Goal: Complete application form

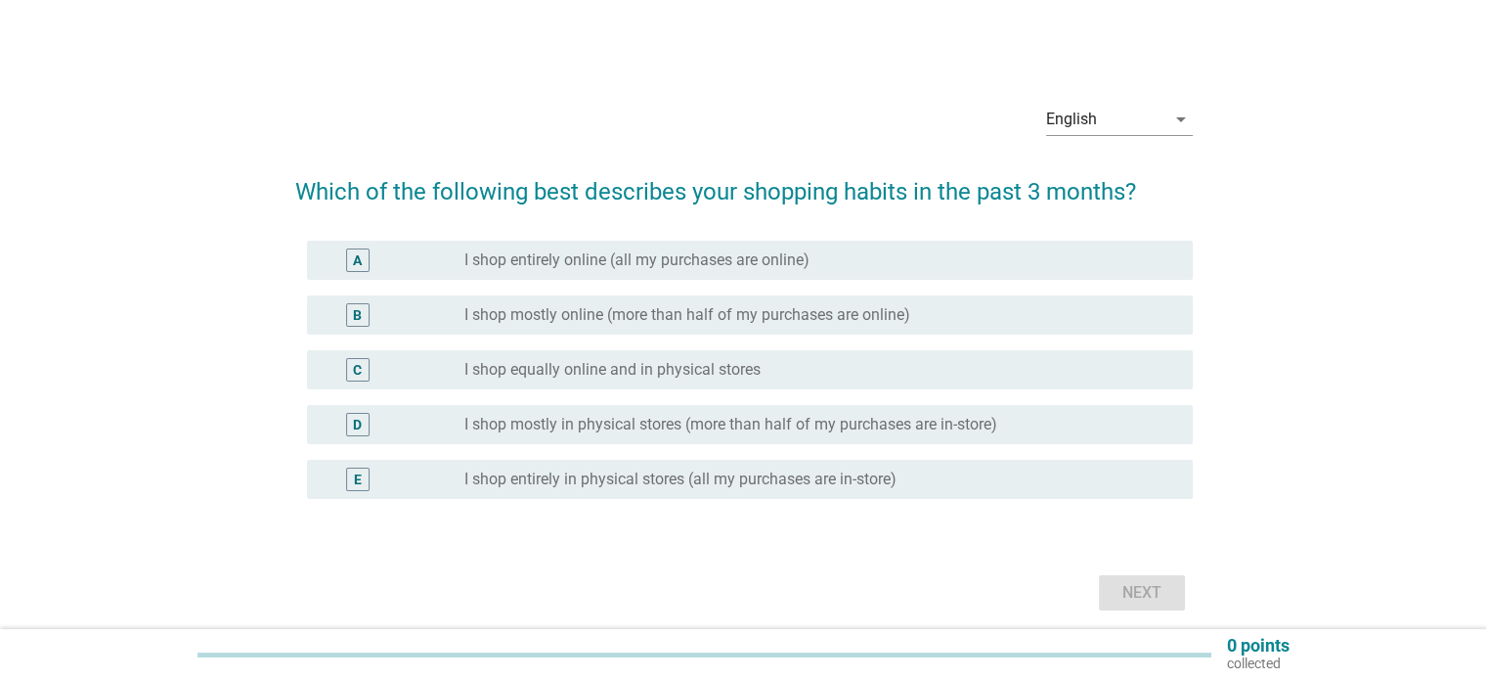
click at [348, 384] on div "C radio_button_unchecked I shop equally online and in physical stores" at bounding box center [750, 369] width 886 height 39
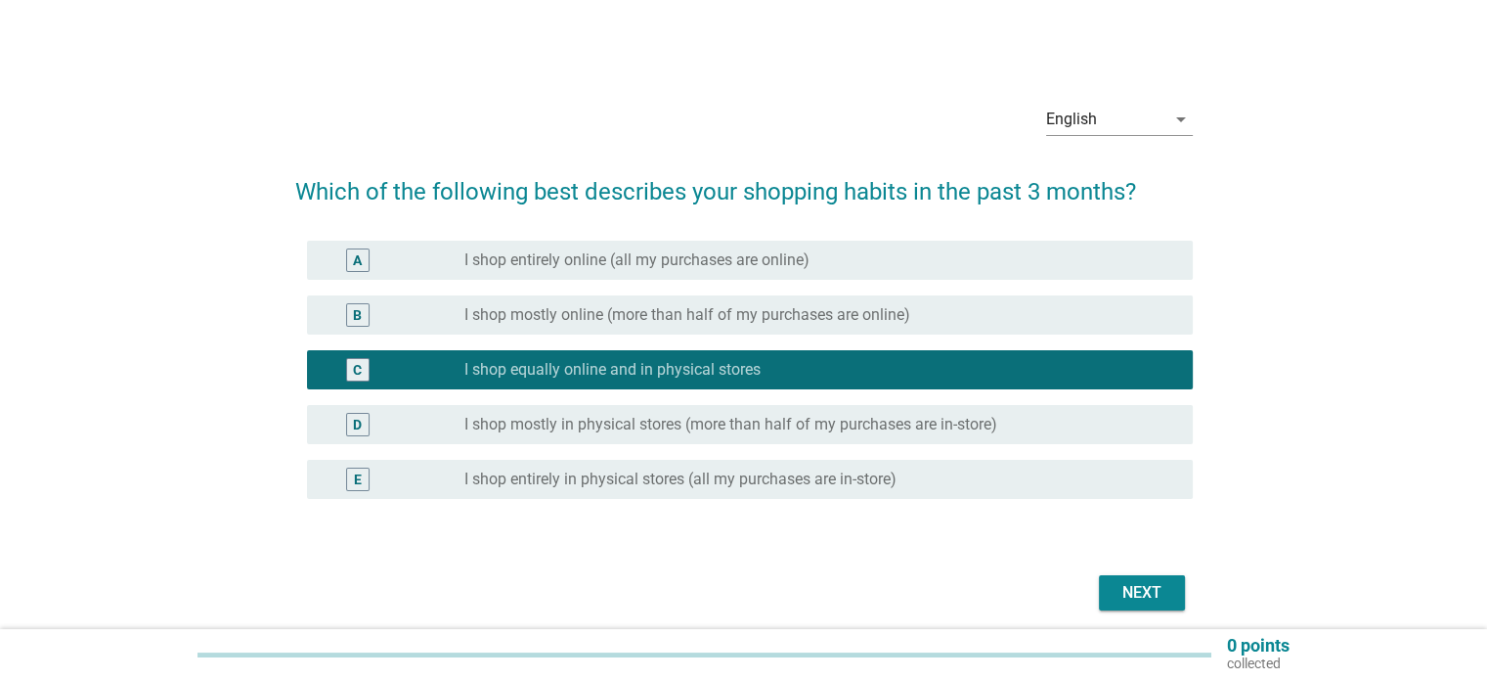
click at [602, 428] on label "I shop mostly in physical stores (more than half of my purchases are in-store)" at bounding box center [731, 425] width 533 height 20
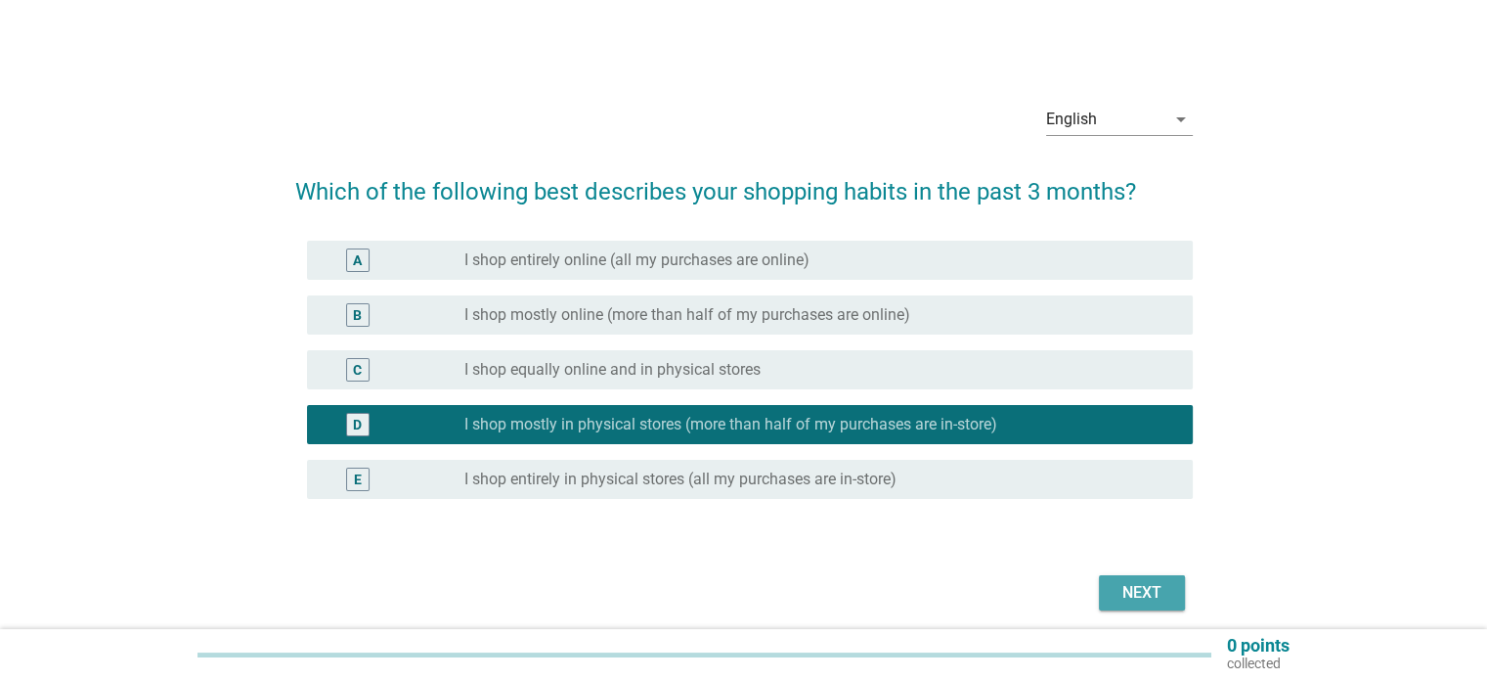
click at [1140, 583] on div "Next" at bounding box center [1142, 592] width 55 height 23
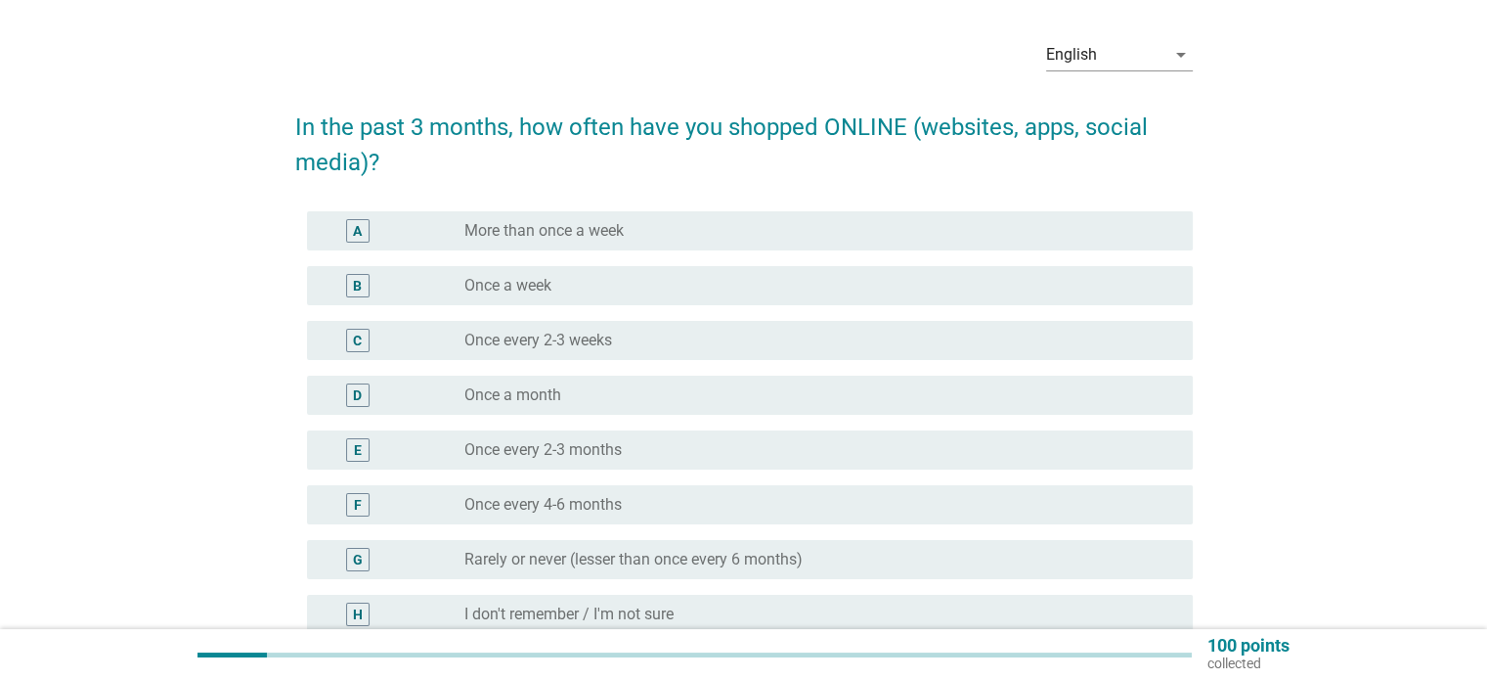
scroll to position [98, 0]
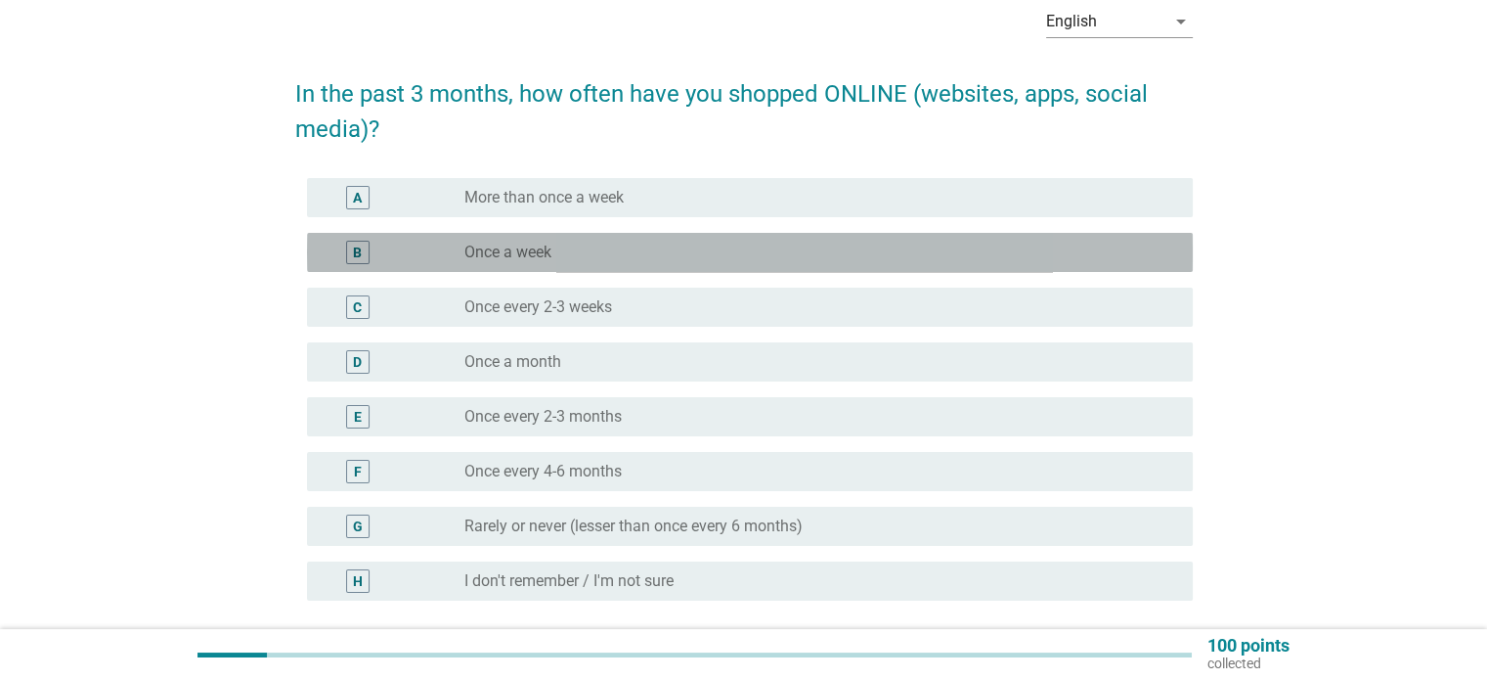
click at [500, 262] on div "radio_button_unchecked Once a week" at bounding box center [821, 252] width 712 height 23
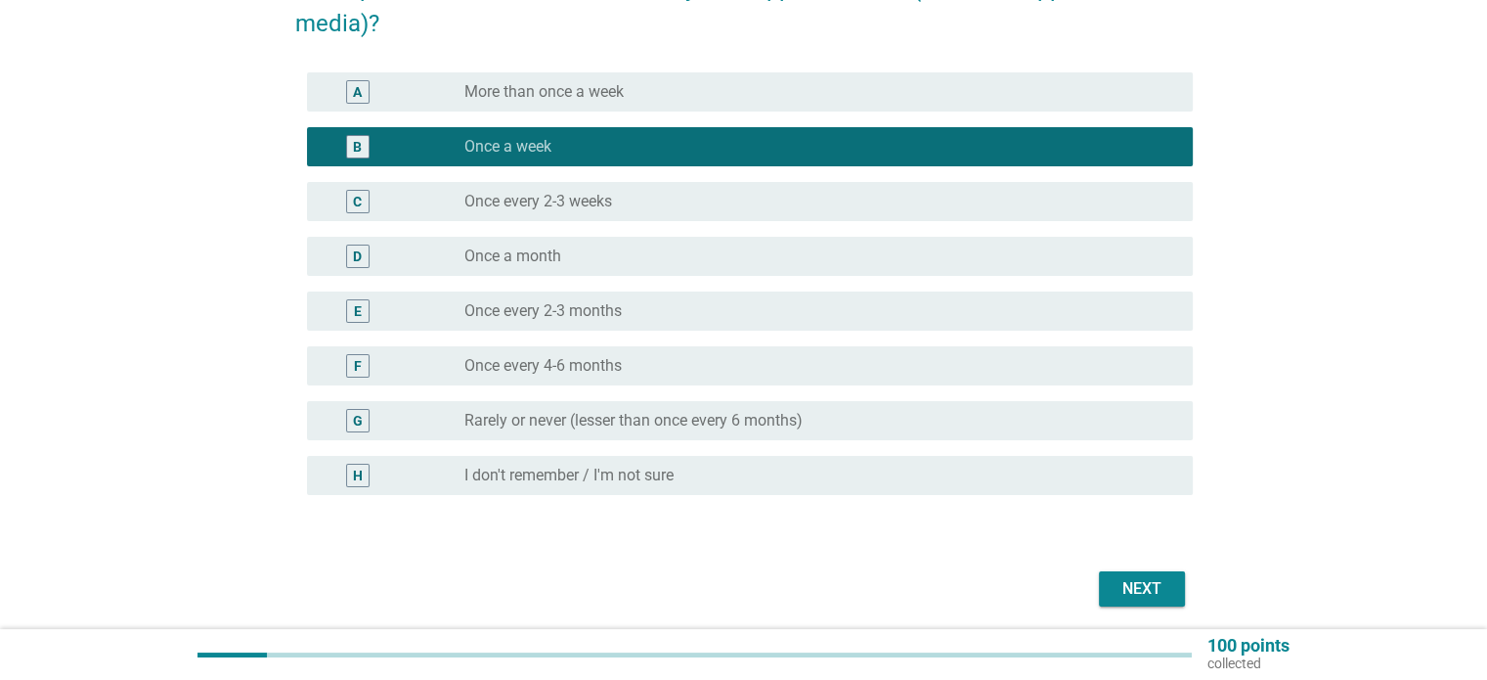
scroll to position [274, 0]
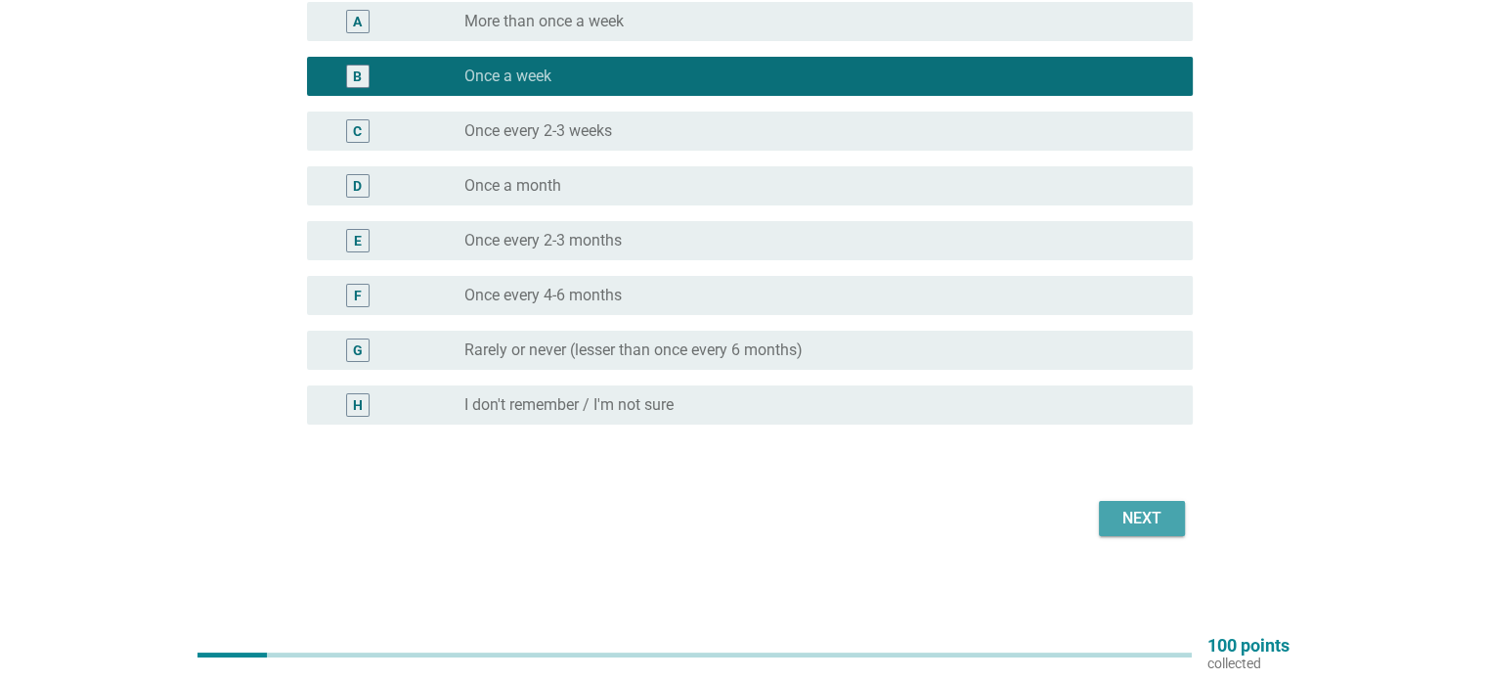
click at [1145, 532] on button "Next" at bounding box center [1142, 518] width 86 height 35
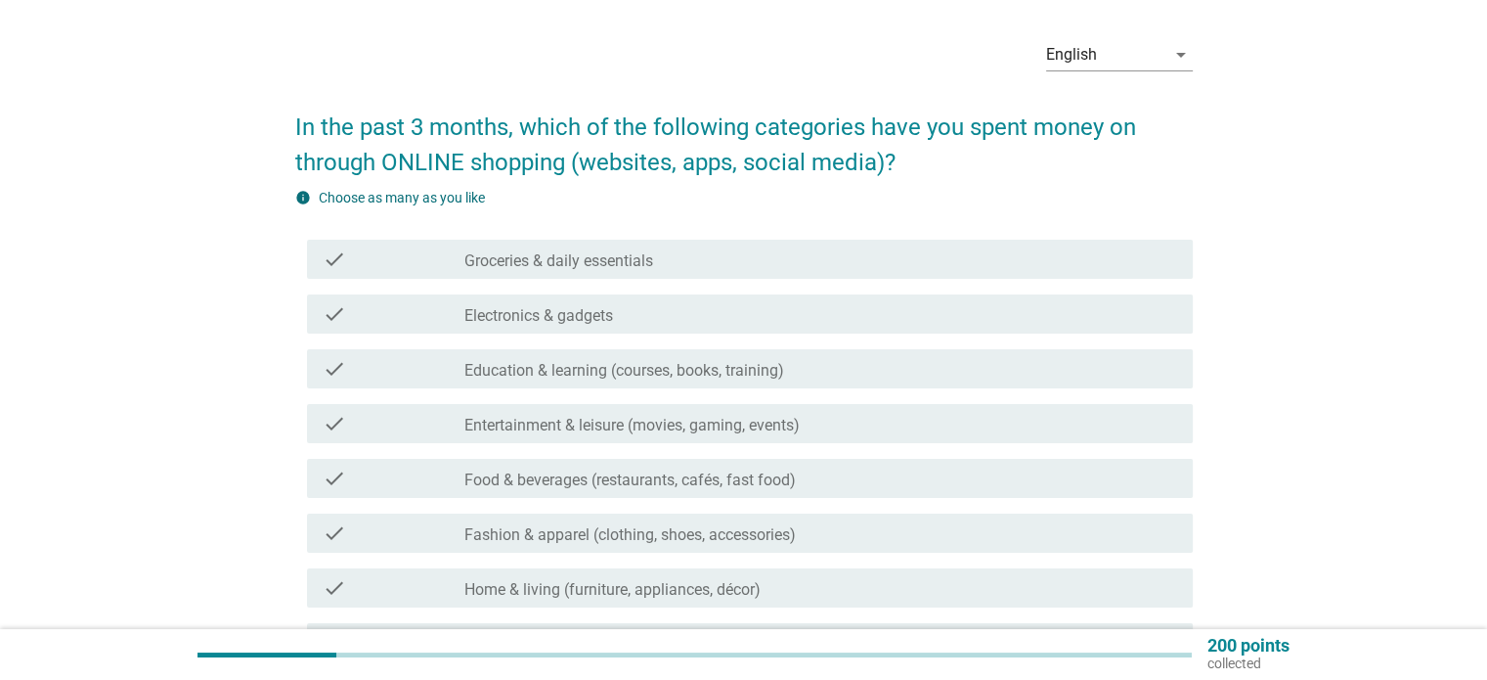
scroll to position [98, 0]
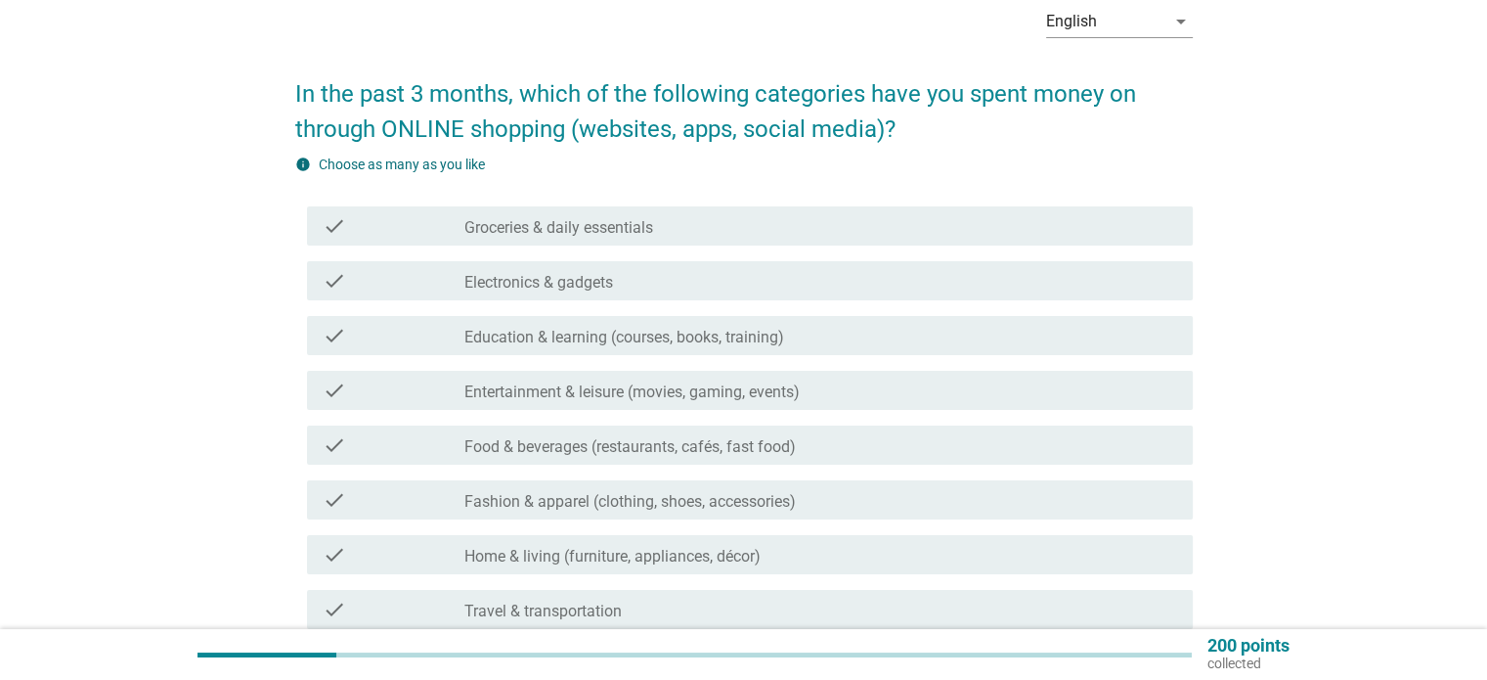
click at [574, 223] on label "Groceries & daily essentials" at bounding box center [559, 228] width 189 height 20
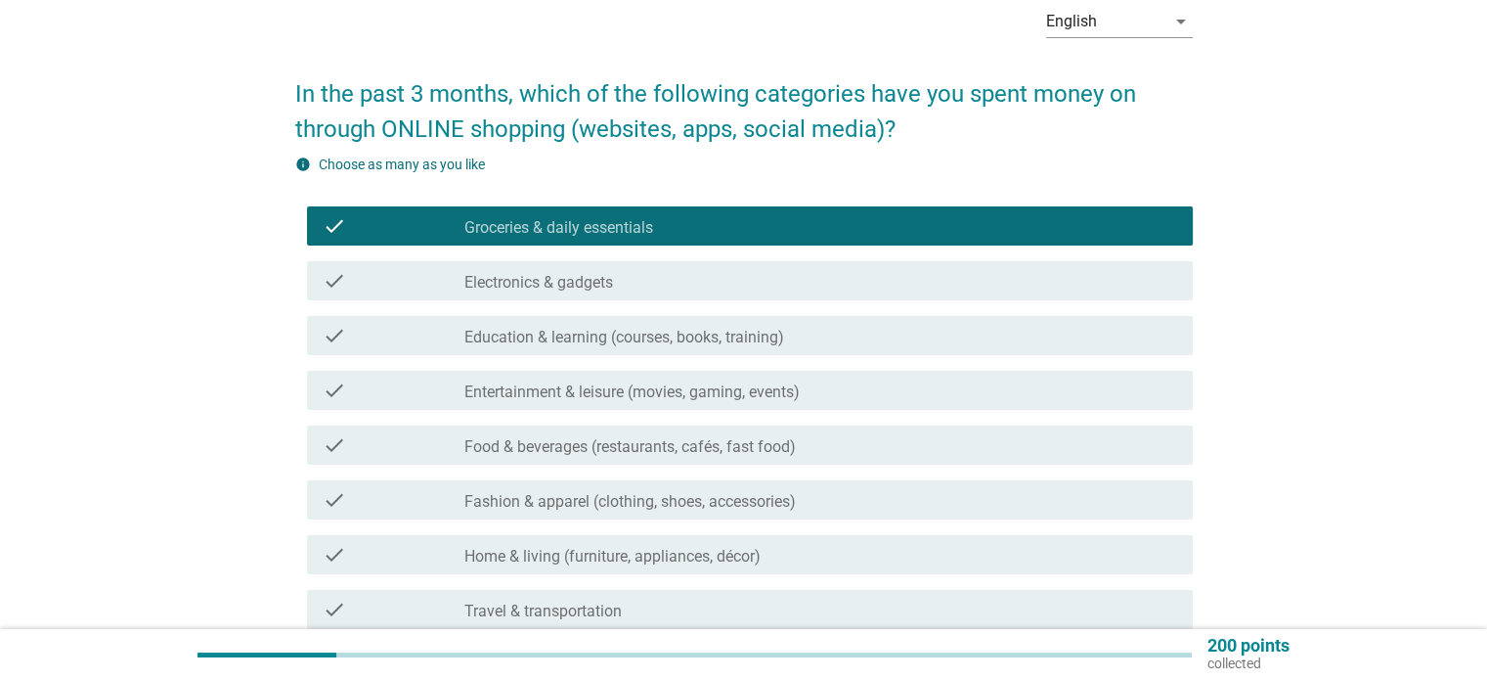
click at [540, 277] on label "Electronics & gadgets" at bounding box center [539, 283] width 149 height 20
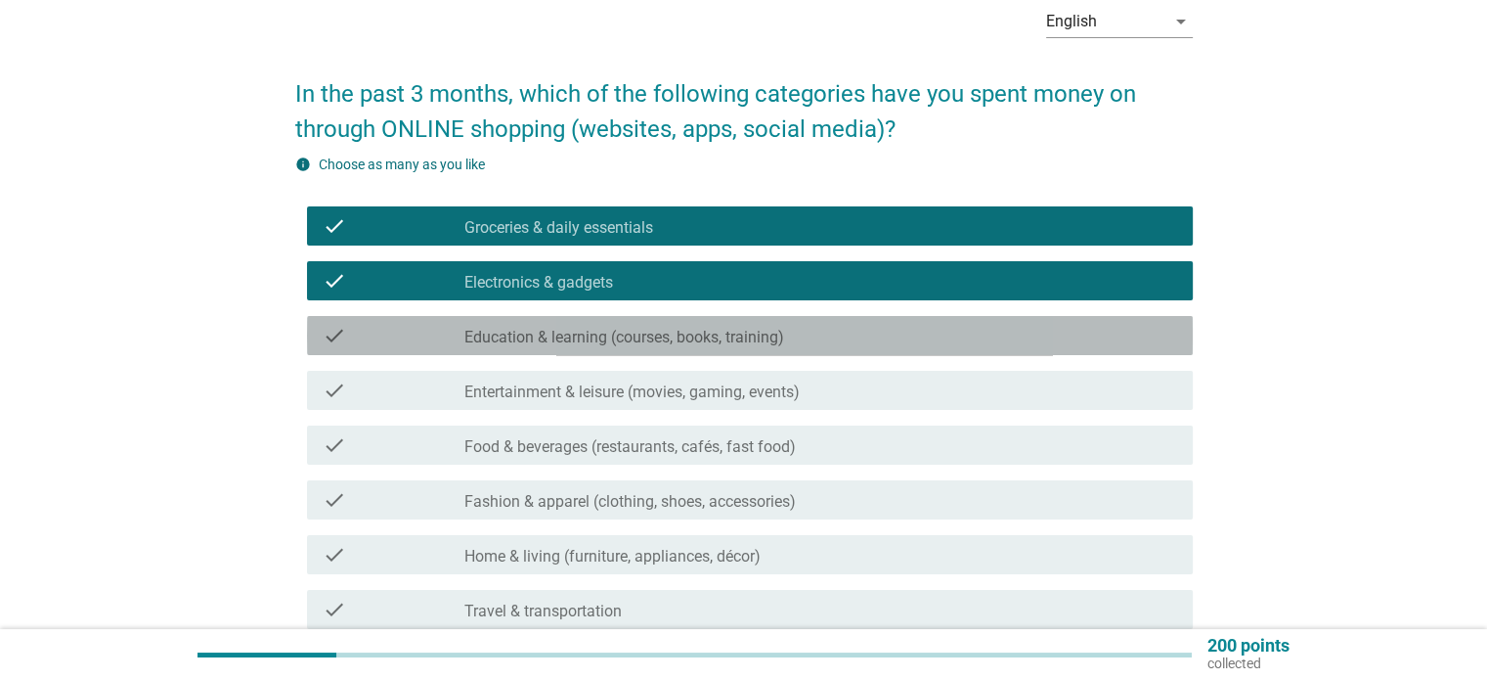
click at [527, 336] on label "Education & learning (courses, books, training)" at bounding box center [625, 338] width 320 height 20
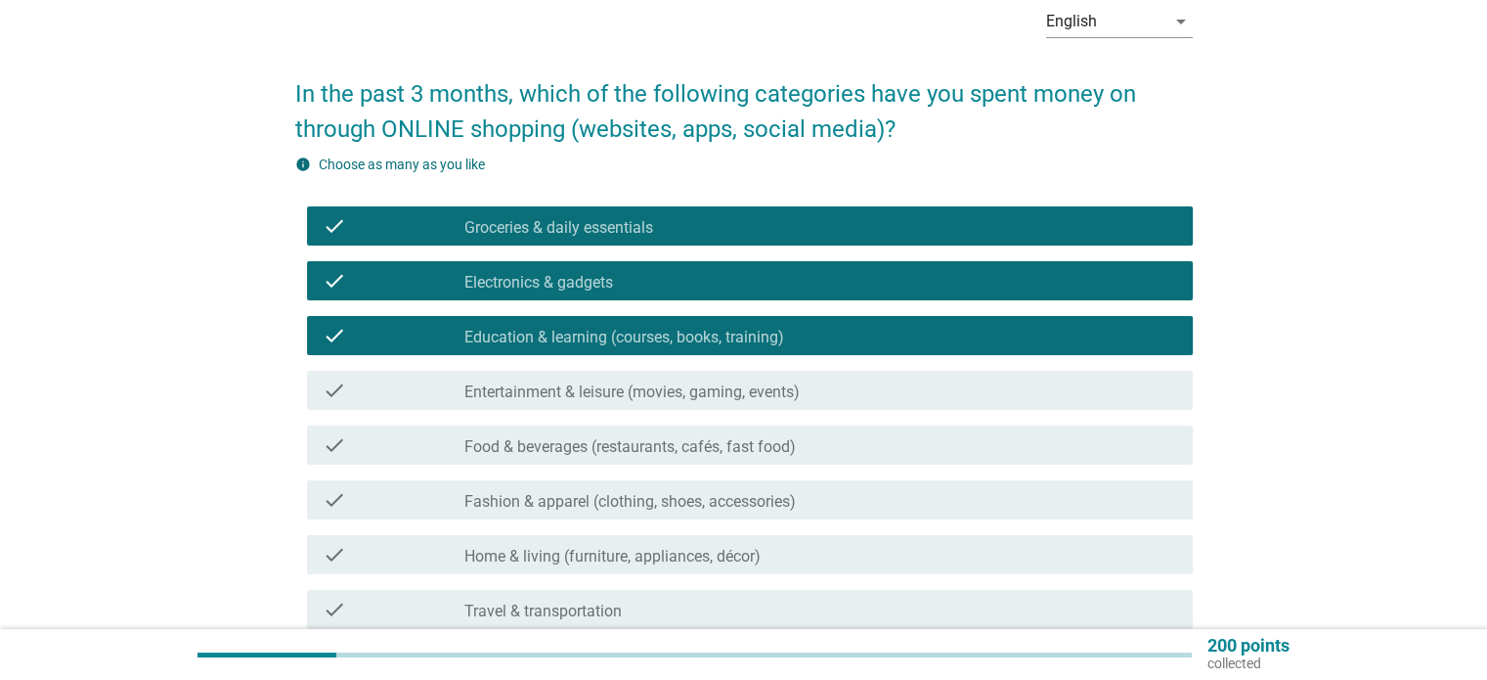
click at [526, 336] on label "Education & learning (courses, books, training)" at bounding box center [625, 338] width 320 height 20
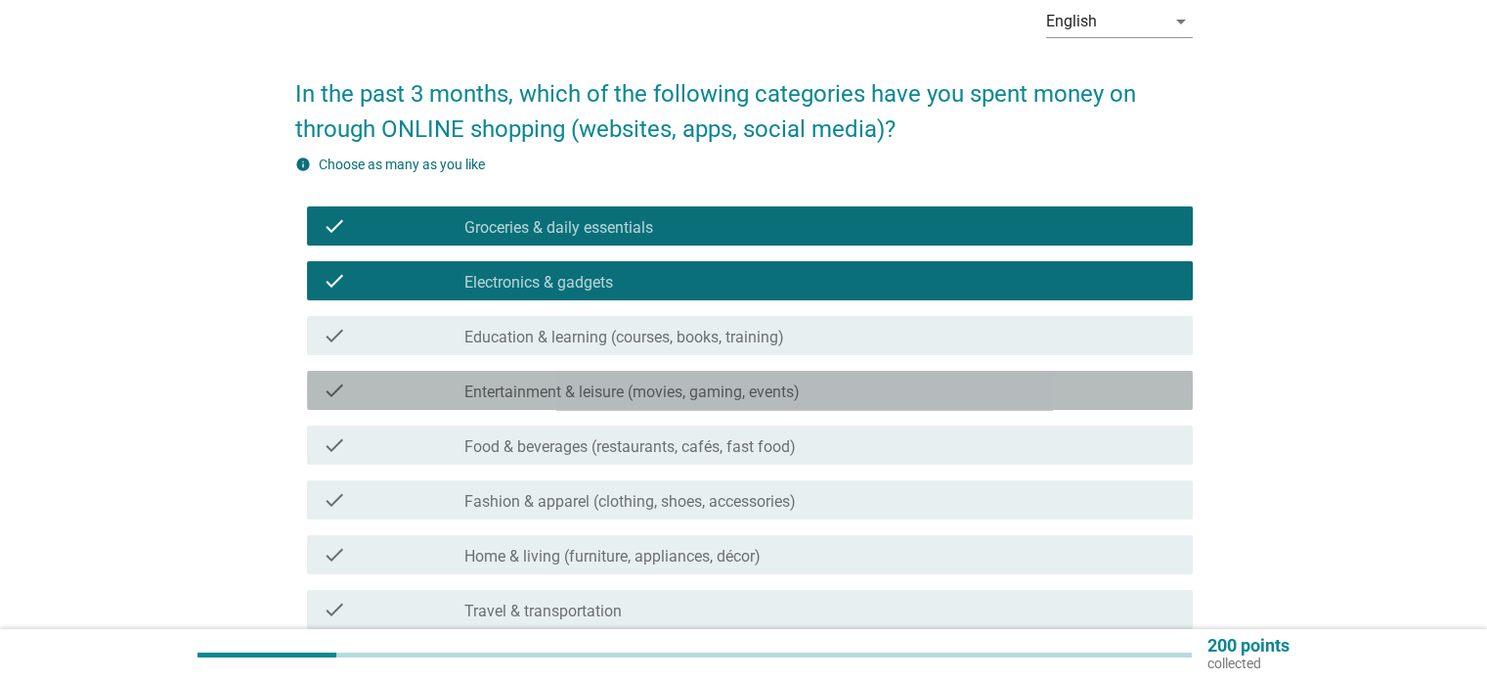
click at [530, 387] on label "Entertainment & leisure (movies, gaming, events)" at bounding box center [632, 392] width 335 height 20
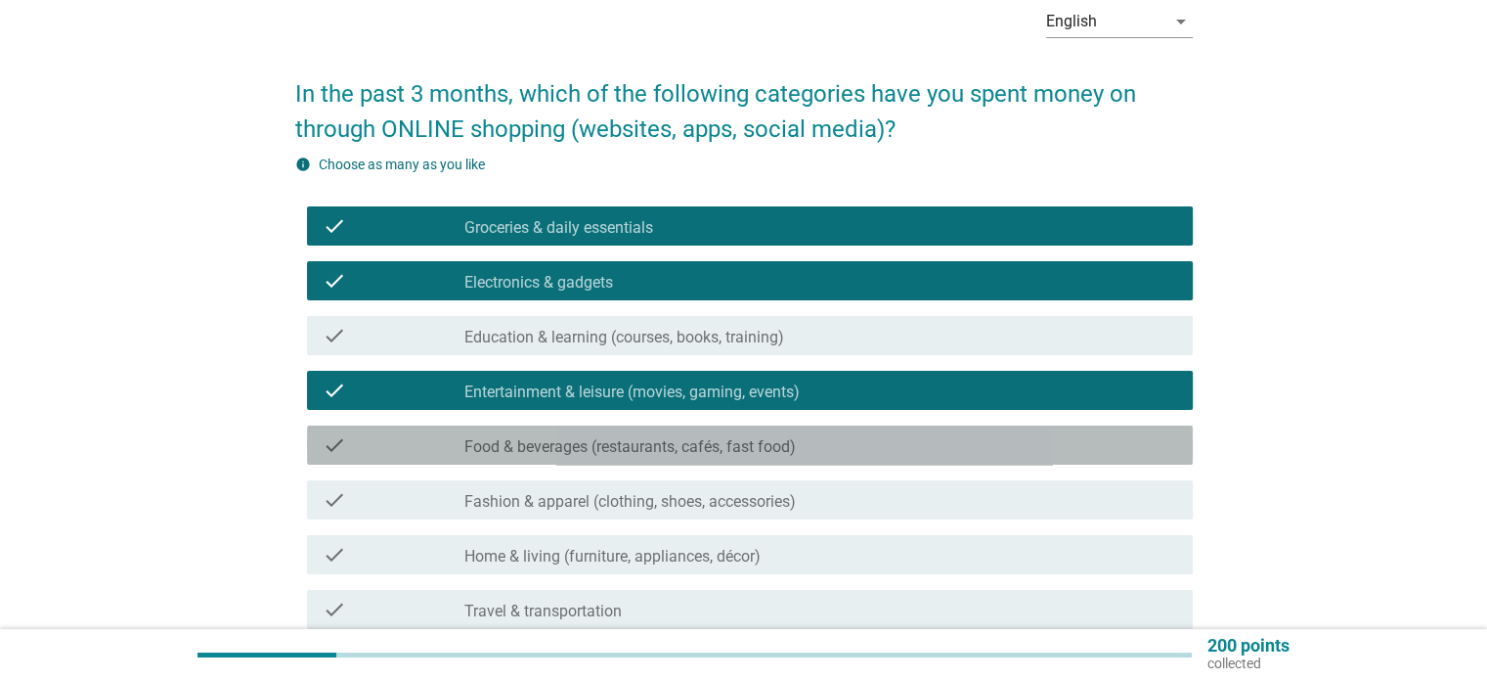
click at [524, 437] on label "Food & beverages (restaurants, cafés, fast food)" at bounding box center [631, 447] width 332 height 20
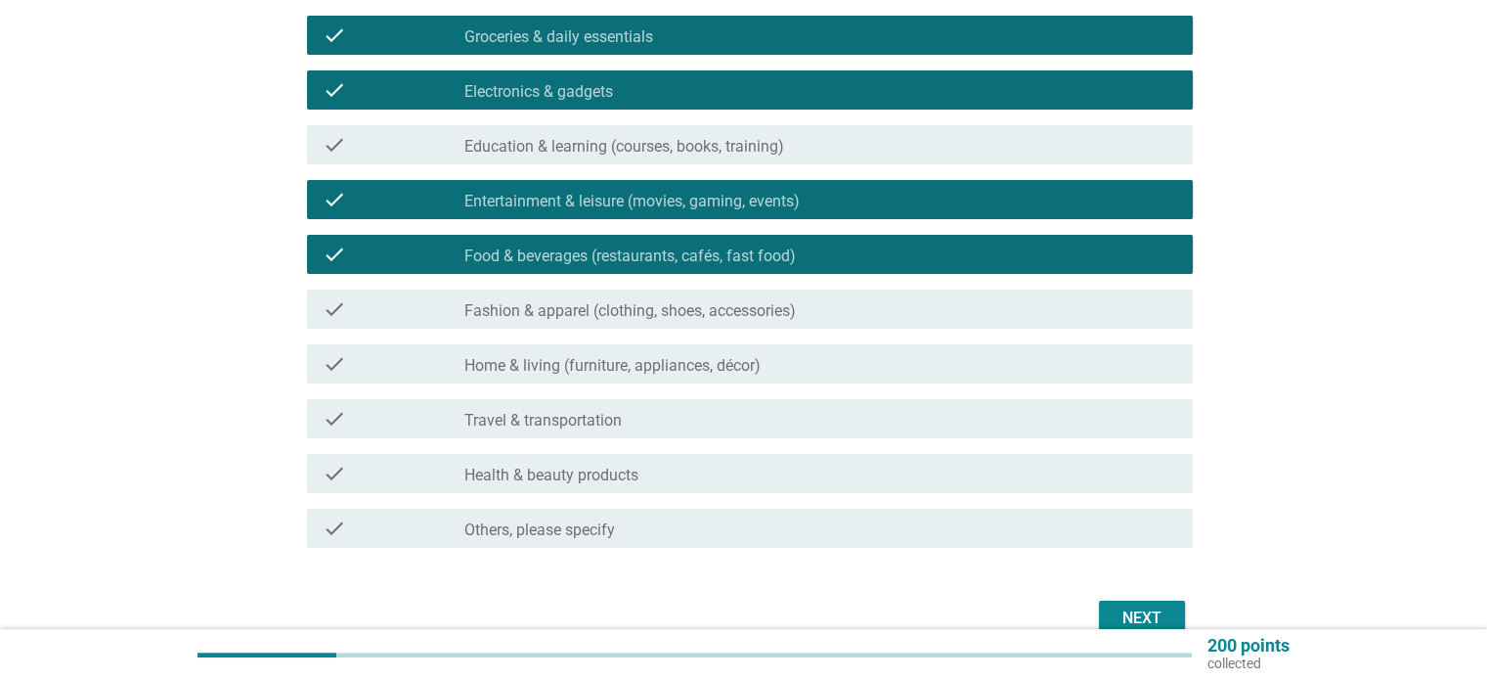
scroll to position [293, 0]
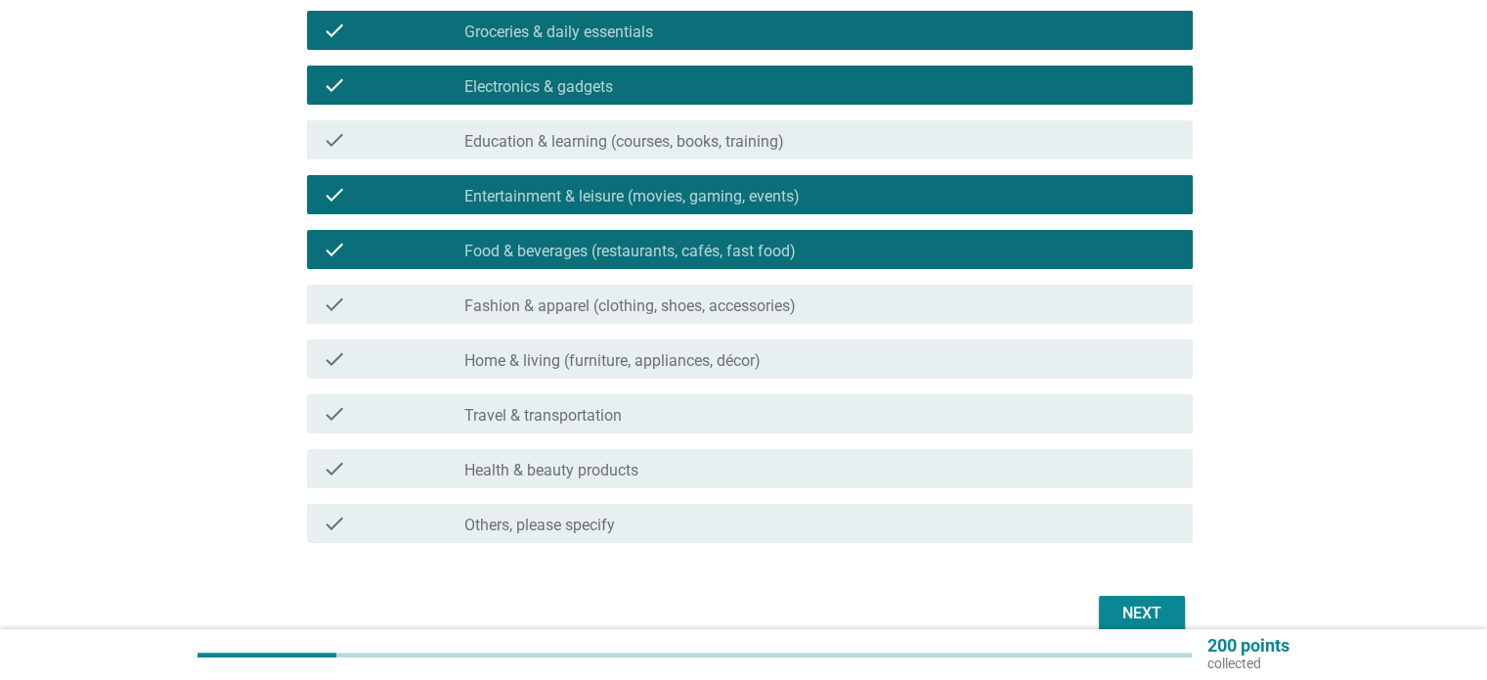
click at [544, 305] on label "Fashion & apparel (clothing, shoes, accessories)" at bounding box center [631, 306] width 332 height 20
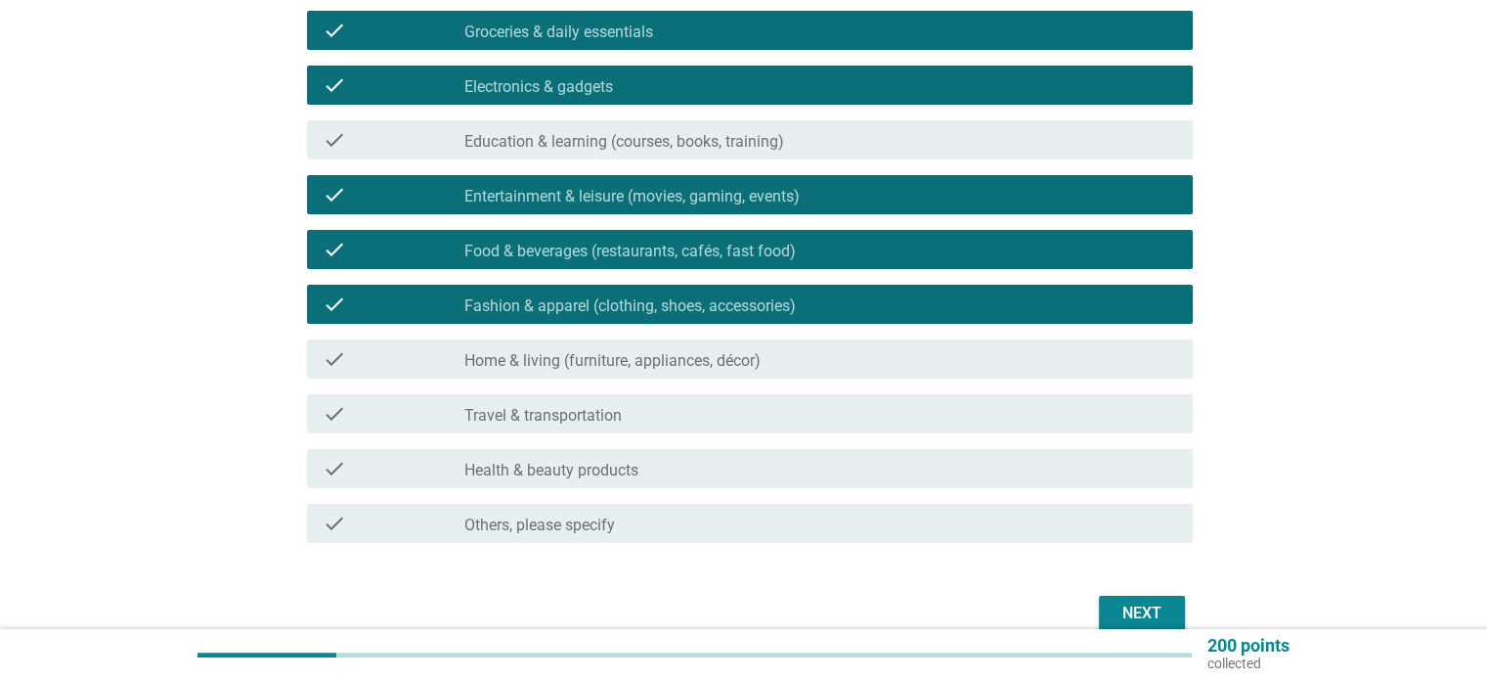
click at [522, 364] on label "Home & living (furniture, appliances, décor)" at bounding box center [613, 361] width 296 height 20
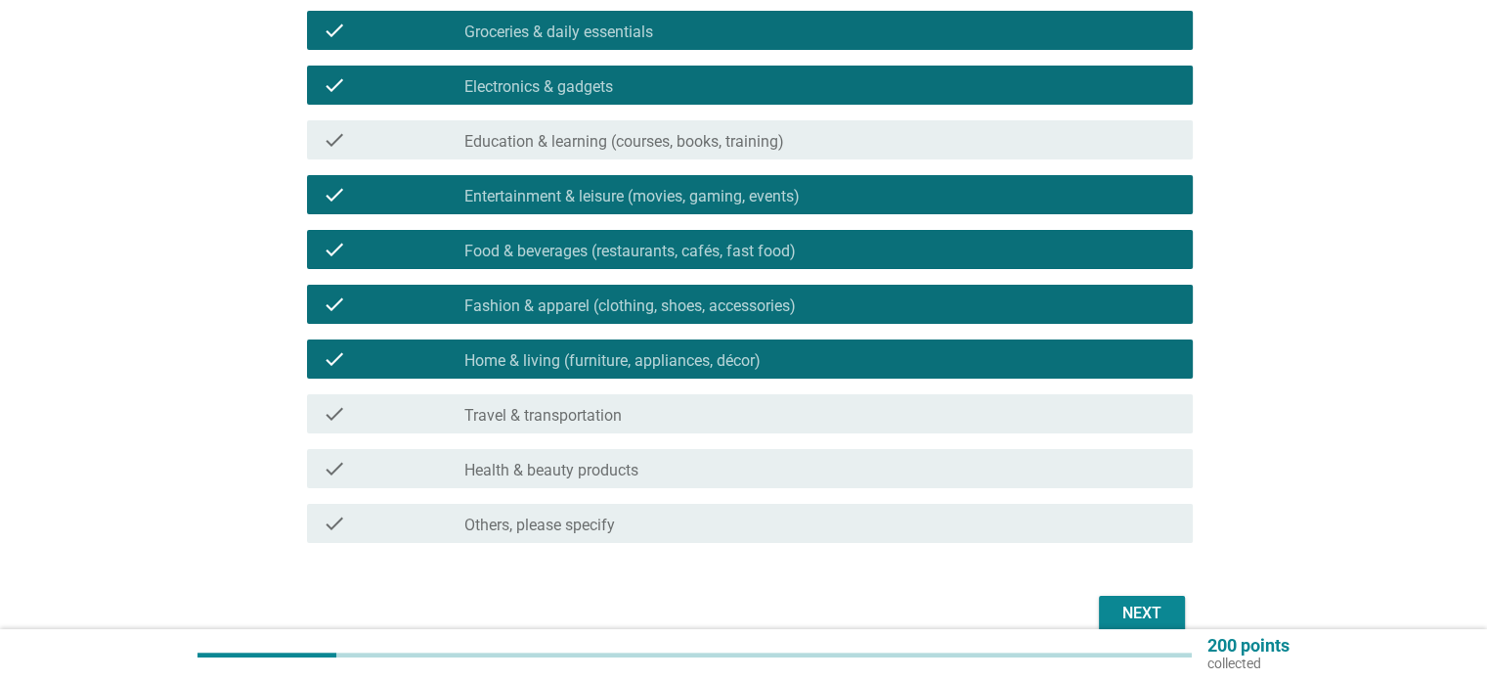
click at [520, 466] on label "Health & beauty products" at bounding box center [552, 471] width 174 height 20
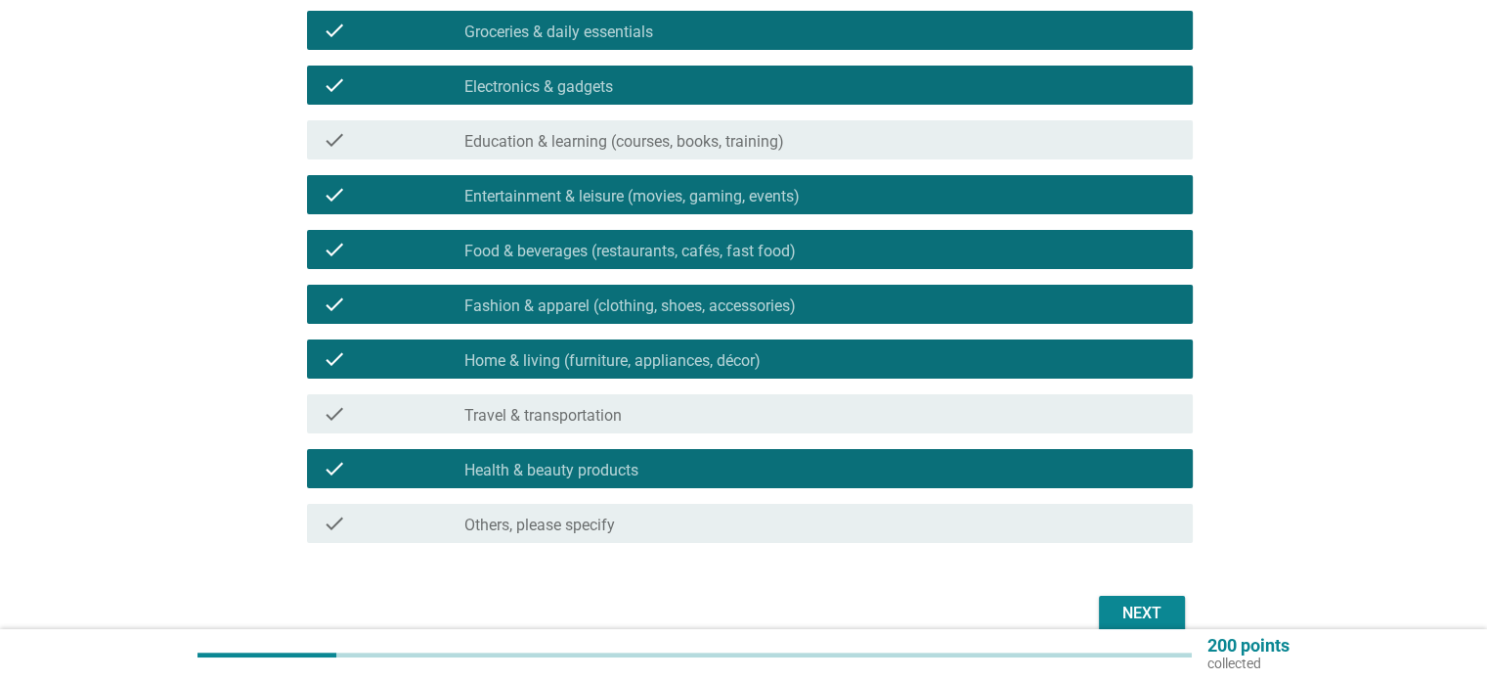
click at [1151, 604] on div "Next" at bounding box center [1142, 612] width 55 height 23
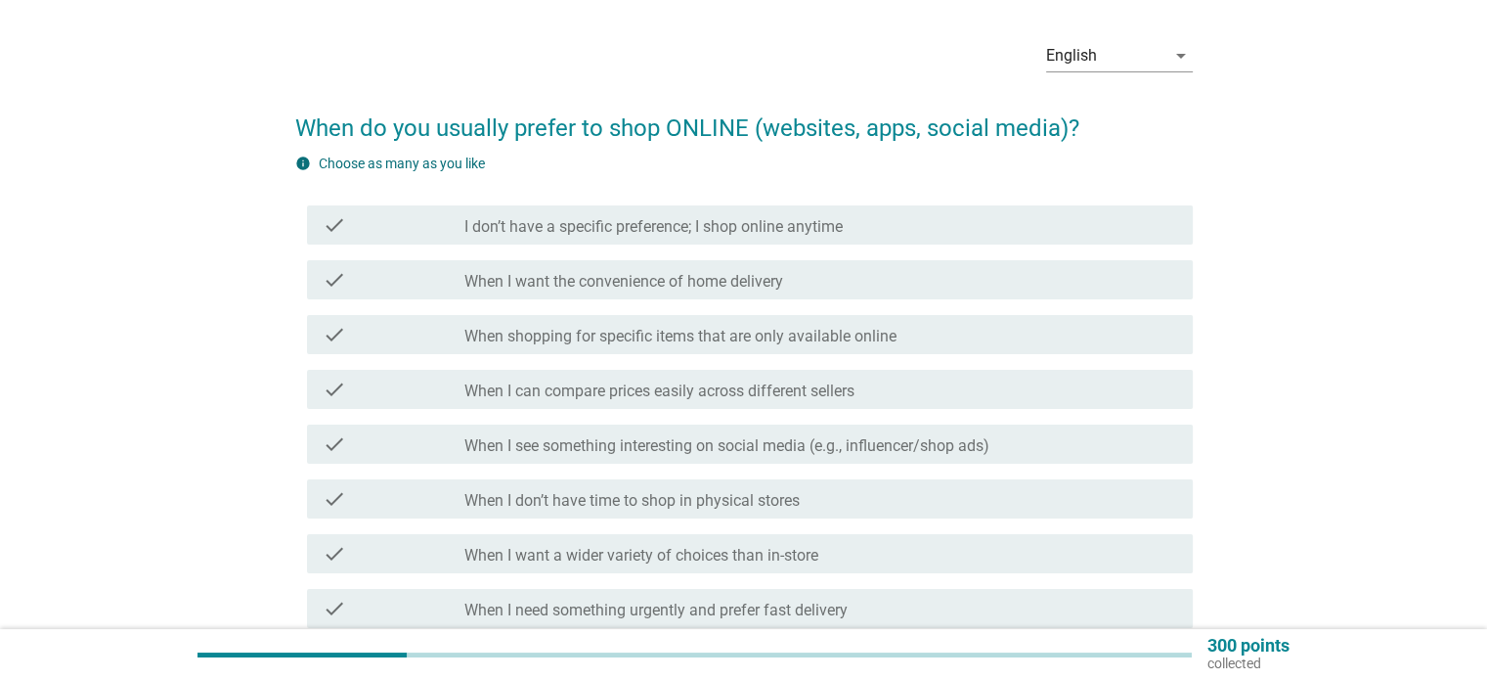
scroll to position [98, 0]
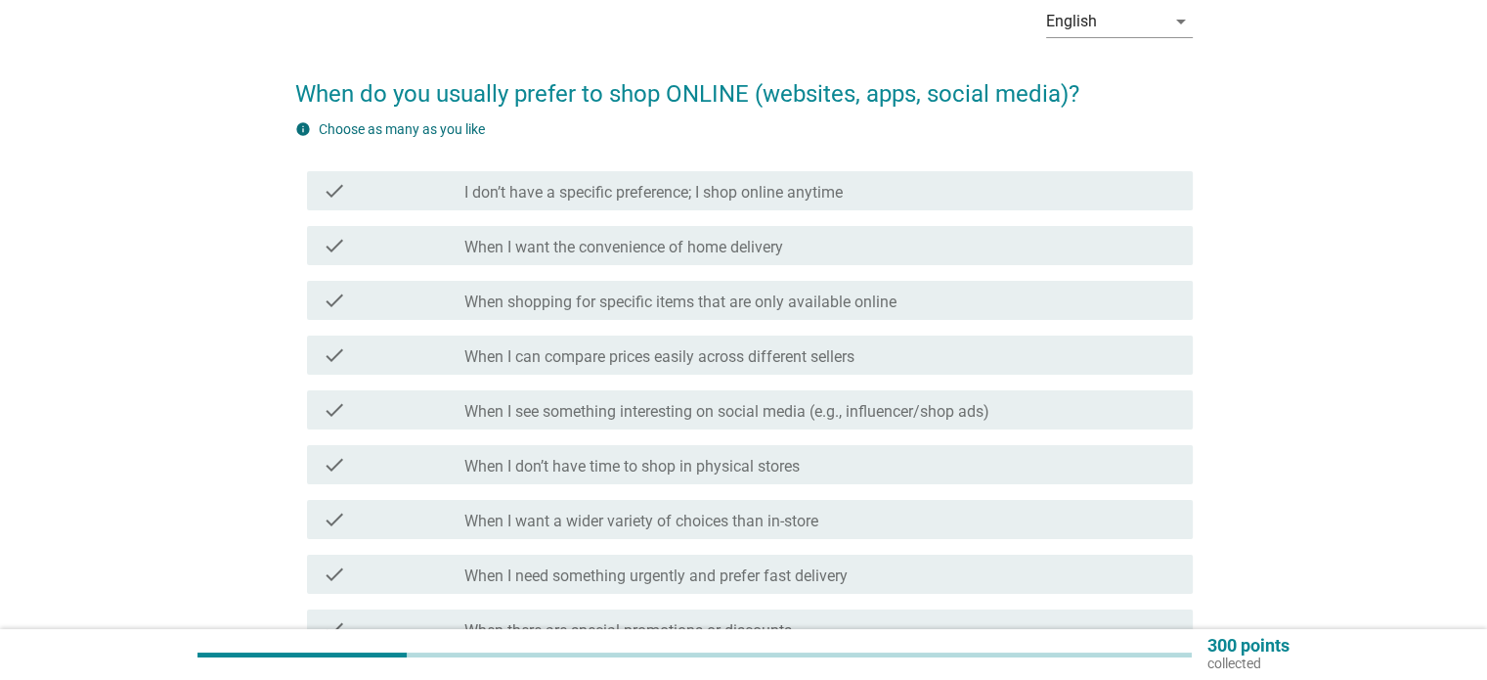
click at [560, 418] on label "When I see something interesting on social media (e.g., influencer/shop ads)" at bounding box center [727, 412] width 525 height 20
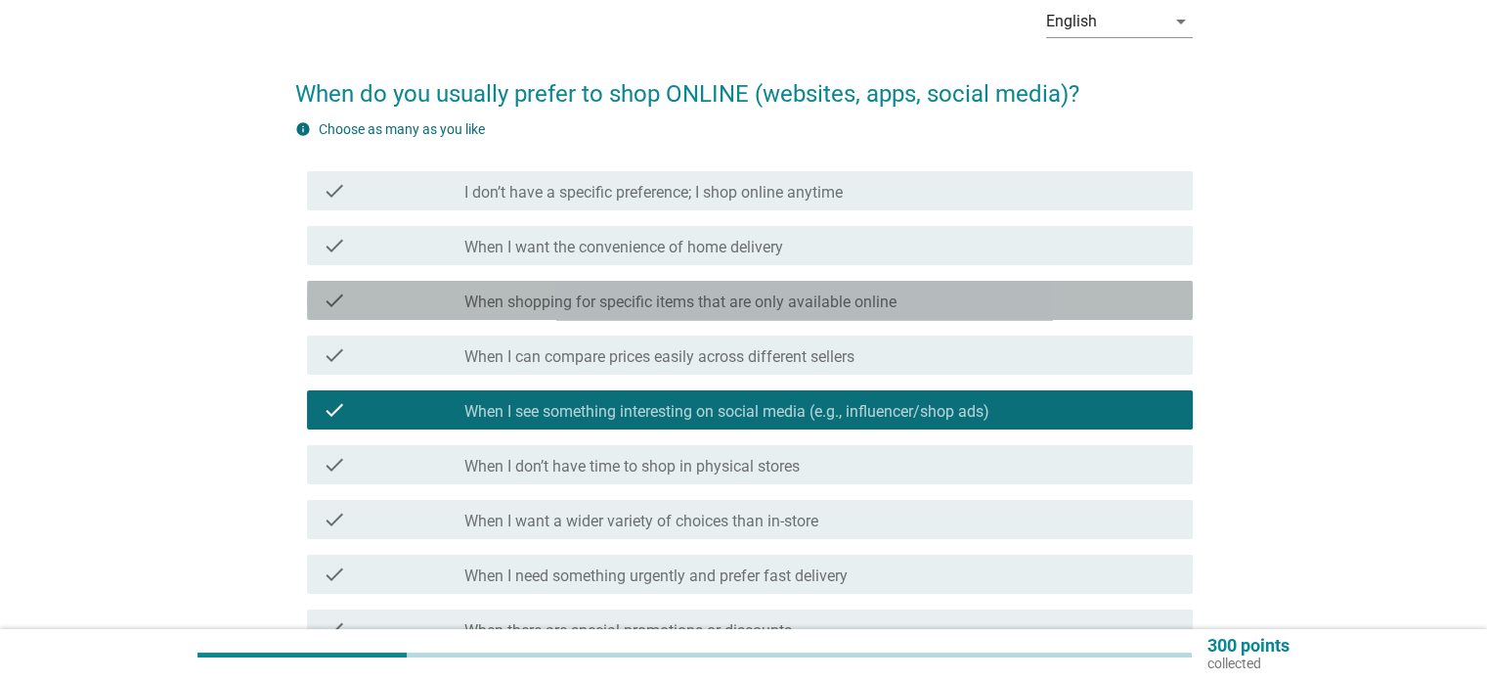
click at [563, 299] on label "When shopping for specific items that are only available online" at bounding box center [681, 302] width 432 height 20
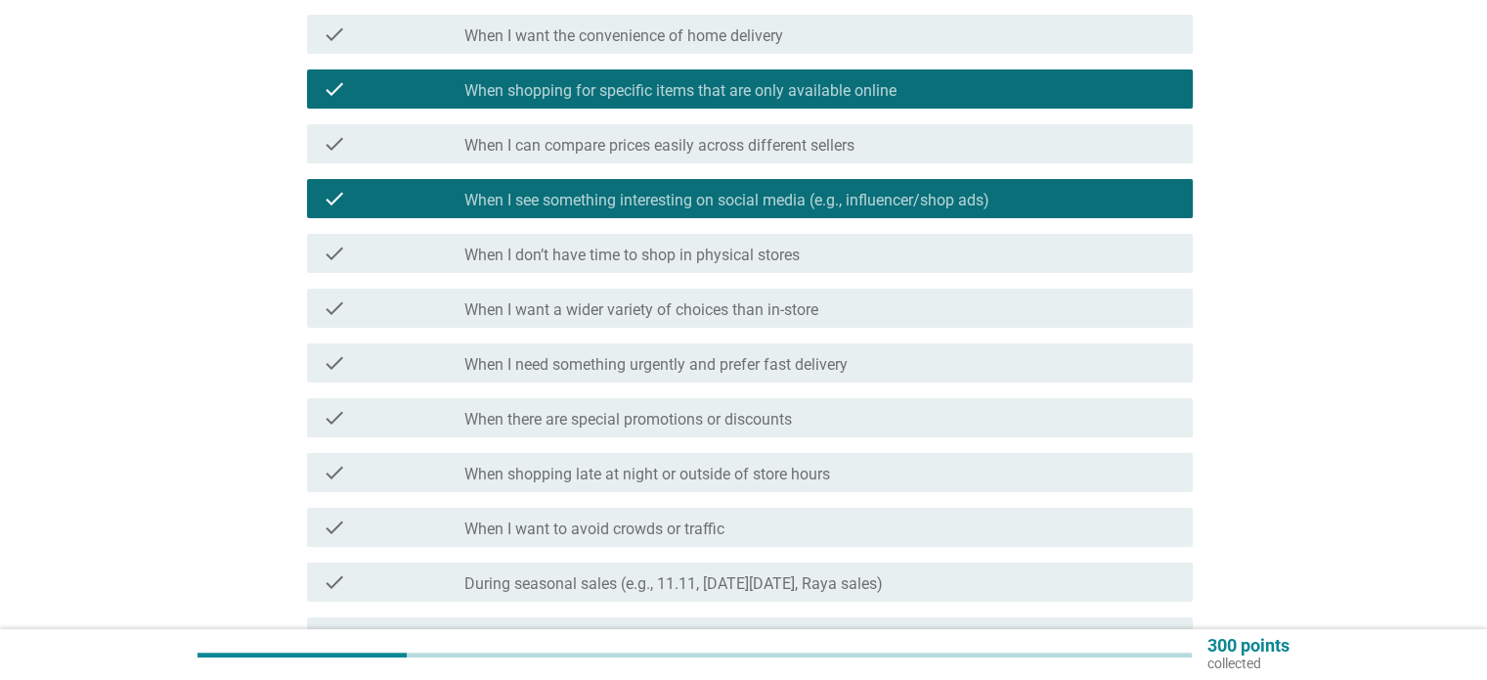
scroll to position [391, 0]
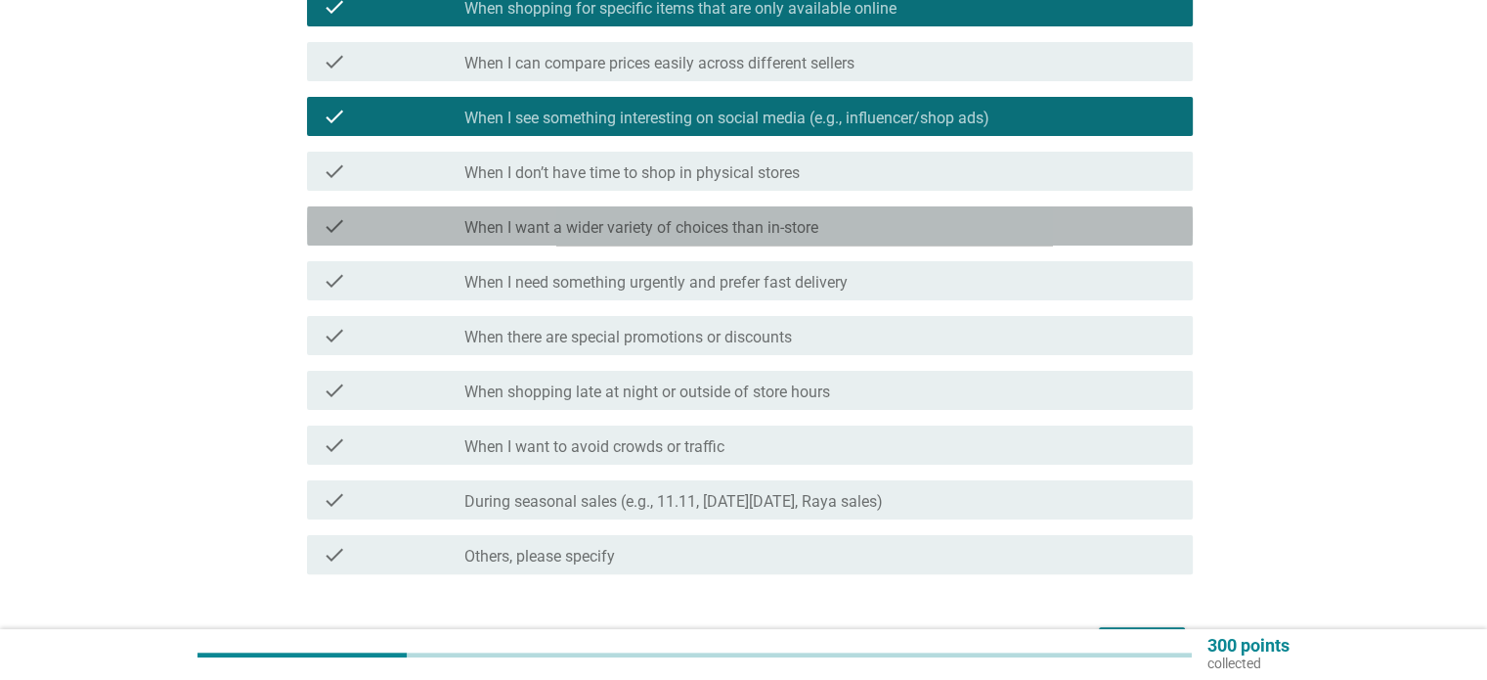
click at [634, 231] on label "When I want a wider variety of choices than in-store" at bounding box center [642, 228] width 354 height 20
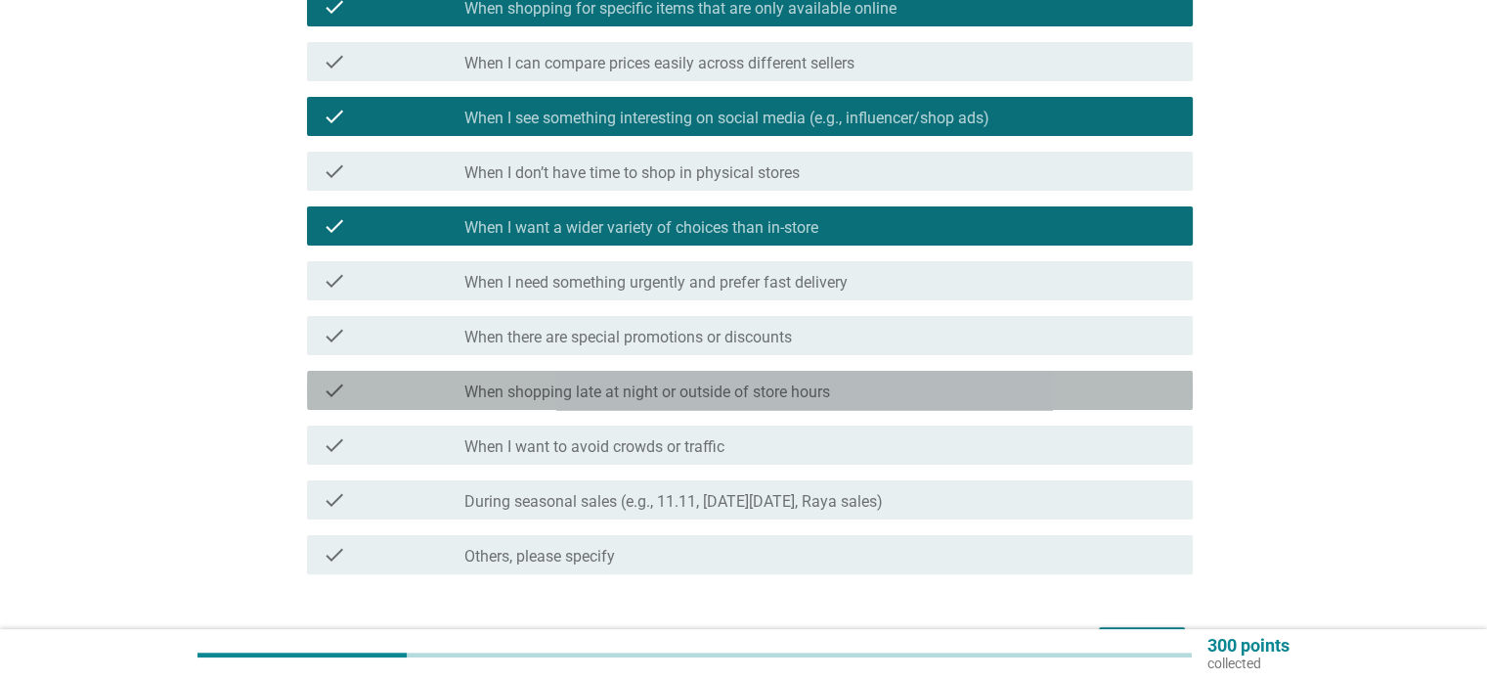
click at [609, 396] on label "When shopping late at night or outside of store hours" at bounding box center [648, 392] width 366 height 20
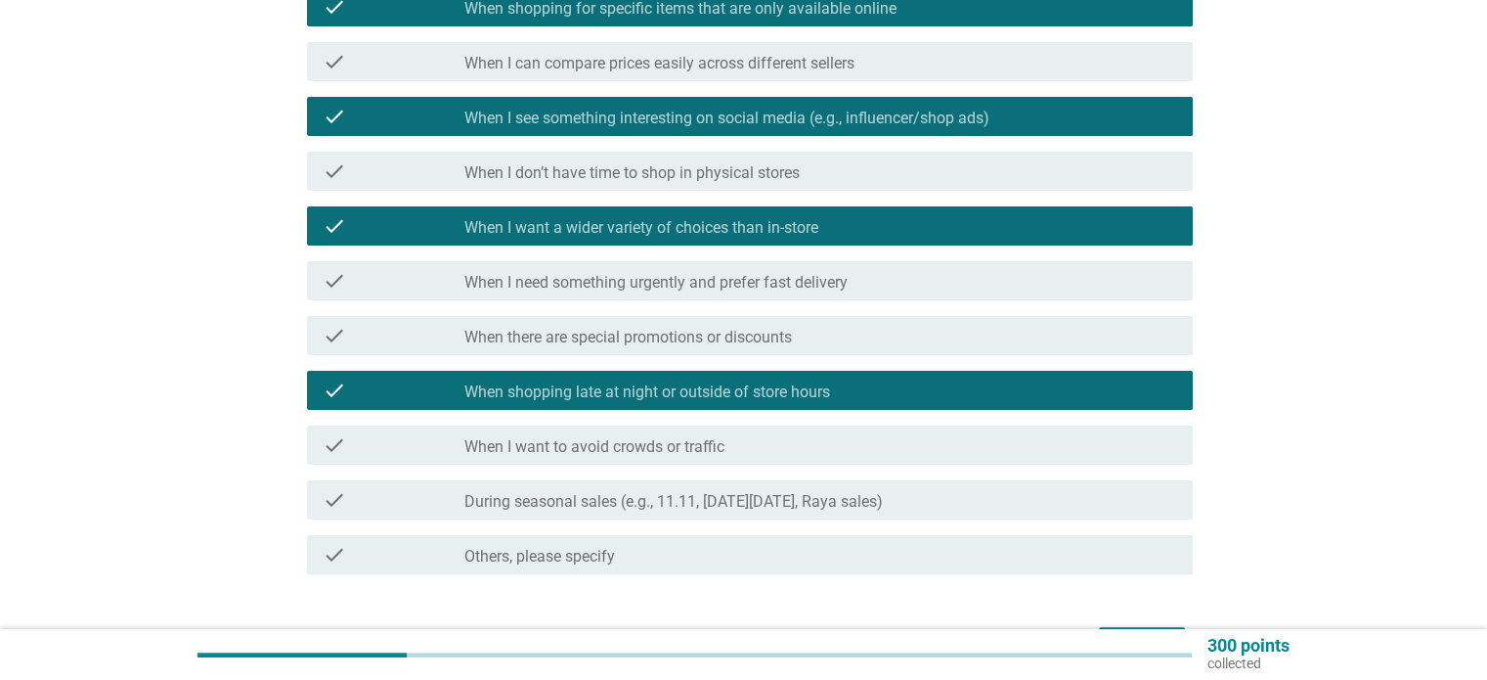
click at [604, 507] on label "During seasonal sales (e.g., 11.11, [DATE][DATE], Raya sales)" at bounding box center [674, 502] width 419 height 20
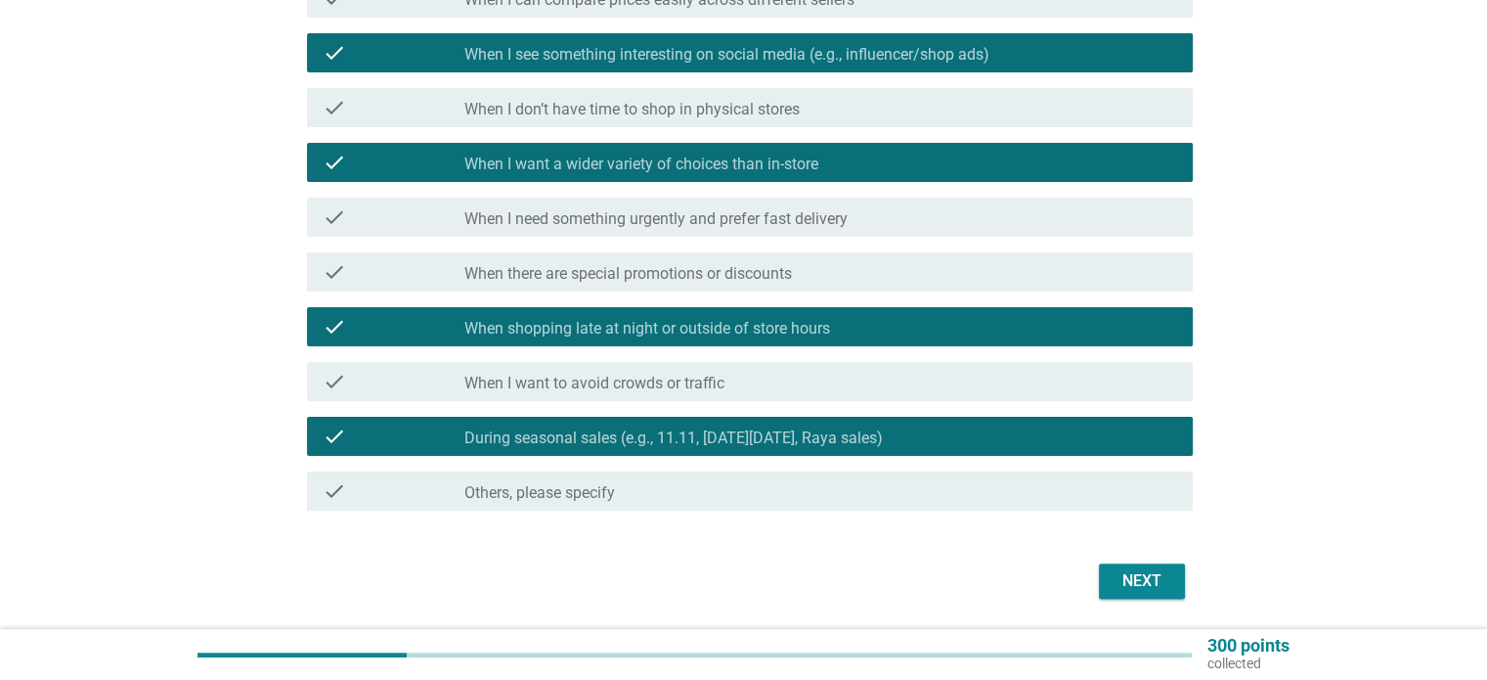
scroll to position [517, 0]
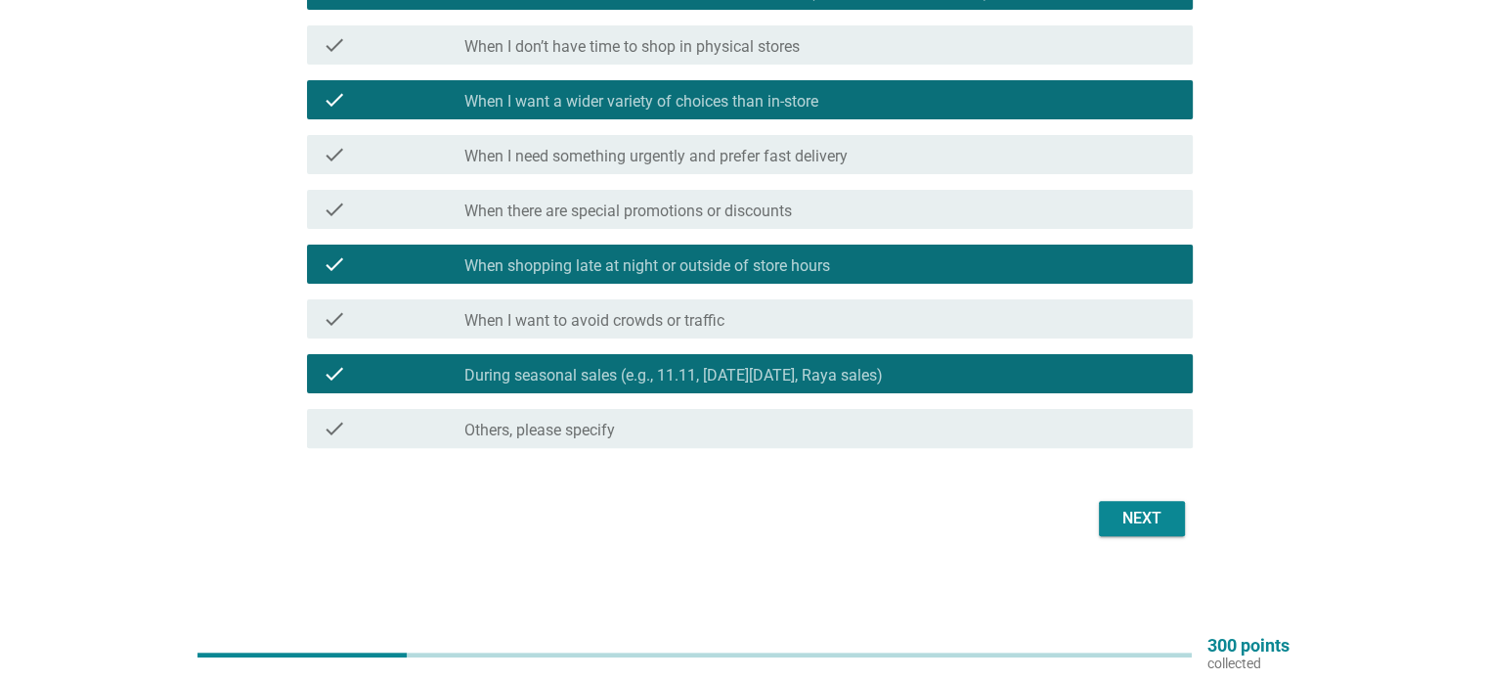
click at [1153, 518] on div "Next" at bounding box center [1142, 518] width 55 height 23
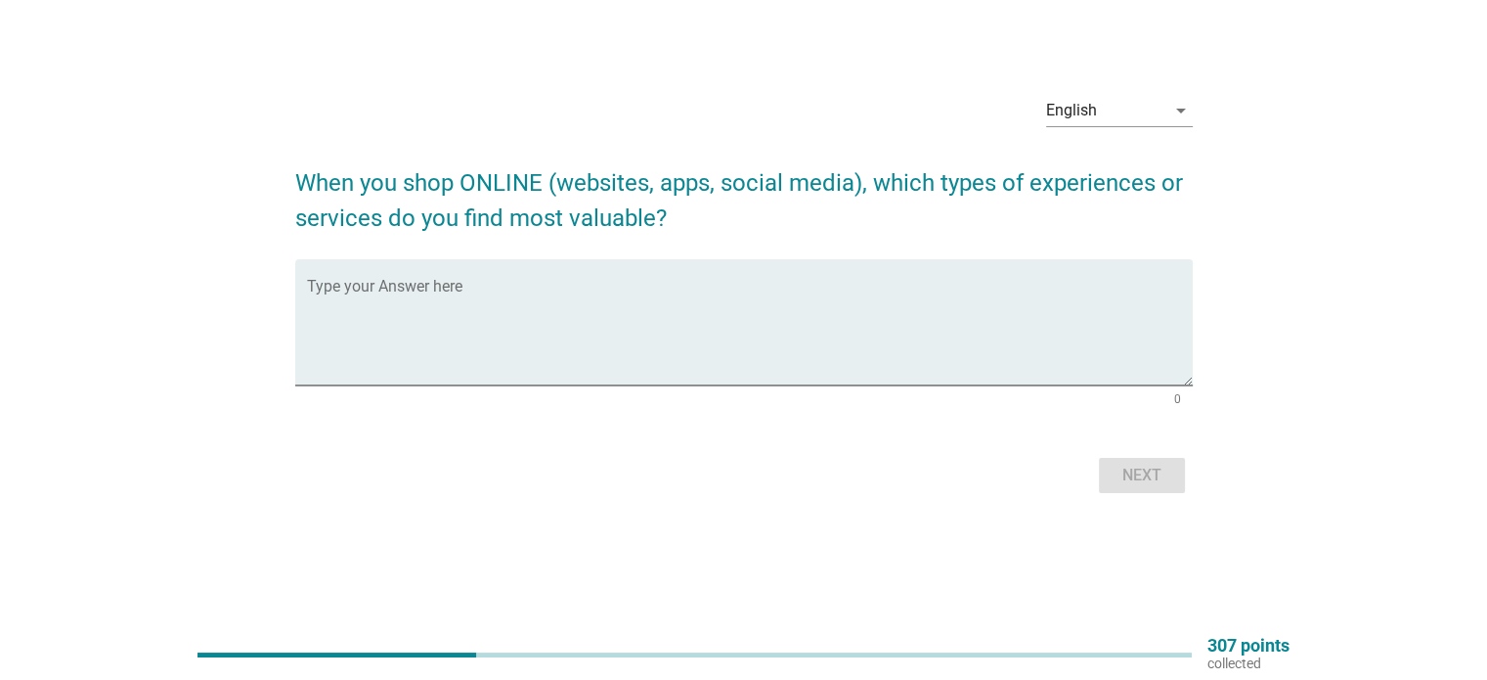
scroll to position [0, 0]
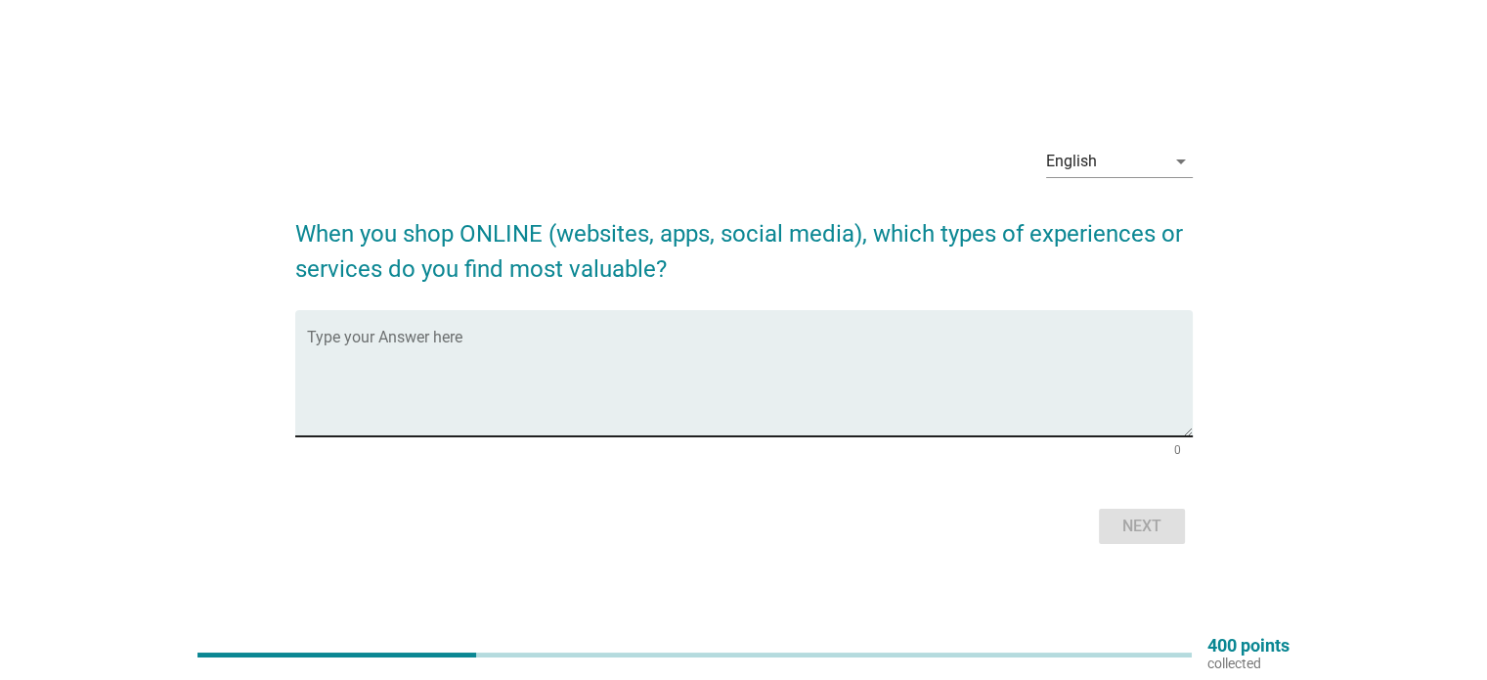
click at [556, 359] on textarea "Type your Answer here" at bounding box center [750, 384] width 886 height 103
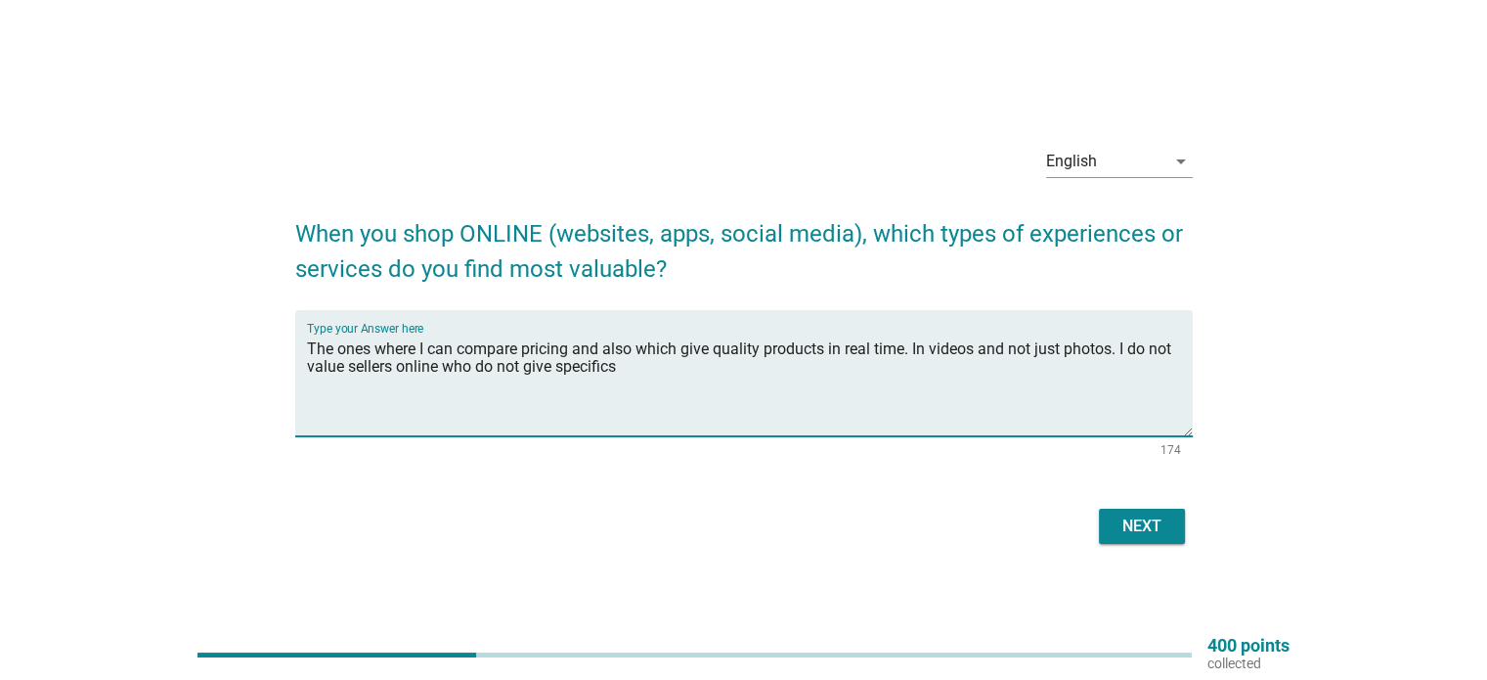
type textarea "The ones where I can compare pricing and also which give quality products in re…"
click at [1152, 524] on div "Next" at bounding box center [1142, 525] width 55 height 23
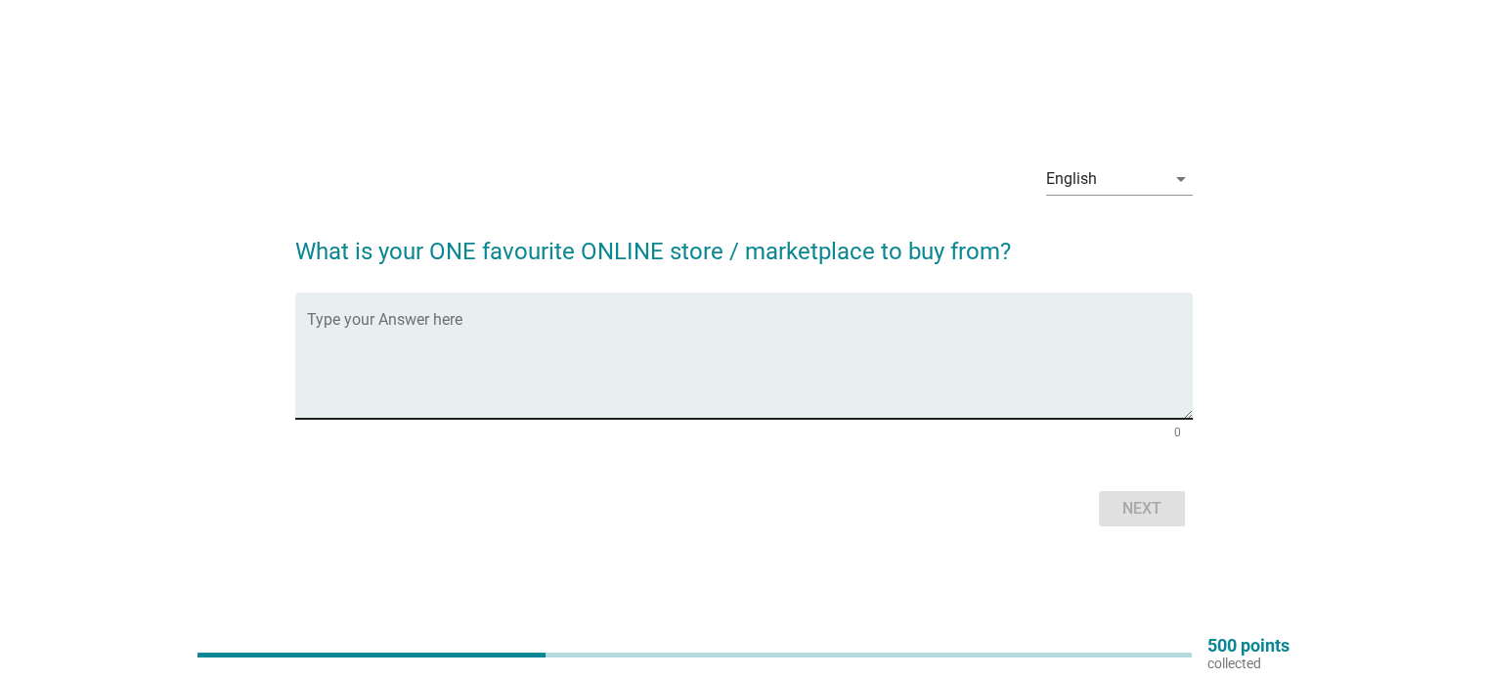
click at [662, 367] on textarea "Type your Answer here" at bounding box center [750, 367] width 886 height 103
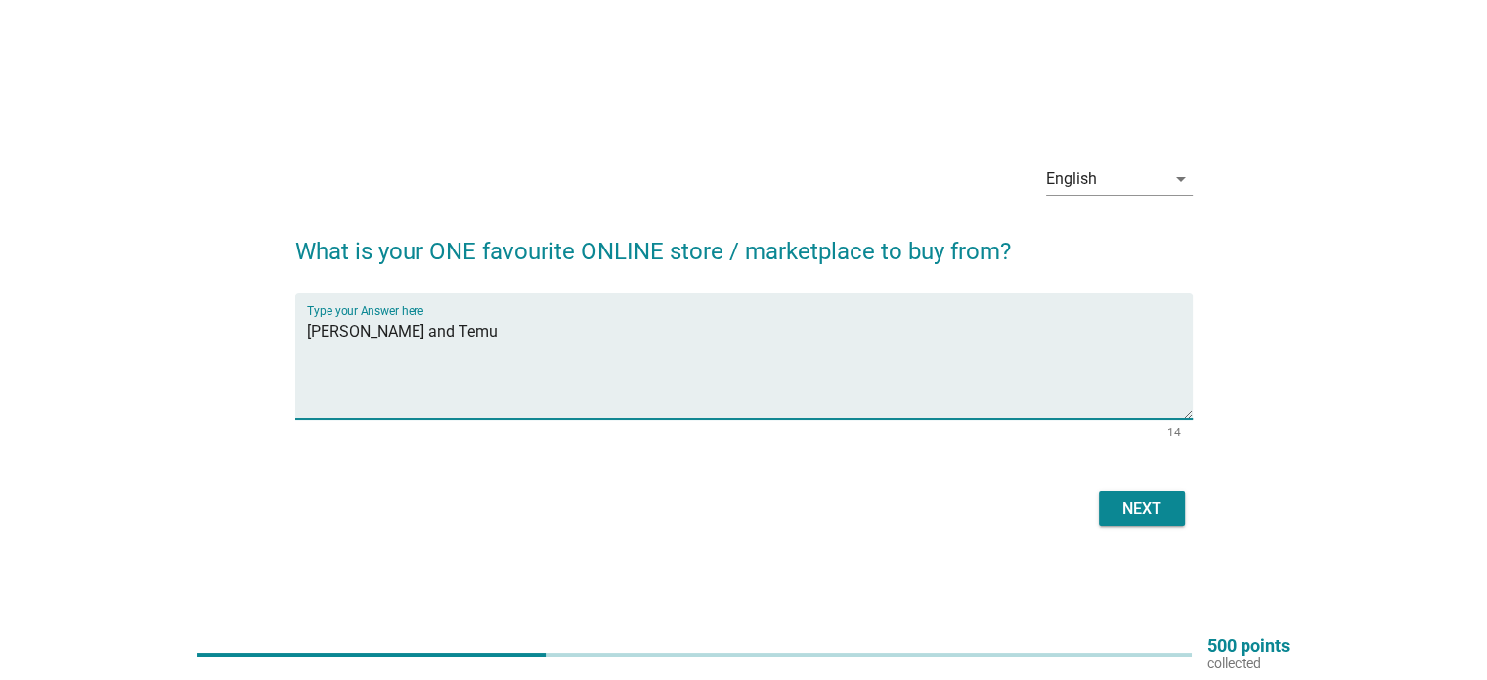
type textarea "[PERSON_NAME] and Temu"
click at [1156, 516] on div "Next" at bounding box center [1142, 508] width 55 height 23
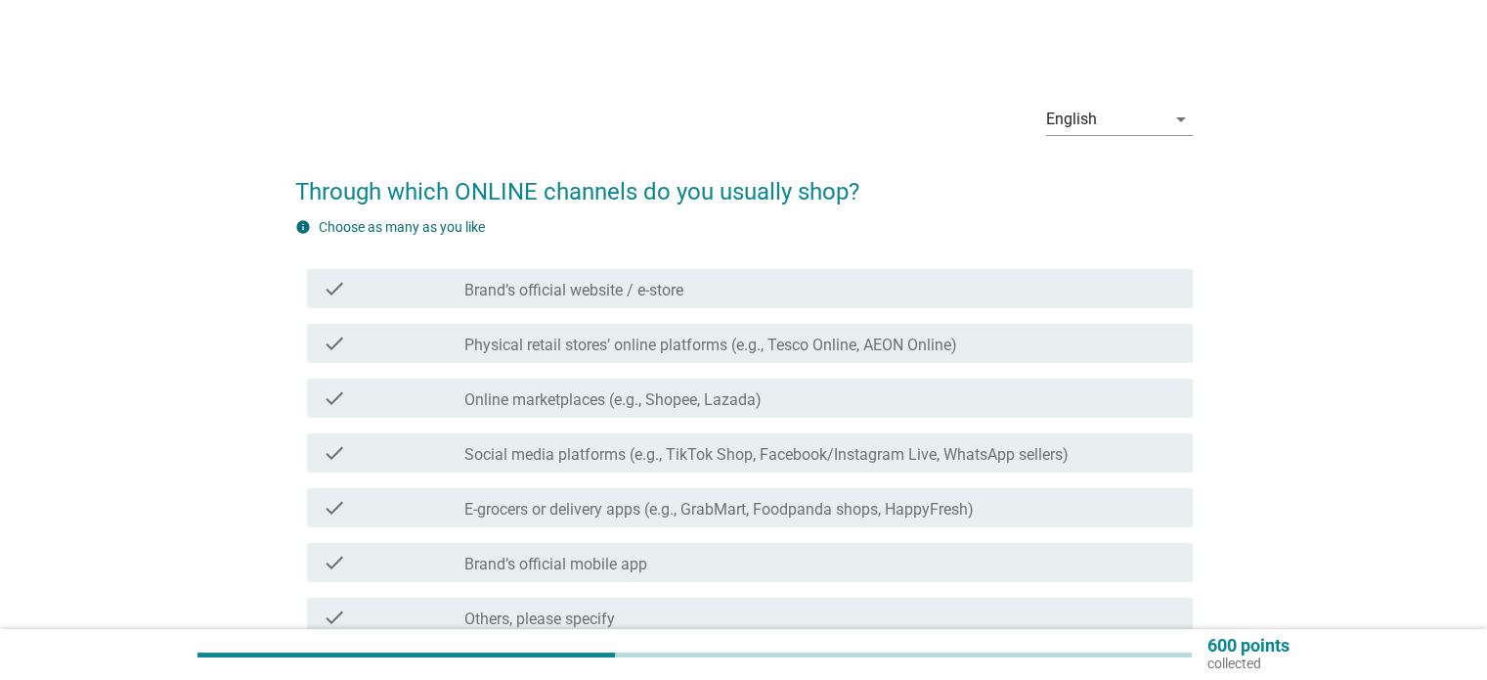
scroll to position [98, 0]
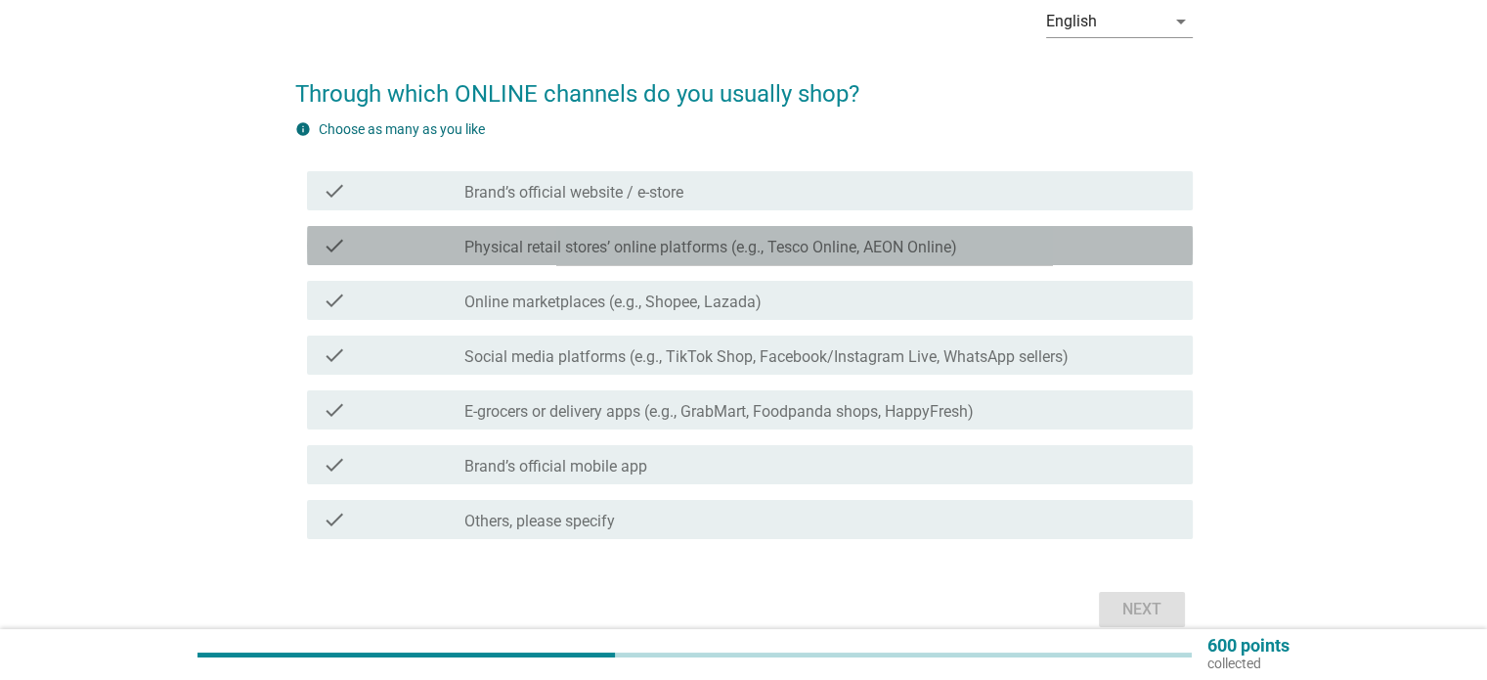
click at [508, 261] on div "check check_box_outline_blank Physical retail stores’ online platforms (e.g., T…" at bounding box center [750, 245] width 886 height 39
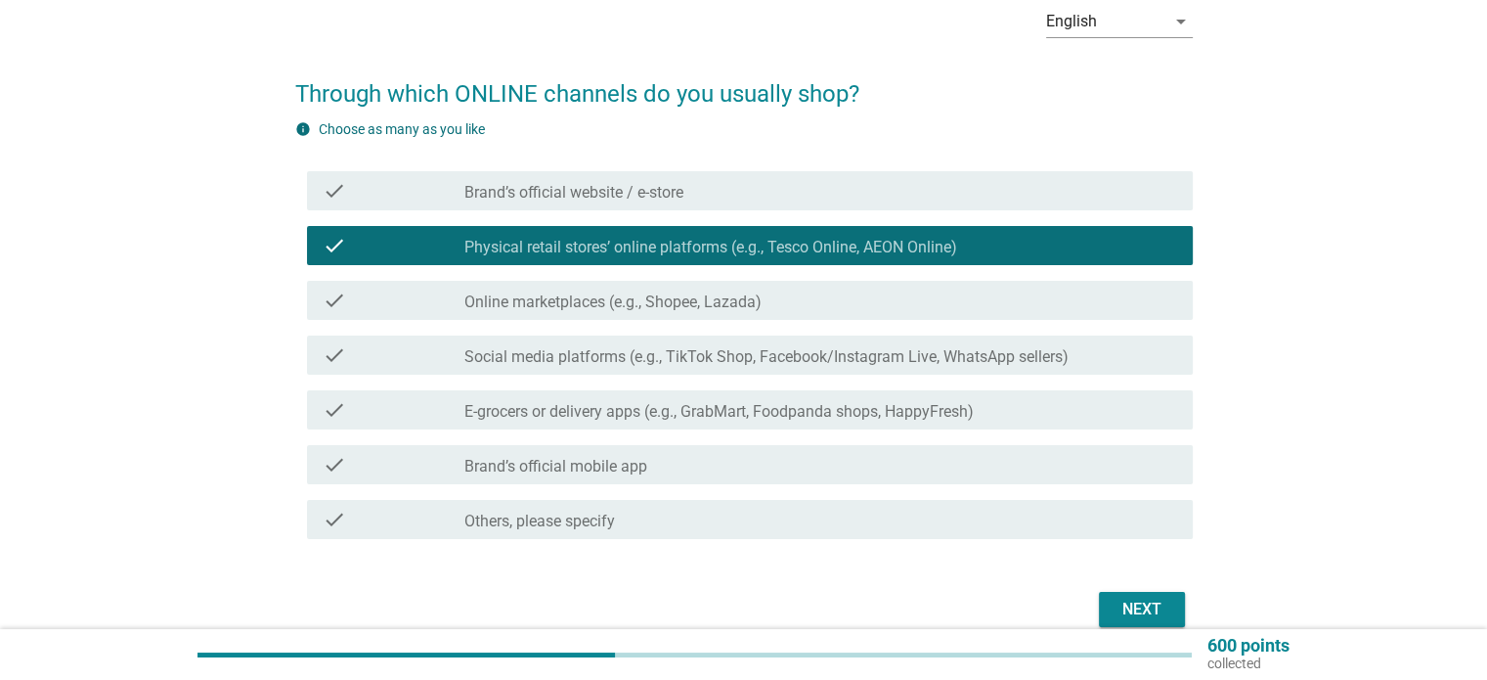
click at [497, 414] on label "E-grocers or delivery apps (e.g., GrabMart, Foodpanda shops, HappyFresh)" at bounding box center [720, 412] width 510 height 20
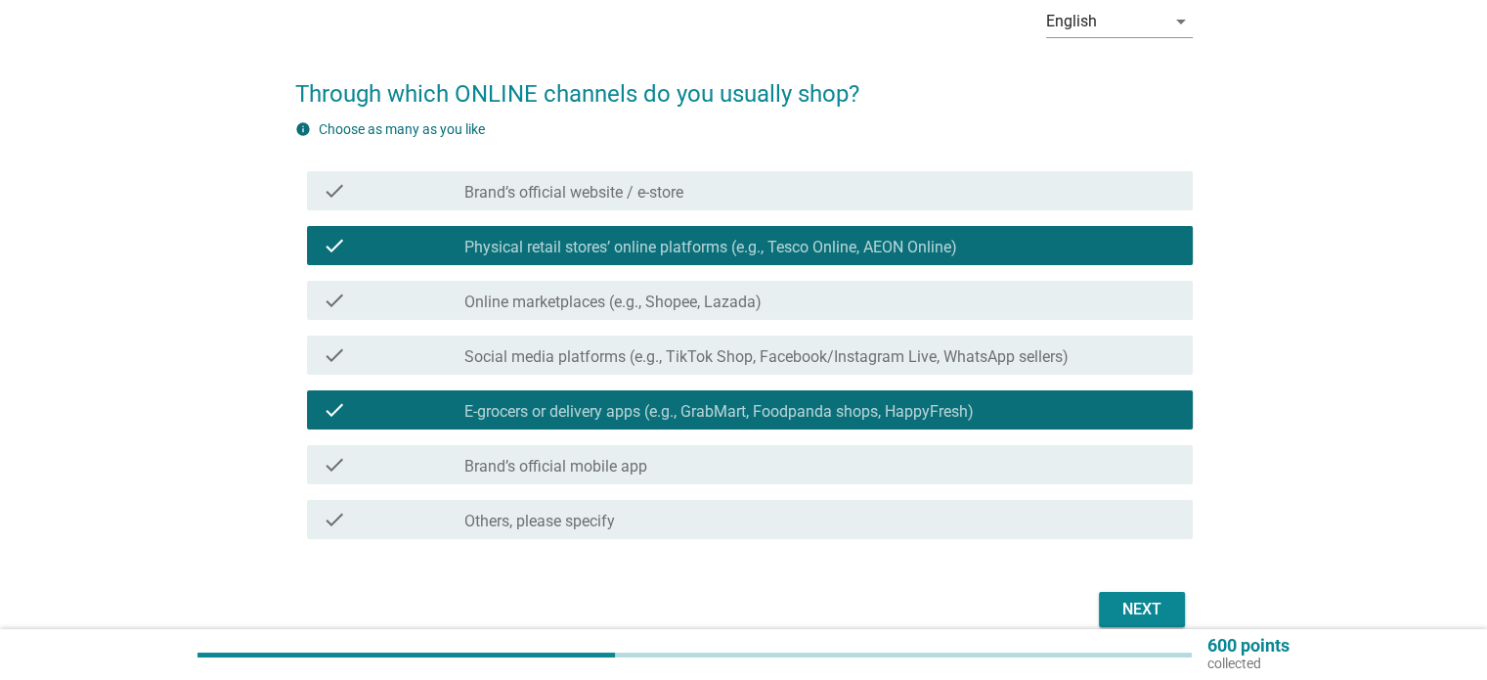
click at [519, 350] on label "Social media platforms (e.g., TikTok Shop, Facebook/Instagram Live, WhatsApp se…" at bounding box center [767, 357] width 604 height 20
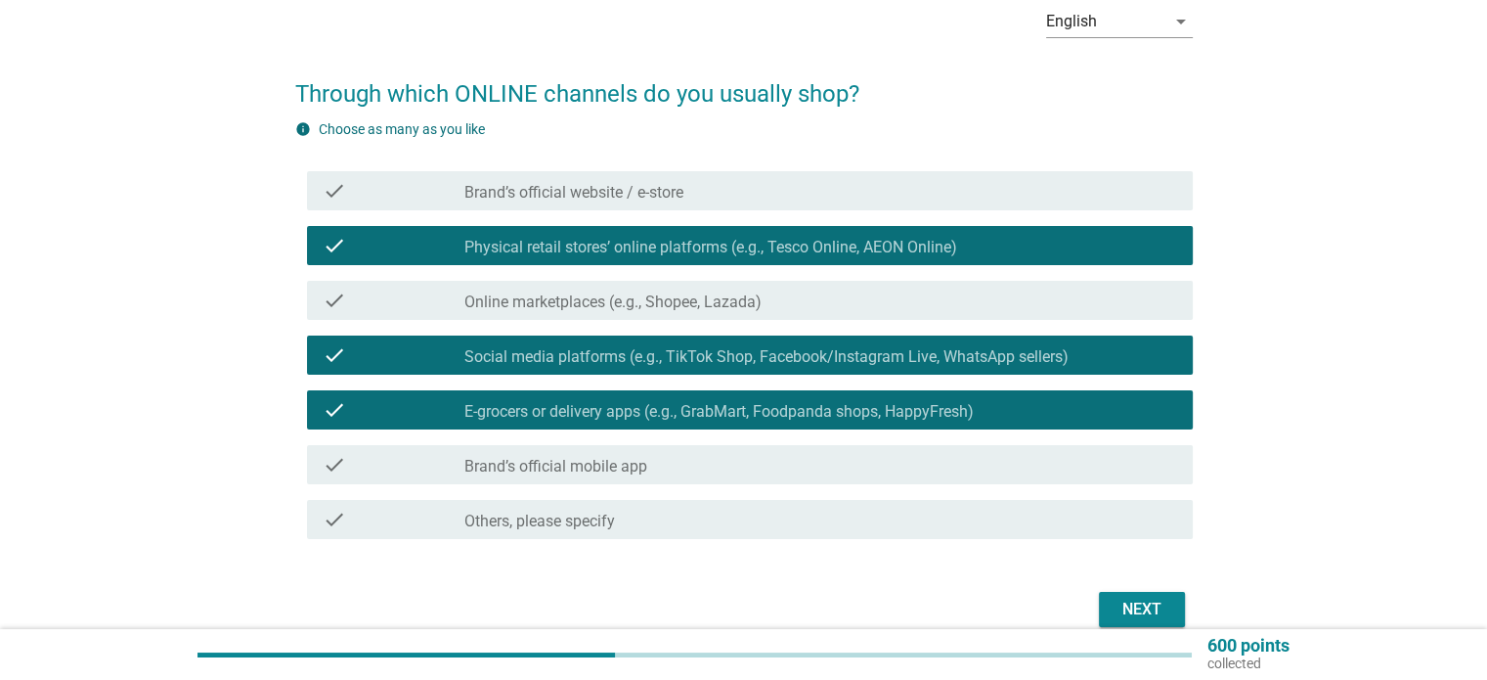
click at [1143, 601] on div "Next" at bounding box center [1142, 609] width 55 height 23
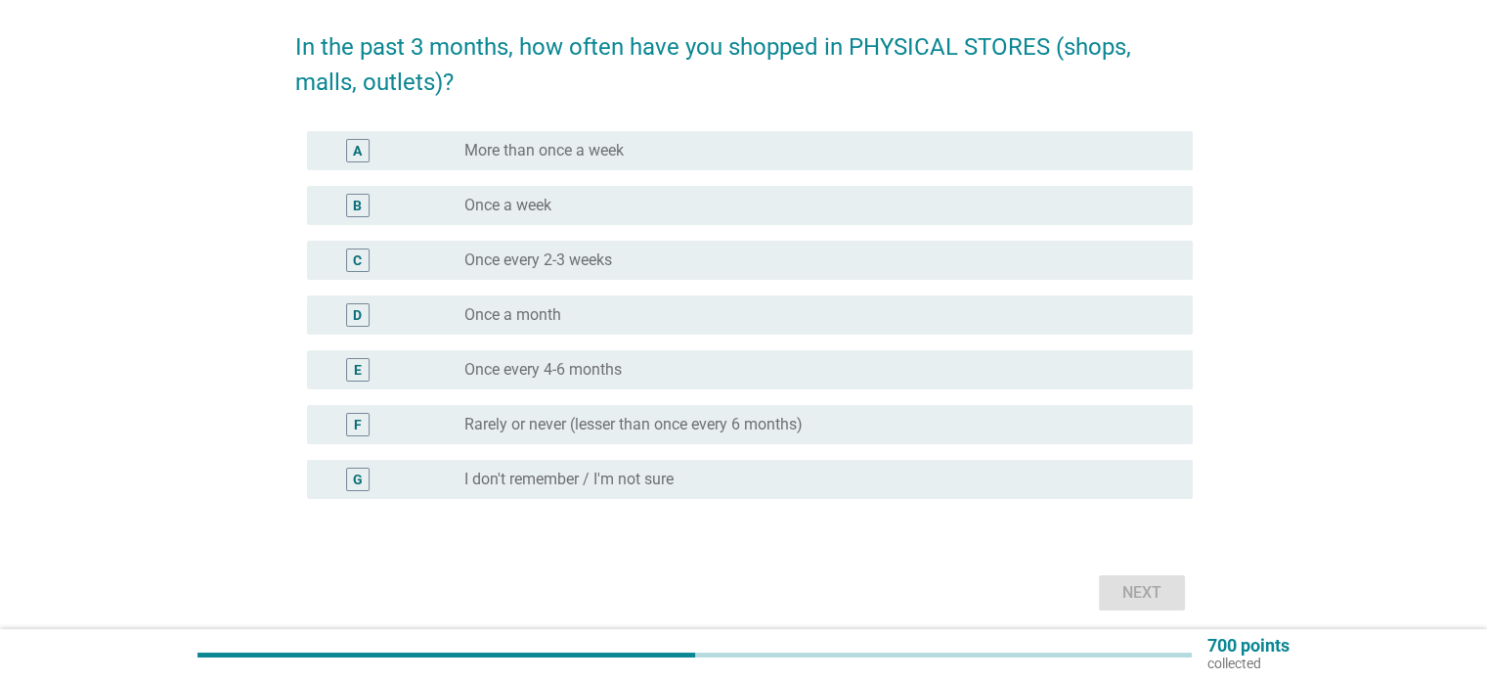
scroll to position [196, 0]
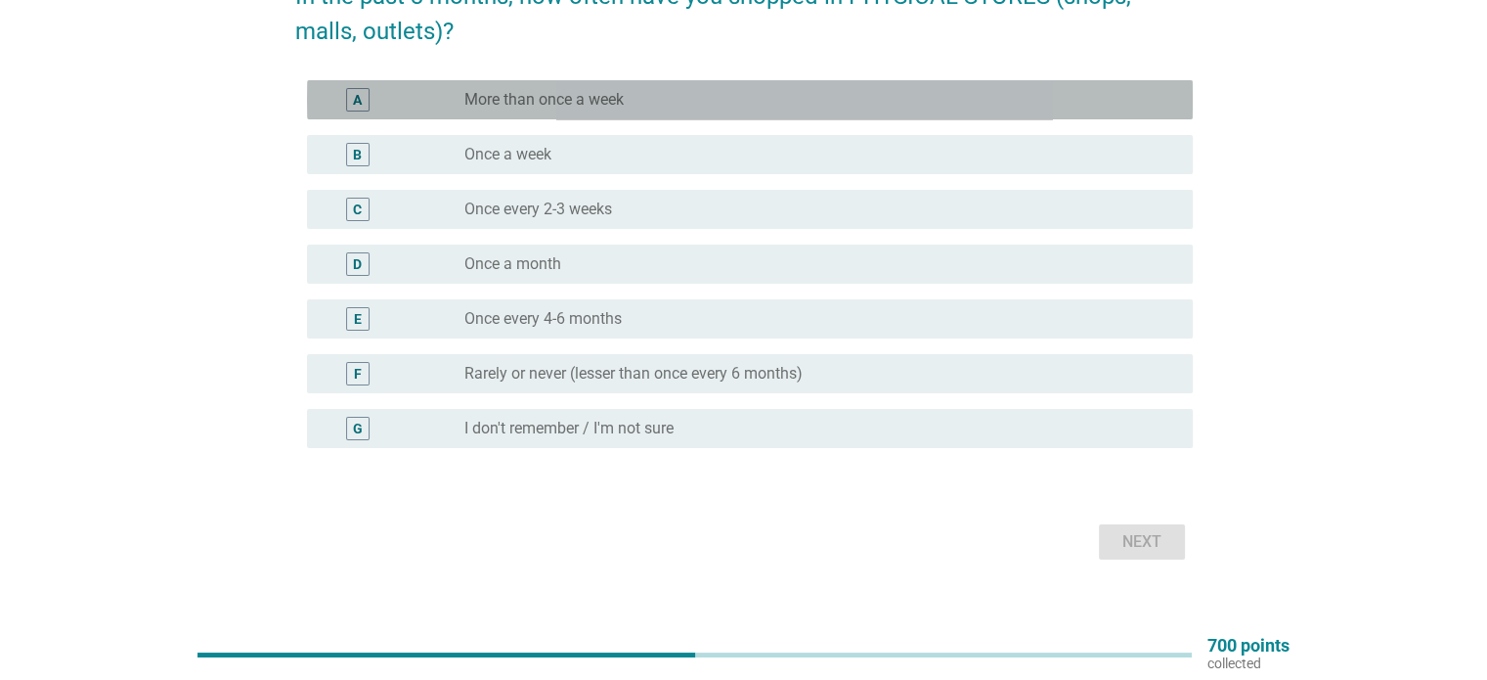
click at [537, 88] on div "radio_button_unchecked More than once a week" at bounding box center [821, 99] width 712 height 23
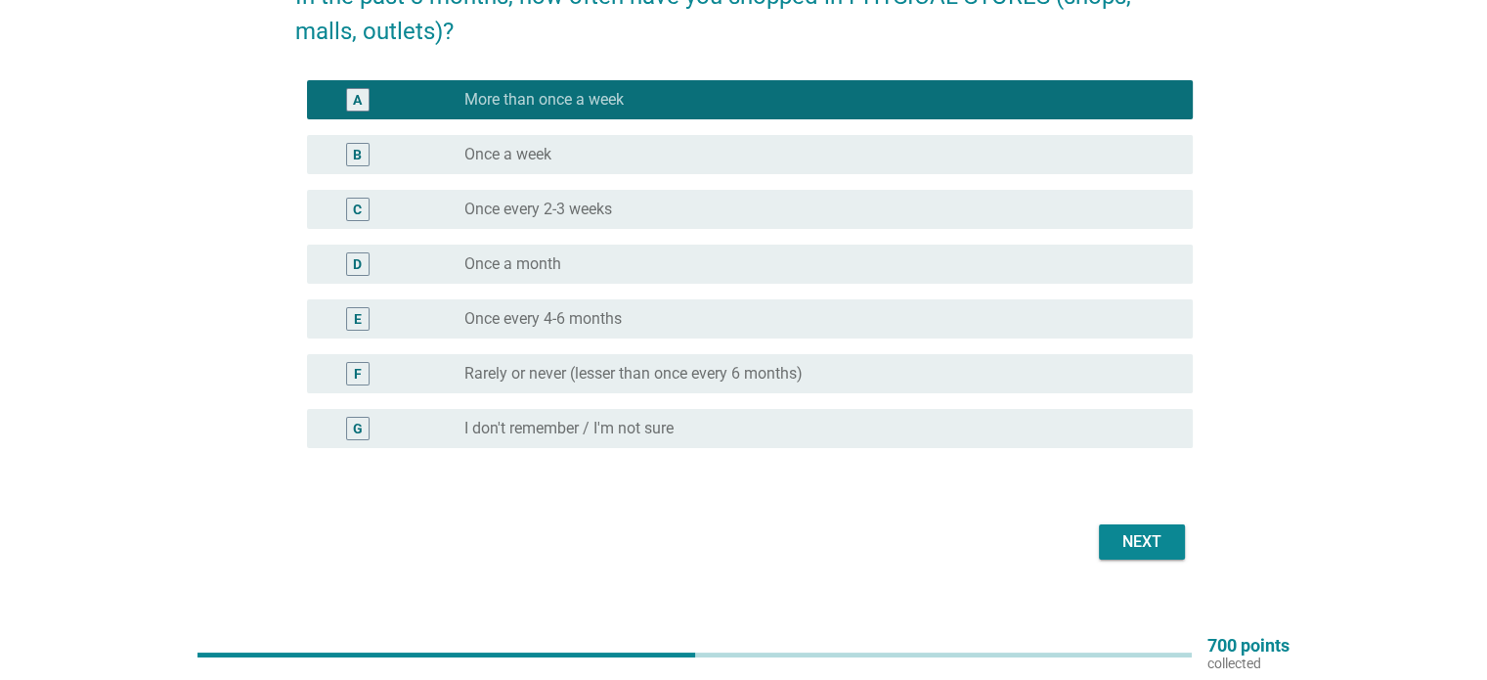
click at [548, 154] on label "Once a week" at bounding box center [508, 155] width 87 height 20
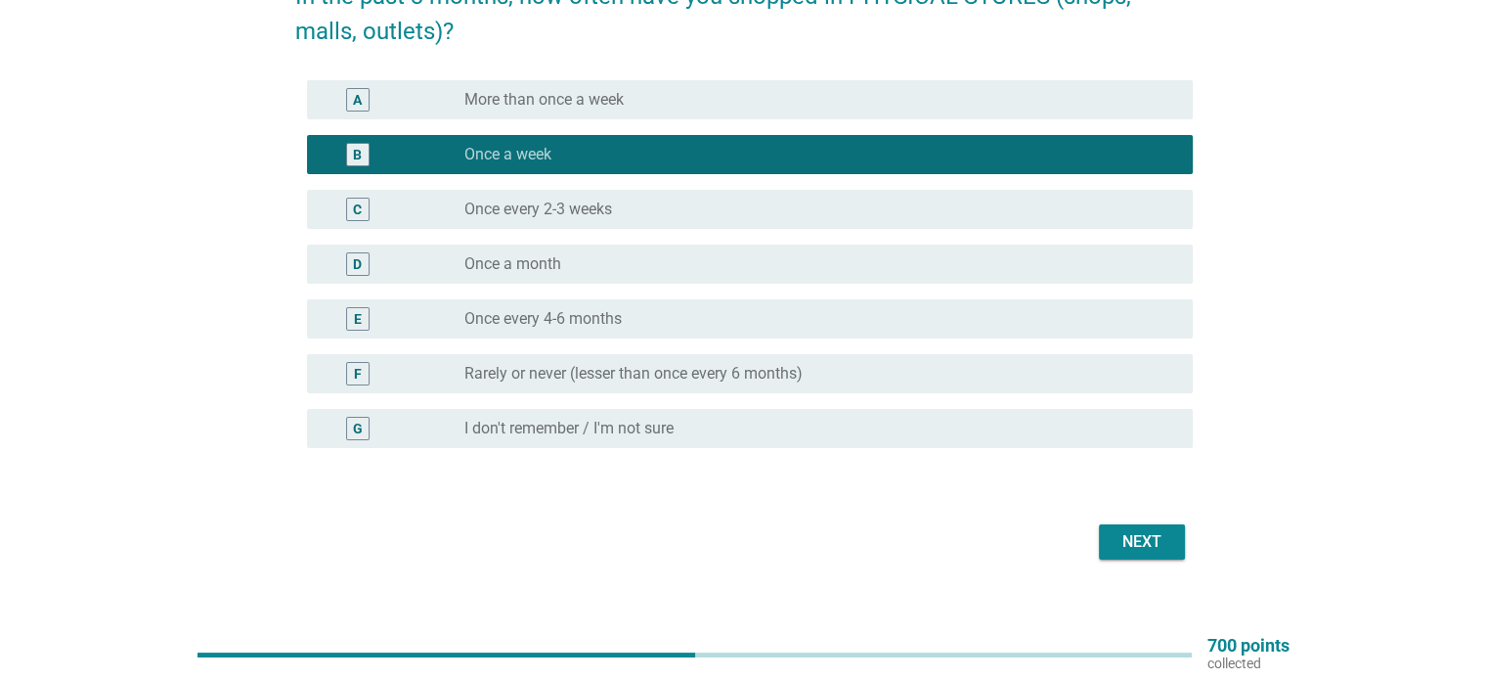
click at [1138, 539] on div "Next" at bounding box center [1142, 541] width 55 height 23
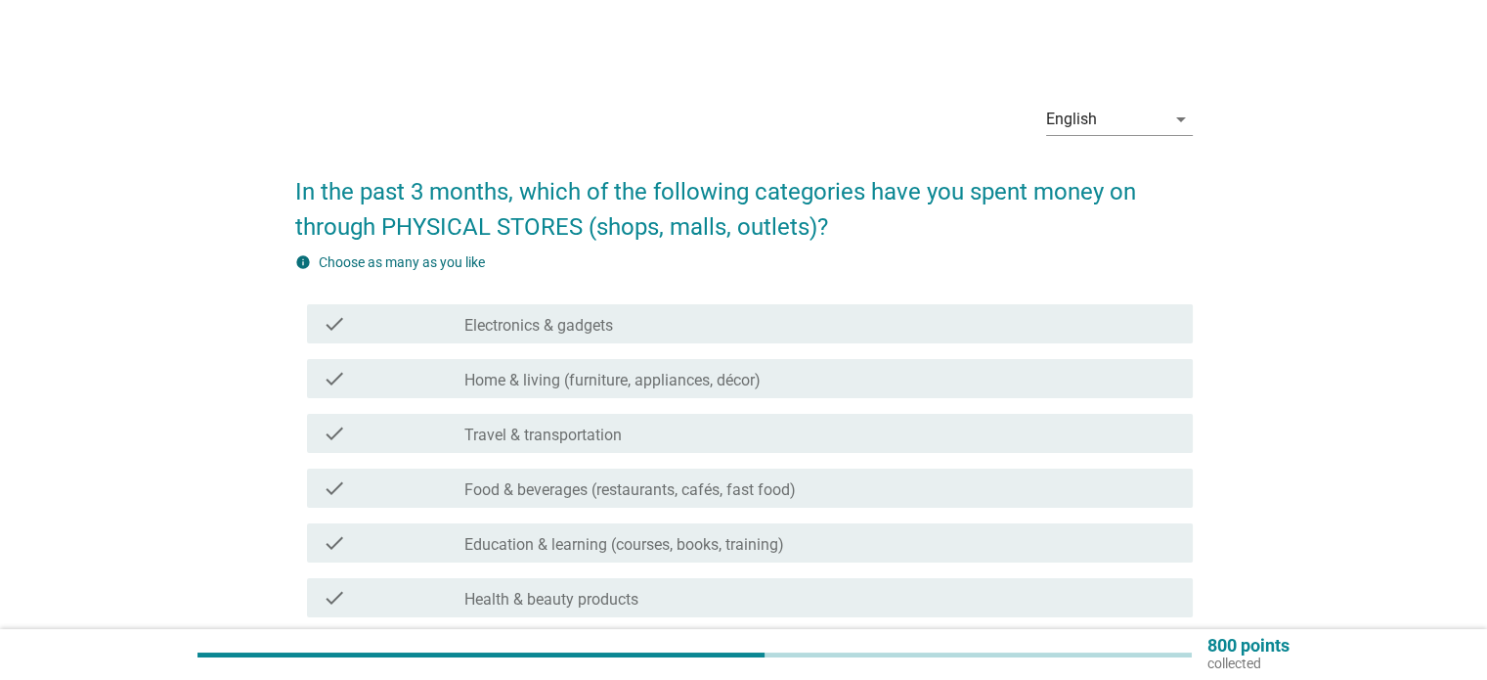
scroll to position [98, 0]
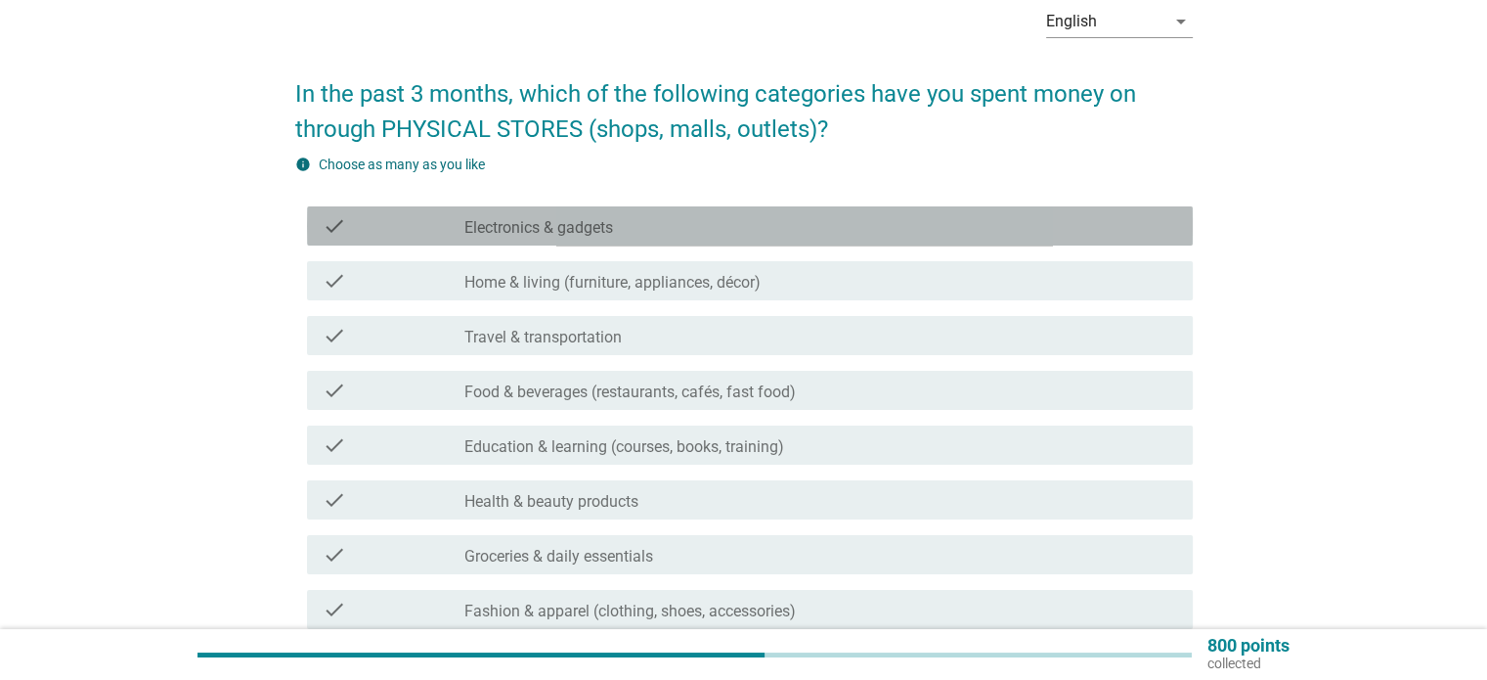
click at [641, 214] on div "check_box_outline_blank Electronics & gadgets" at bounding box center [821, 225] width 712 height 23
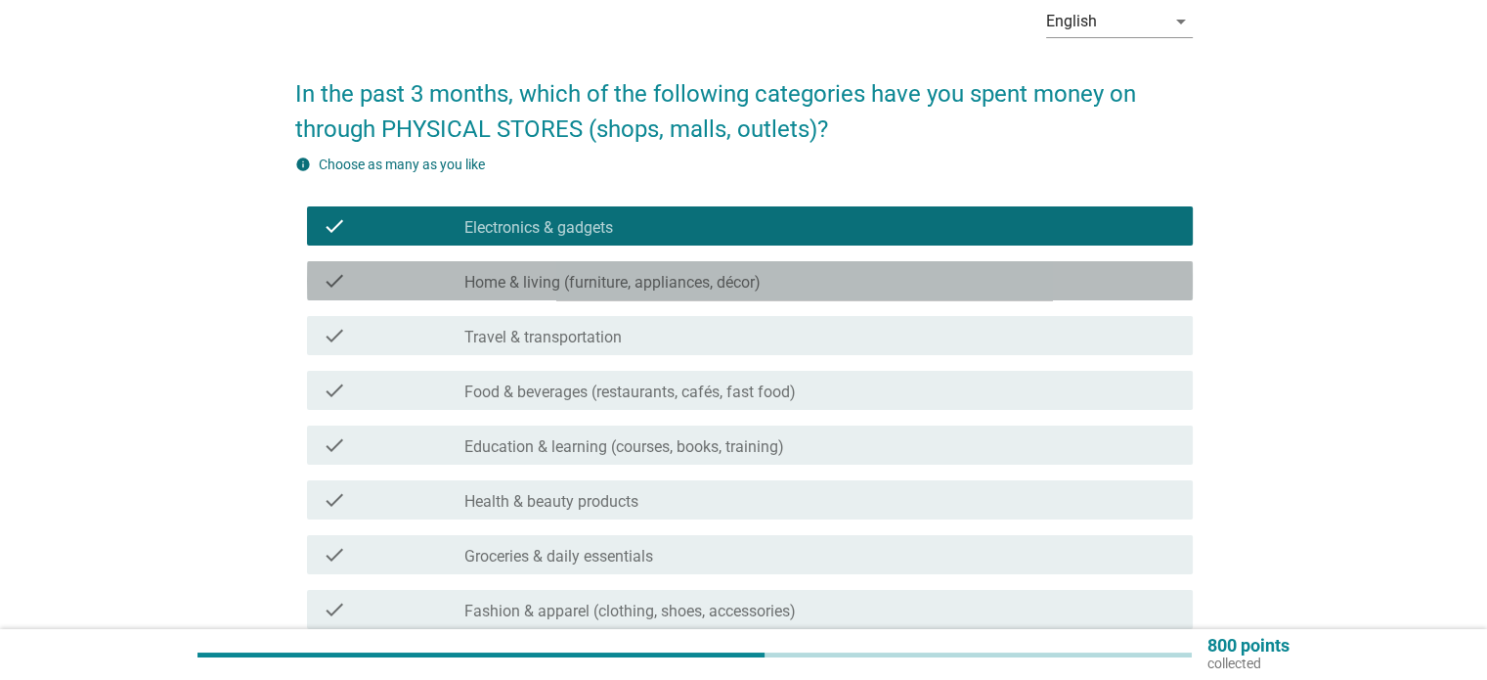
click at [610, 280] on label "Home & living (furniture, appliances, décor)" at bounding box center [613, 283] width 296 height 20
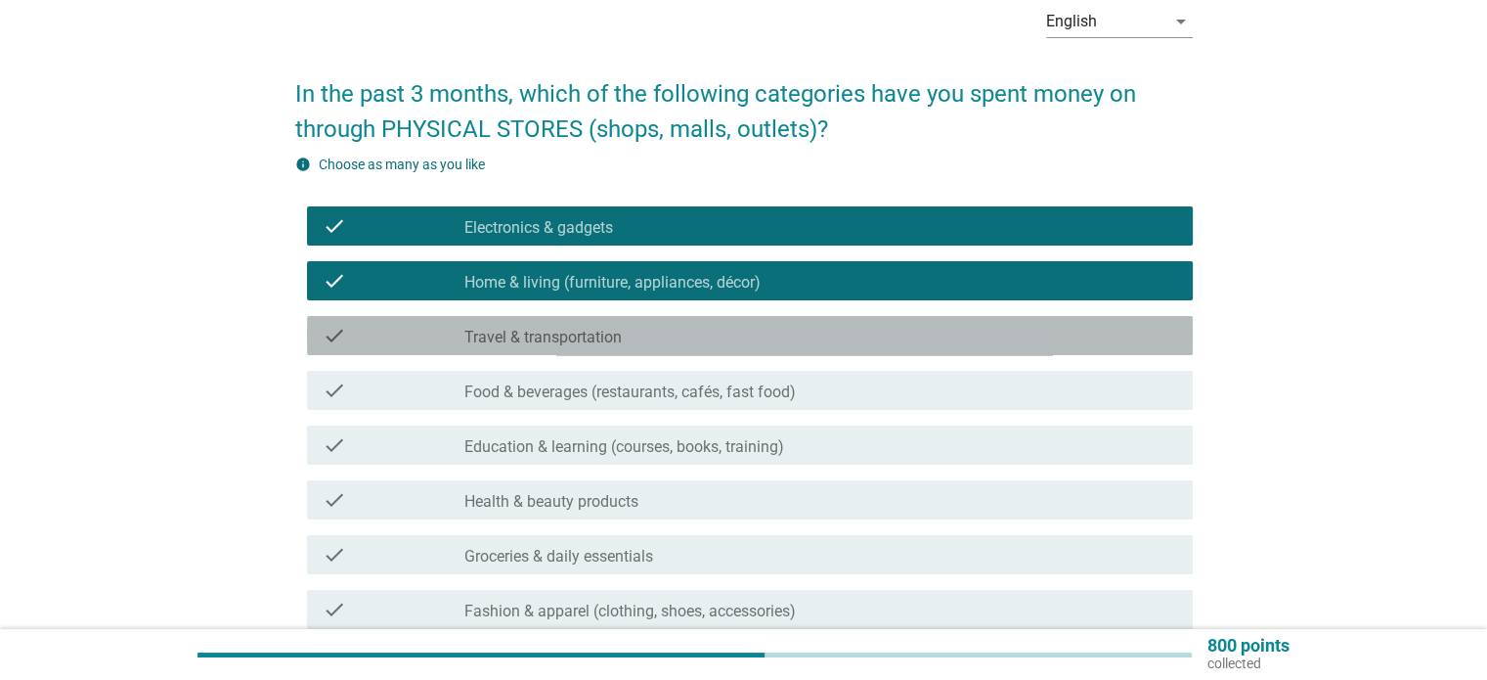
click at [599, 324] on div "check_box_outline_blank Travel & transportation" at bounding box center [821, 335] width 712 height 23
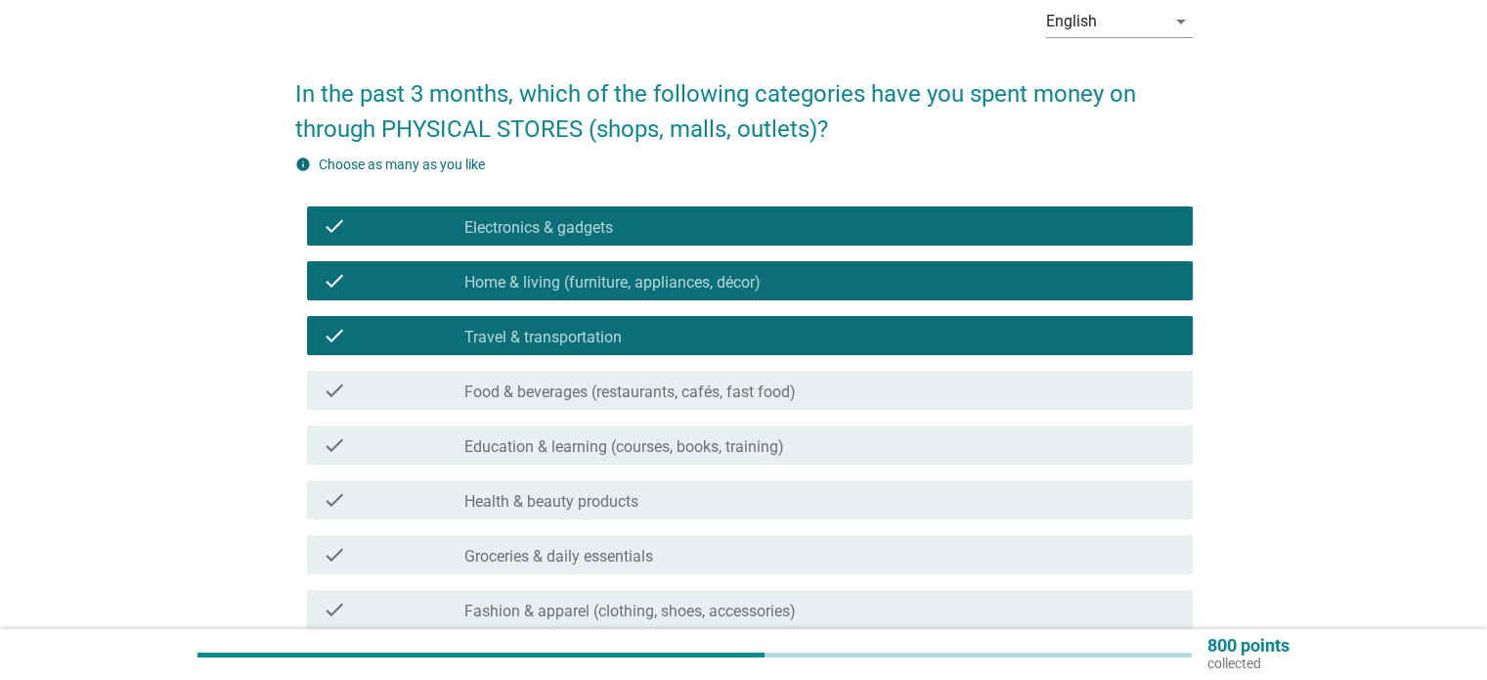
click at [609, 338] on label "Travel & transportation" at bounding box center [543, 338] width 157 height 20
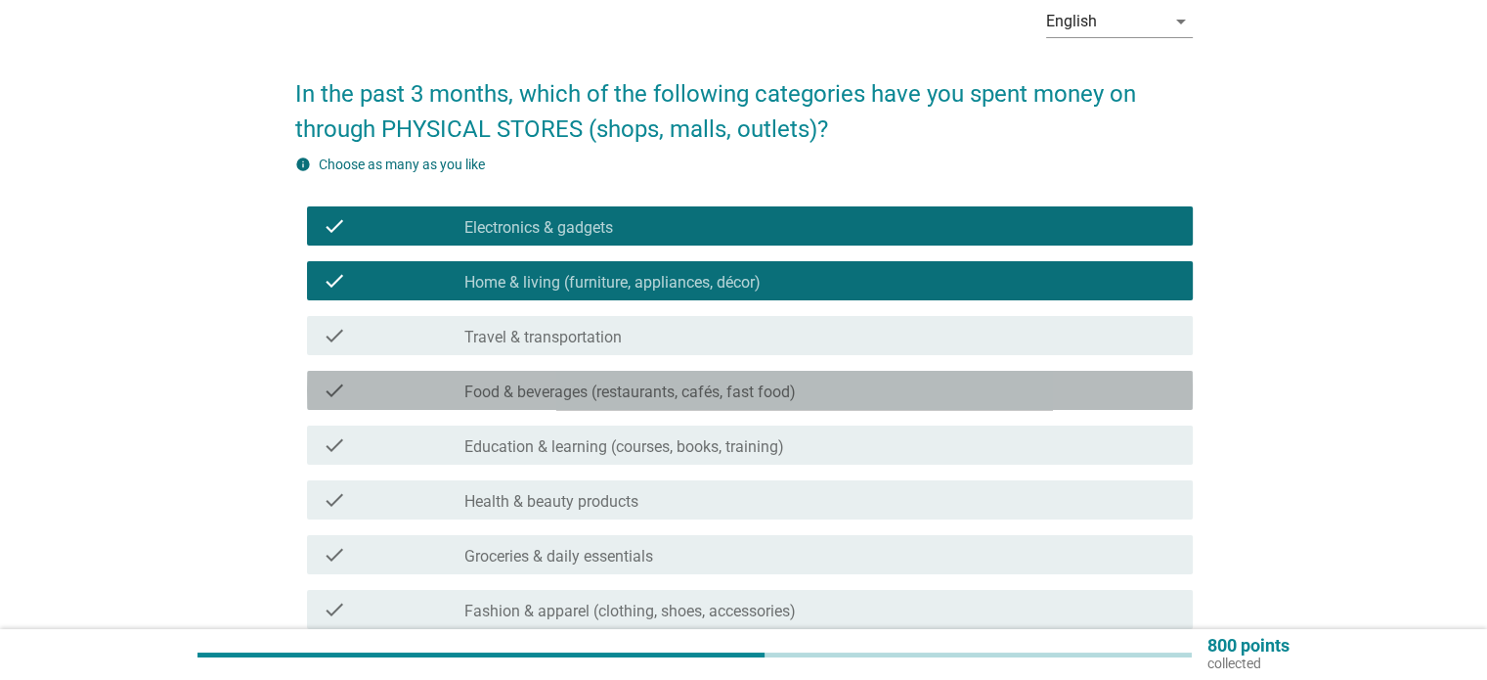
click at [596, 388] on label "Food & beverages (restaurants, cafés, fast food)" at bounding box center [631, 392] width 332 height 20
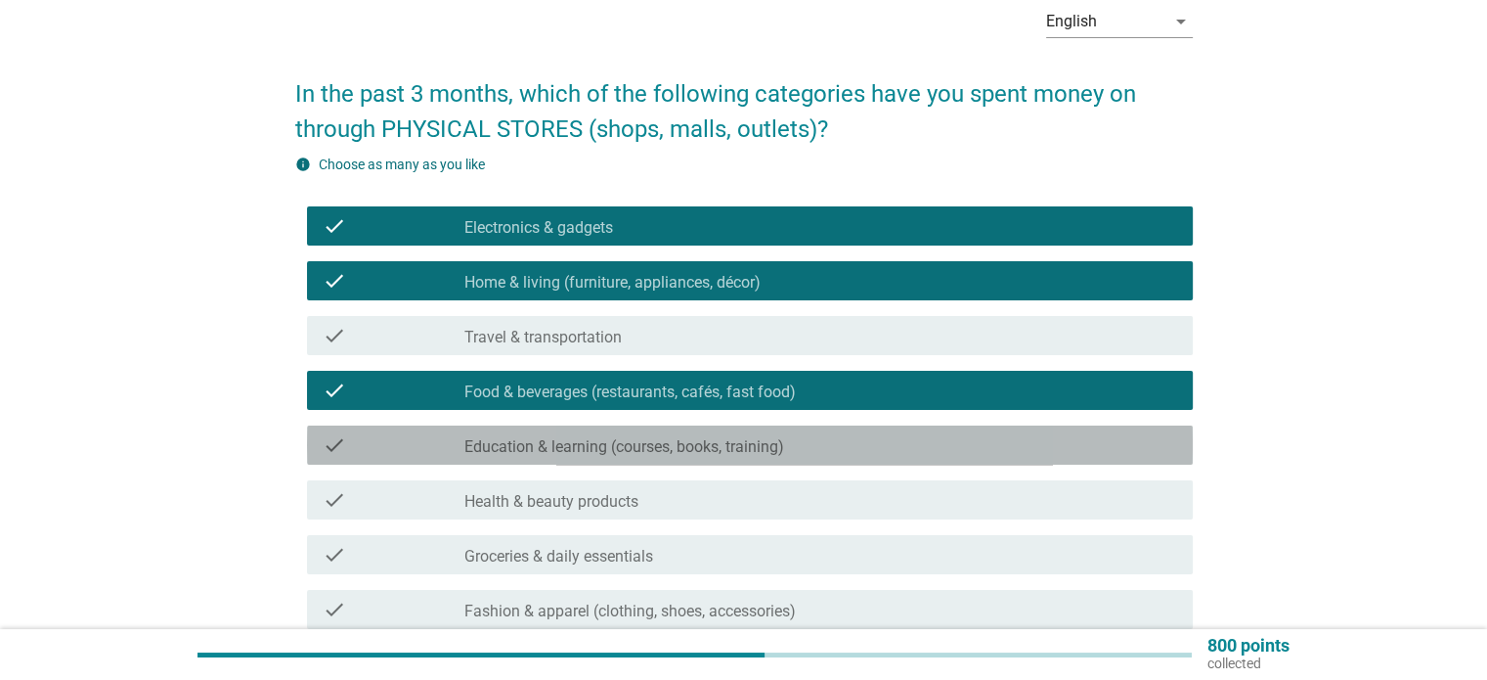
click at [587, 439] on label "Education & learning (courses, books, training)" at bounding box center [625, 447] width 320 height 20
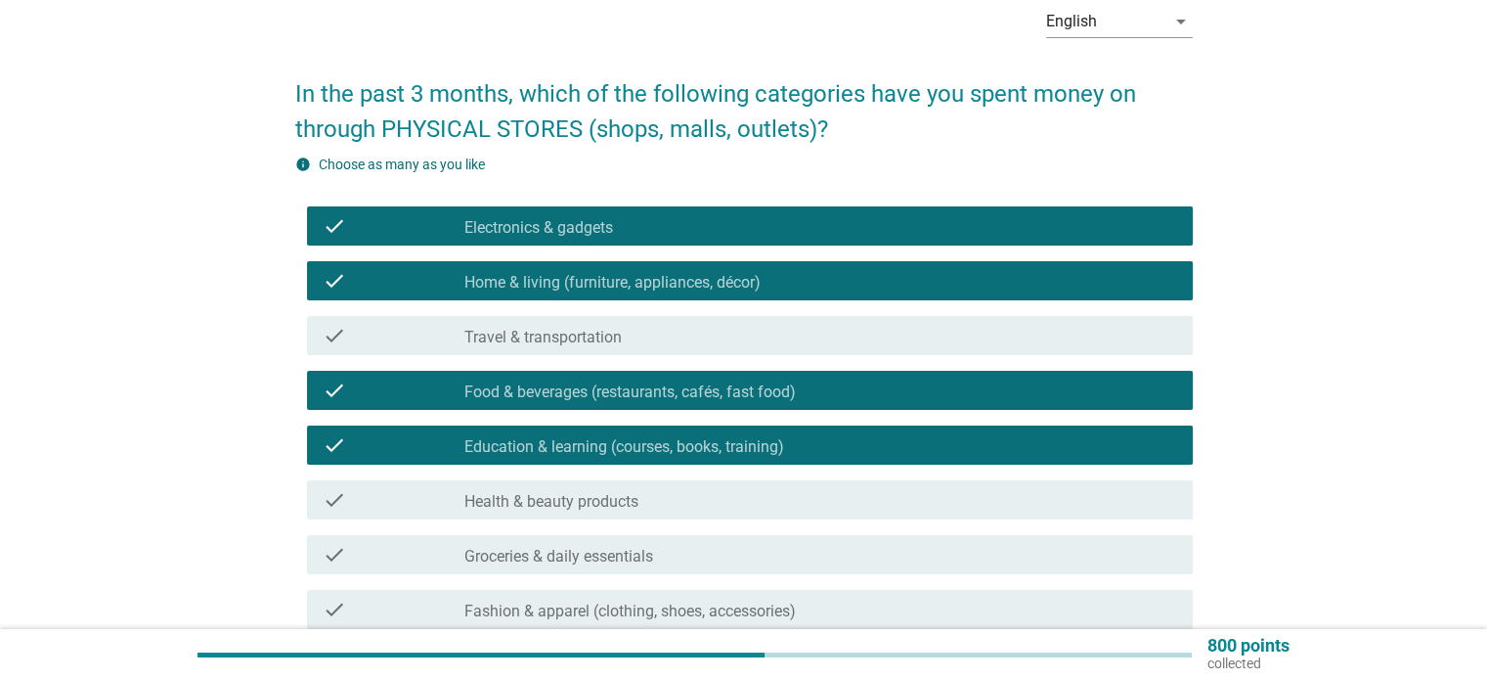
click at [587, 439] on label "Education & learning (courses, books, training)" at bounding box center [625, 447] width 320 height 20
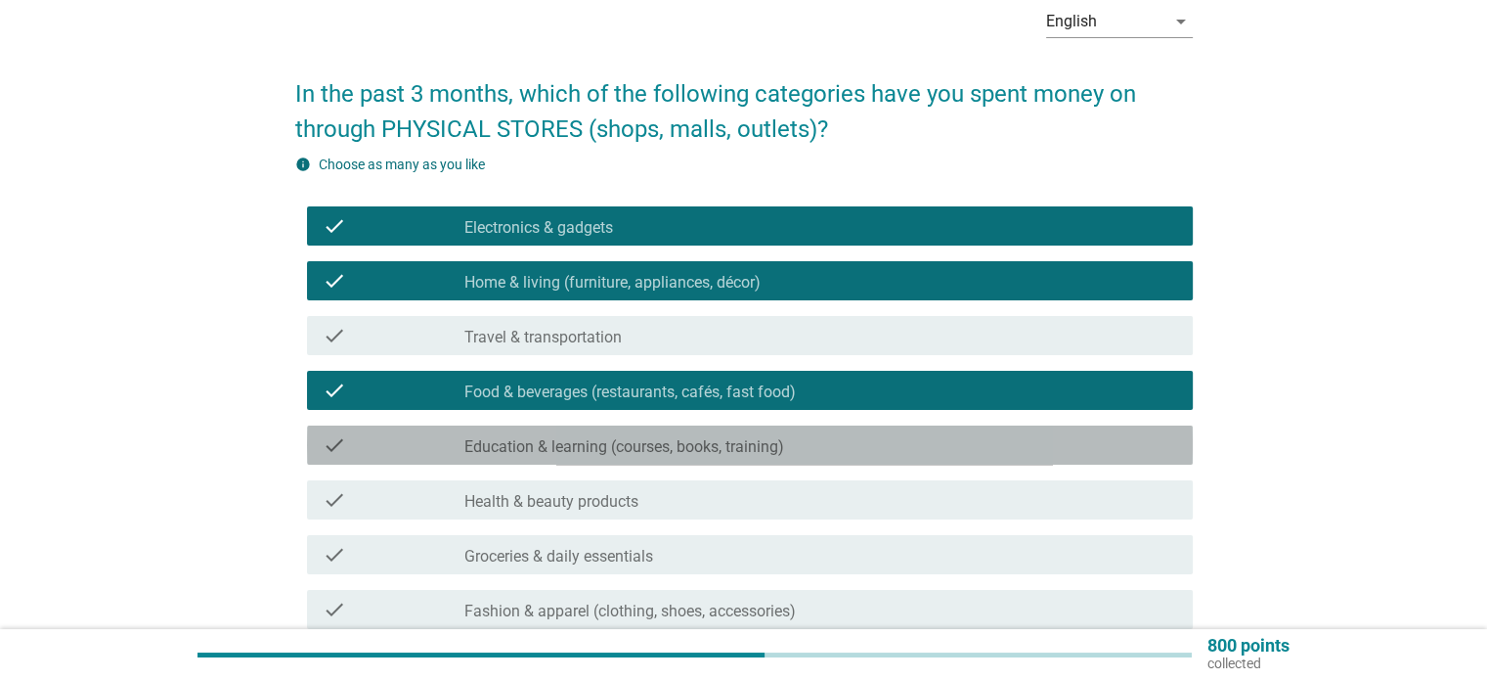
click at [587, 439] on label "Education & learning (courses, books, training)" at bounding box center [625, 447] width 320 height 20
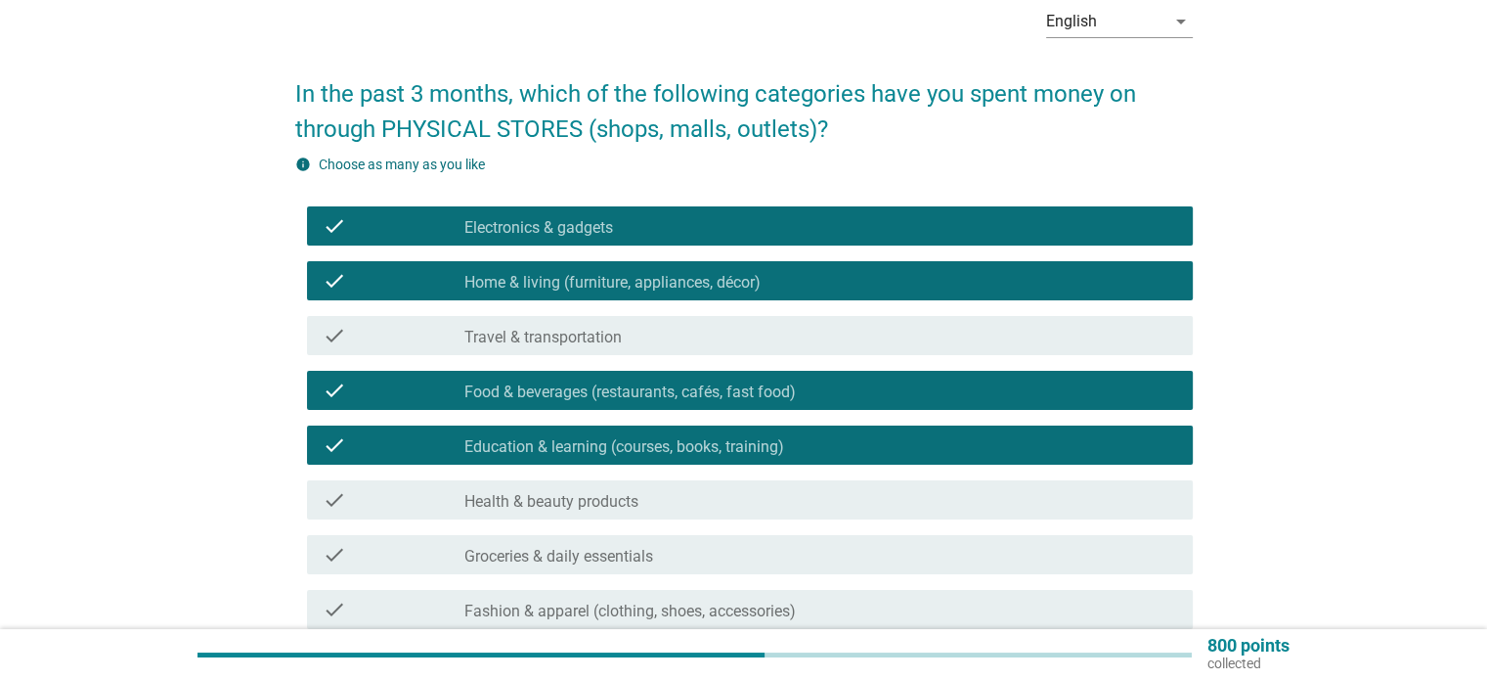
click at [579, 495] on label "Health & beauty products" at bounding box center [552, 502] width 174 height 20
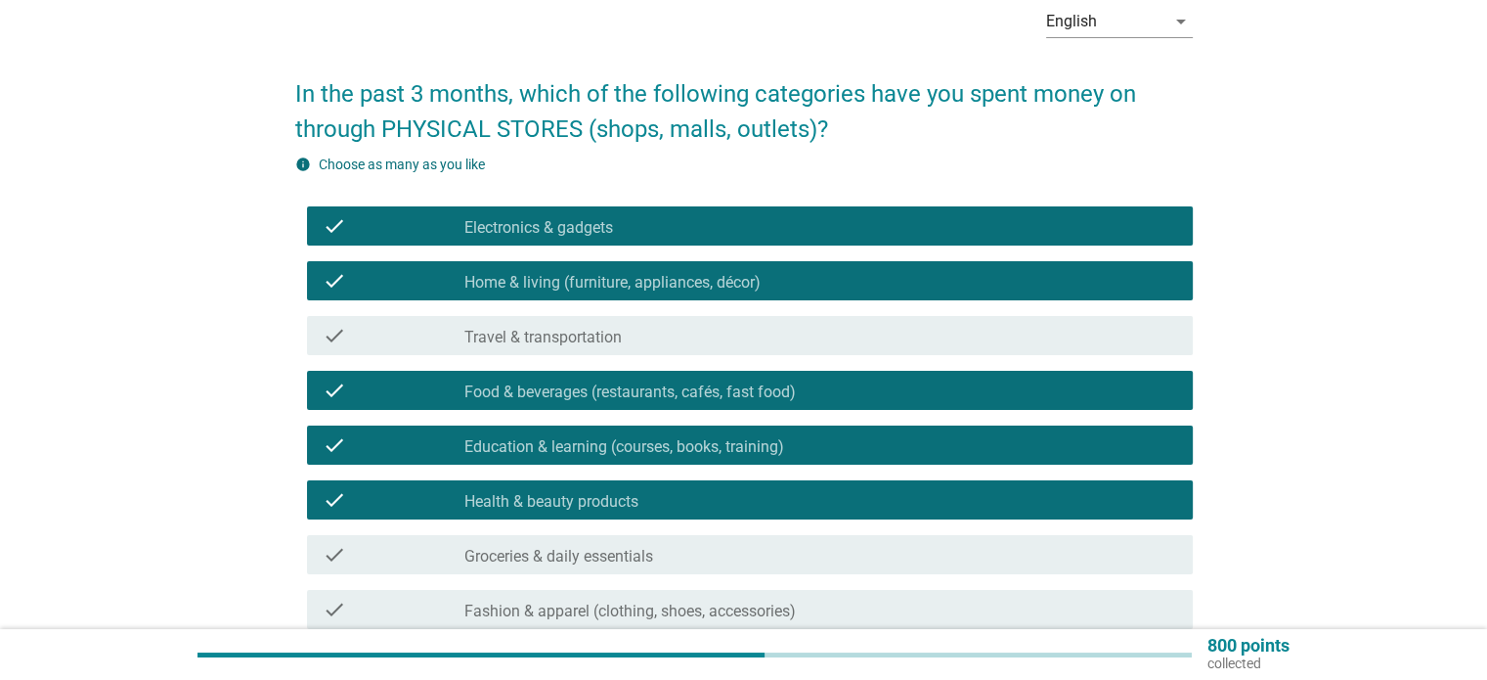
click at [571, 546] on div "check_box_outline_blank Groceries & daily essentials" at bounding box center [821, 554] width 712 height 23
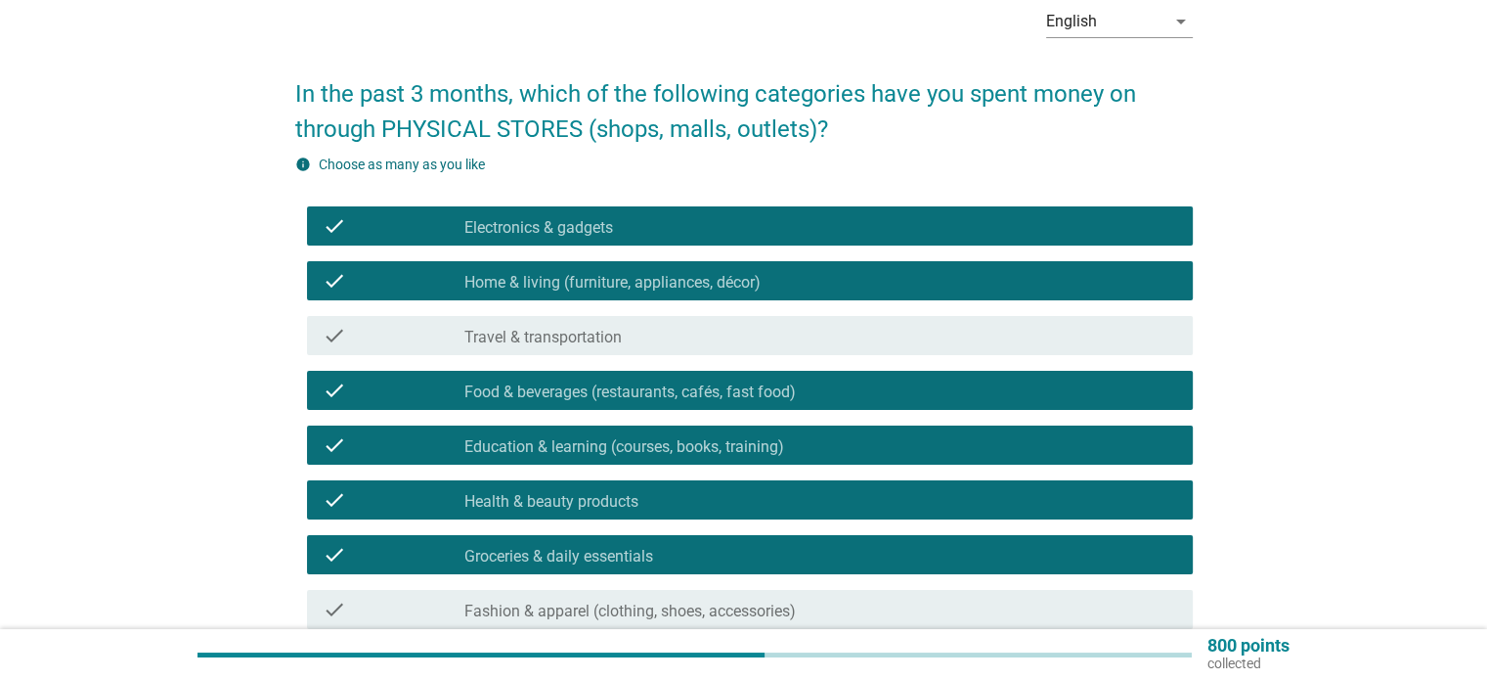
click at [548, 613] on label "Fashion & apparel (clothing, shoes, accessories)" at bounding box center [631, 611] width 332 height 20
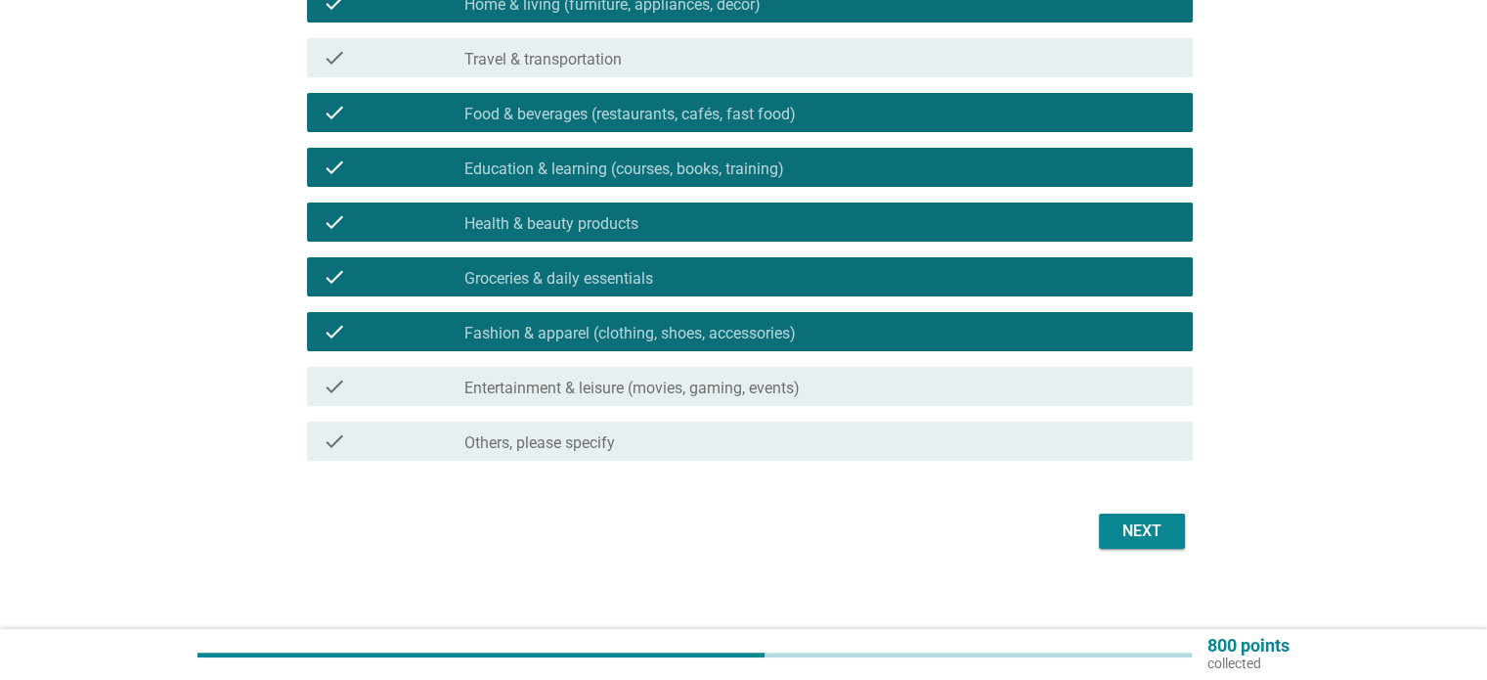
scroll to position [388, 0]
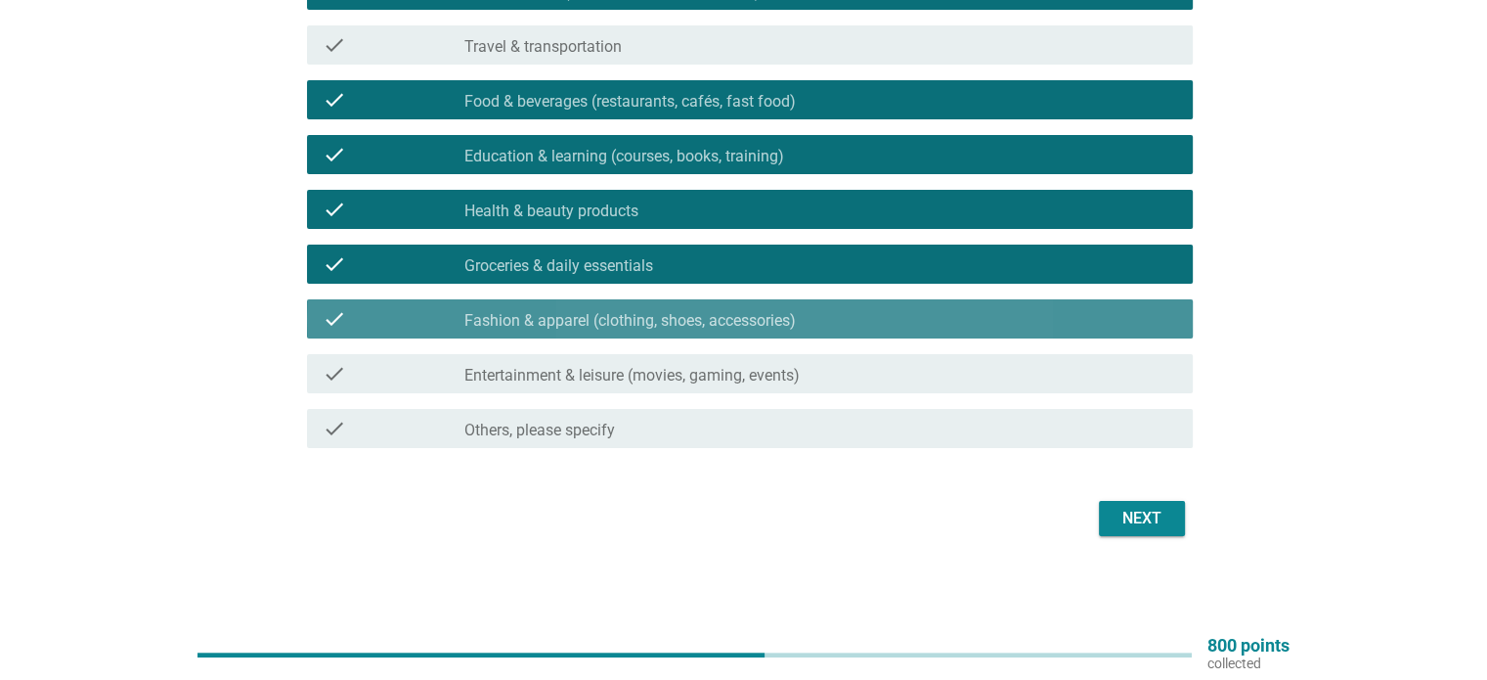
click at [589, 313] on label "Fashion & apparel (clothing, shoes, accessories)" at bounding box center [631, 321] width 332 height 20
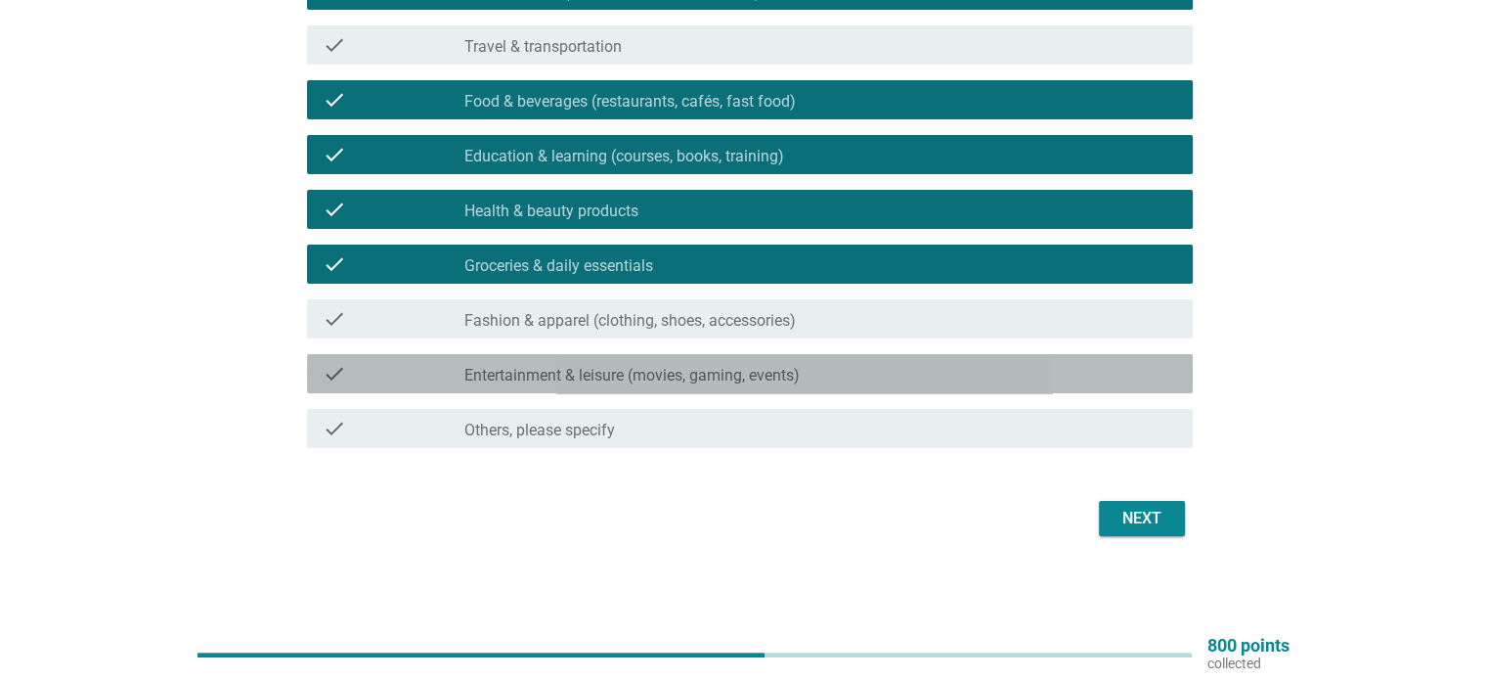
click at [572, 377] on label "Entertainment & leisure (movies, gaming, events)" at bounding box center [632, 376] width 335 height 20
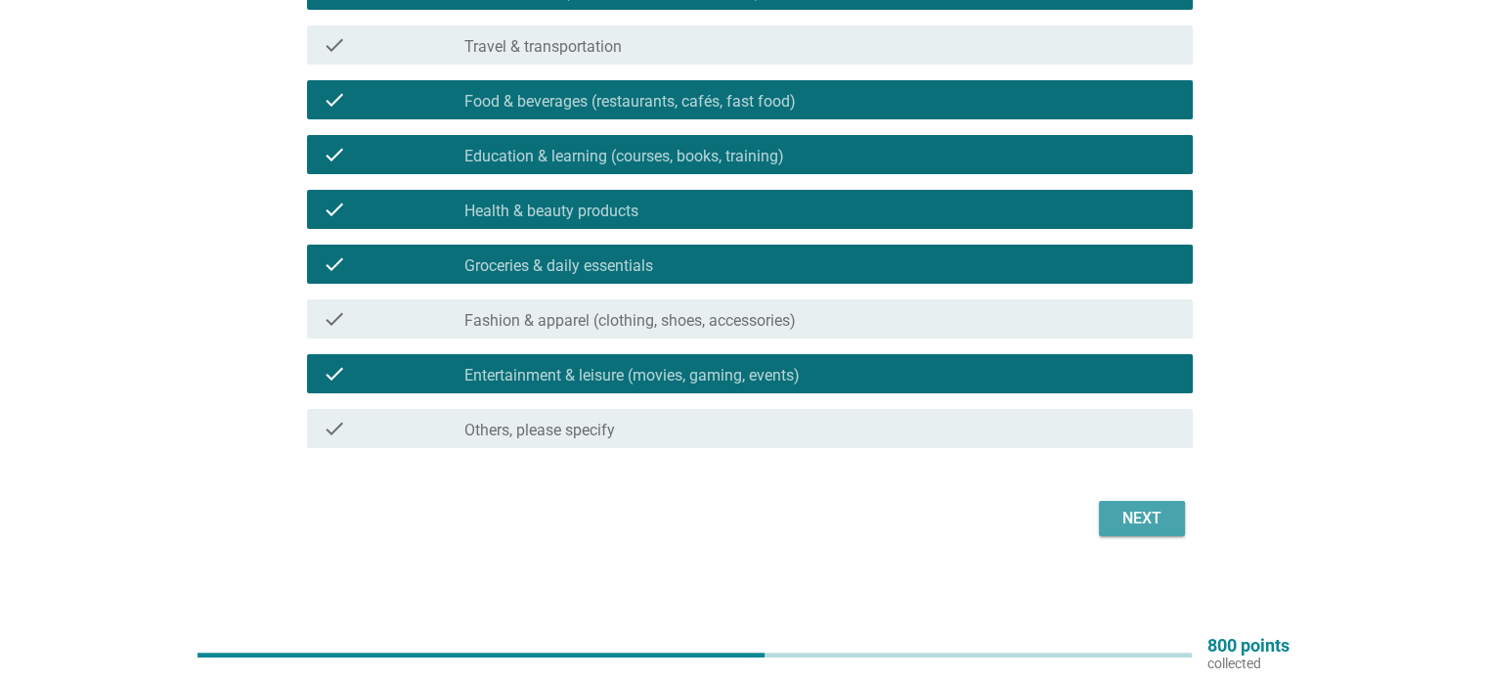
click at [1148, 517] on div "Next" at bounding box center [1142, 518] width 55 height 23
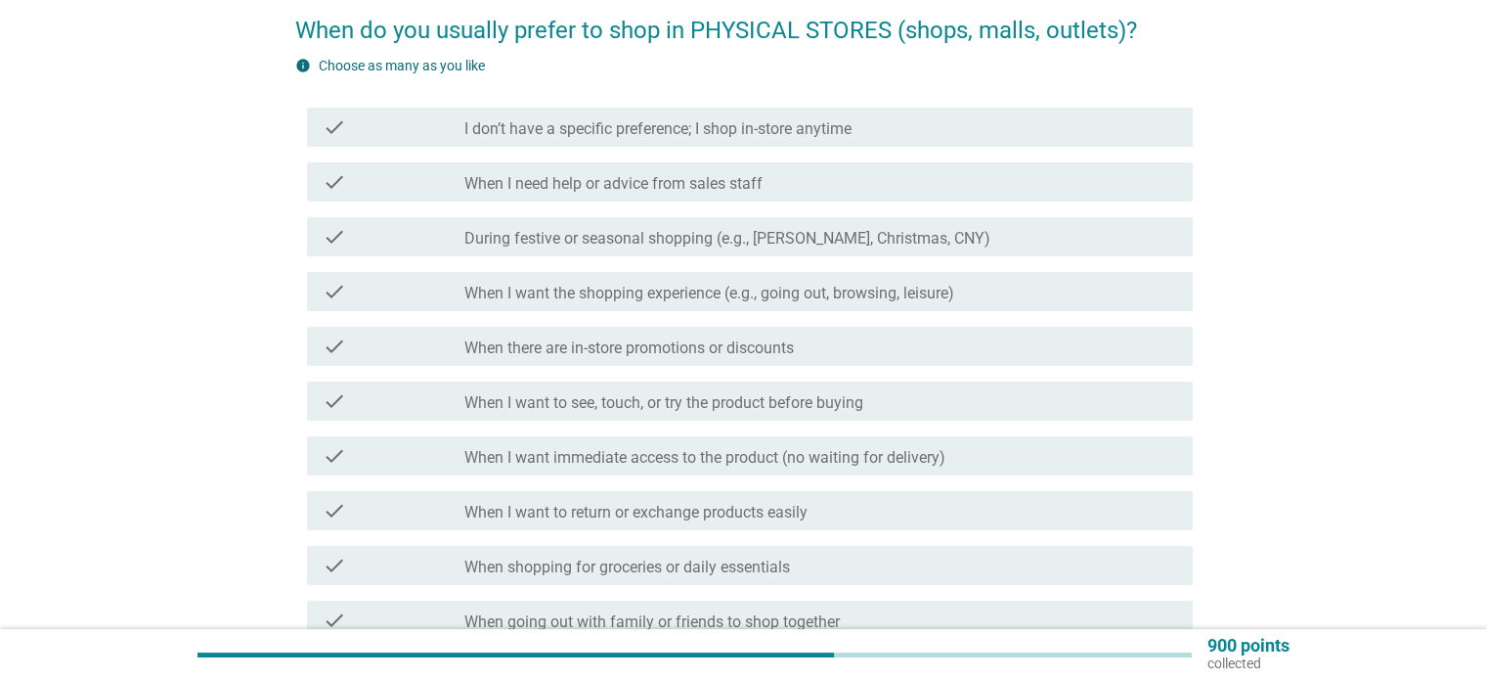
scroll to position [196, 0]
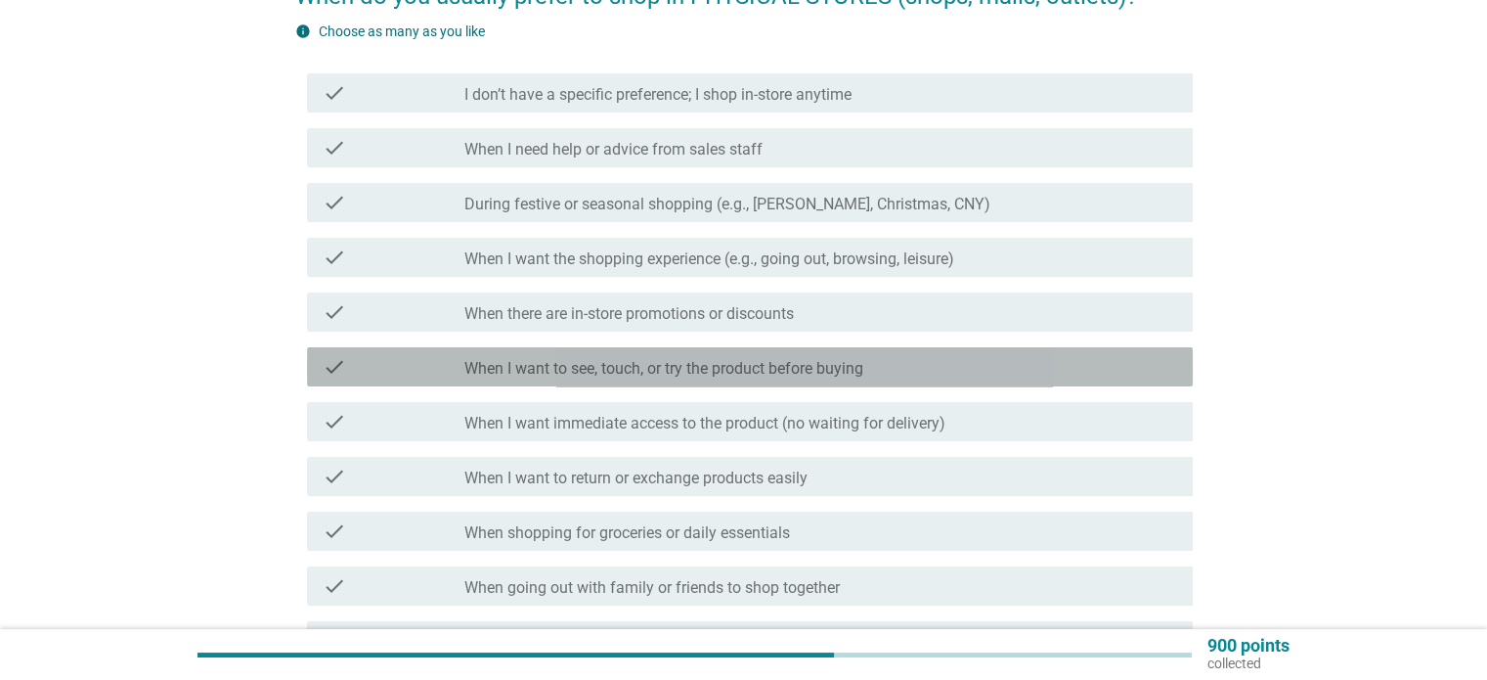
click at [615, 371] on label "When I want to see, touch, or try the product before buying" at bounding box center [664, 369] width 399 height 20
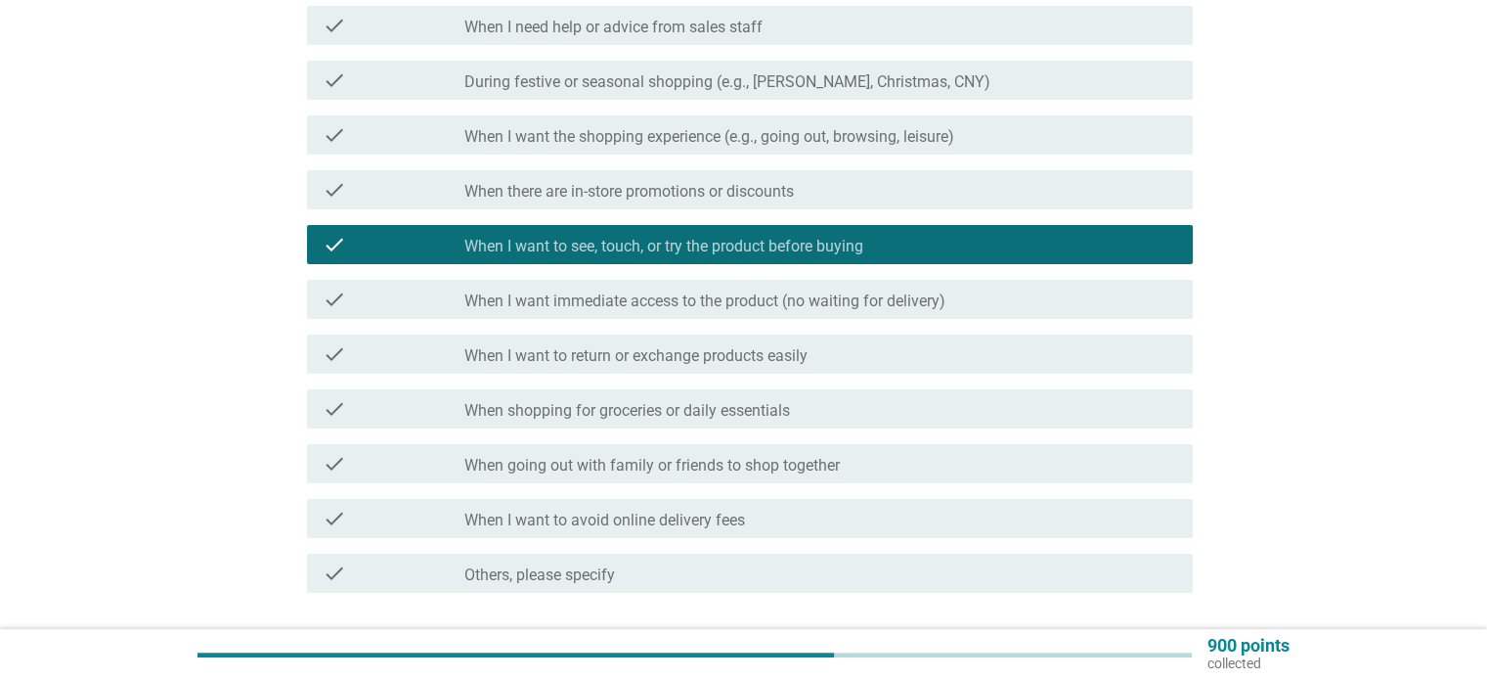
scroll to position [463, 0]
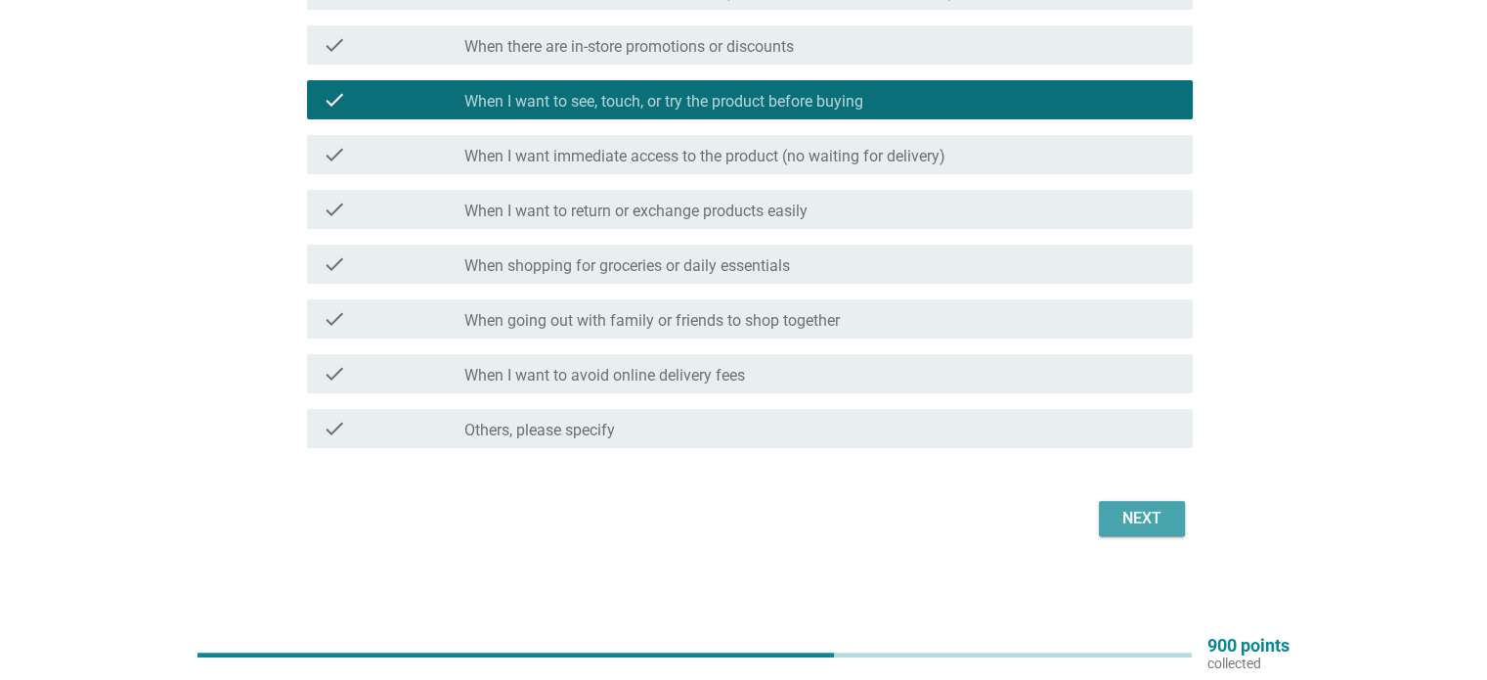
click at [1132, 520] on div "Next" at bounding box center [1142, 518] width 55 height 23
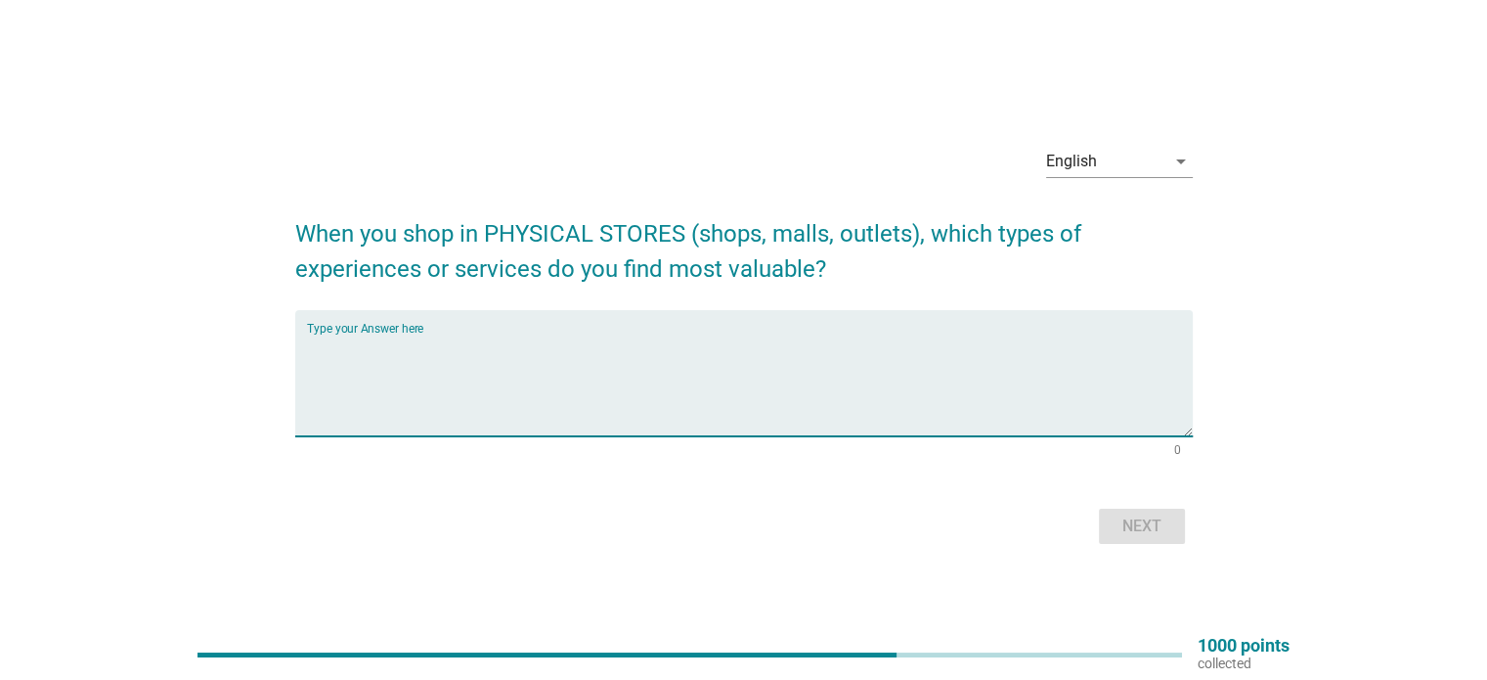
click at [453, 358] on textarea "Type your Answer here" at bounding box center [750, 384] width 886 height 103
type textarea "The face to face interaction with the seller"
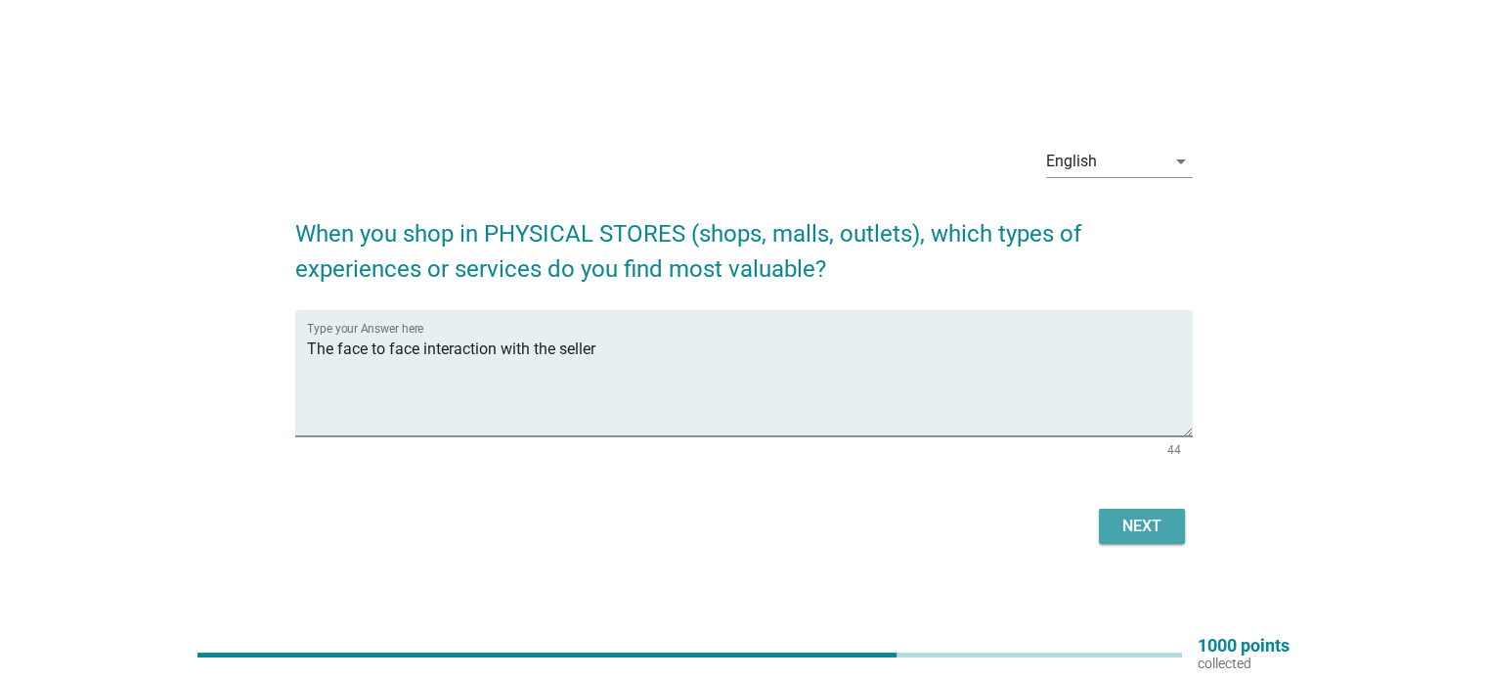
click at [1144, 527] on div "Next" at bounding box center [1142, 525] width 55 height 23
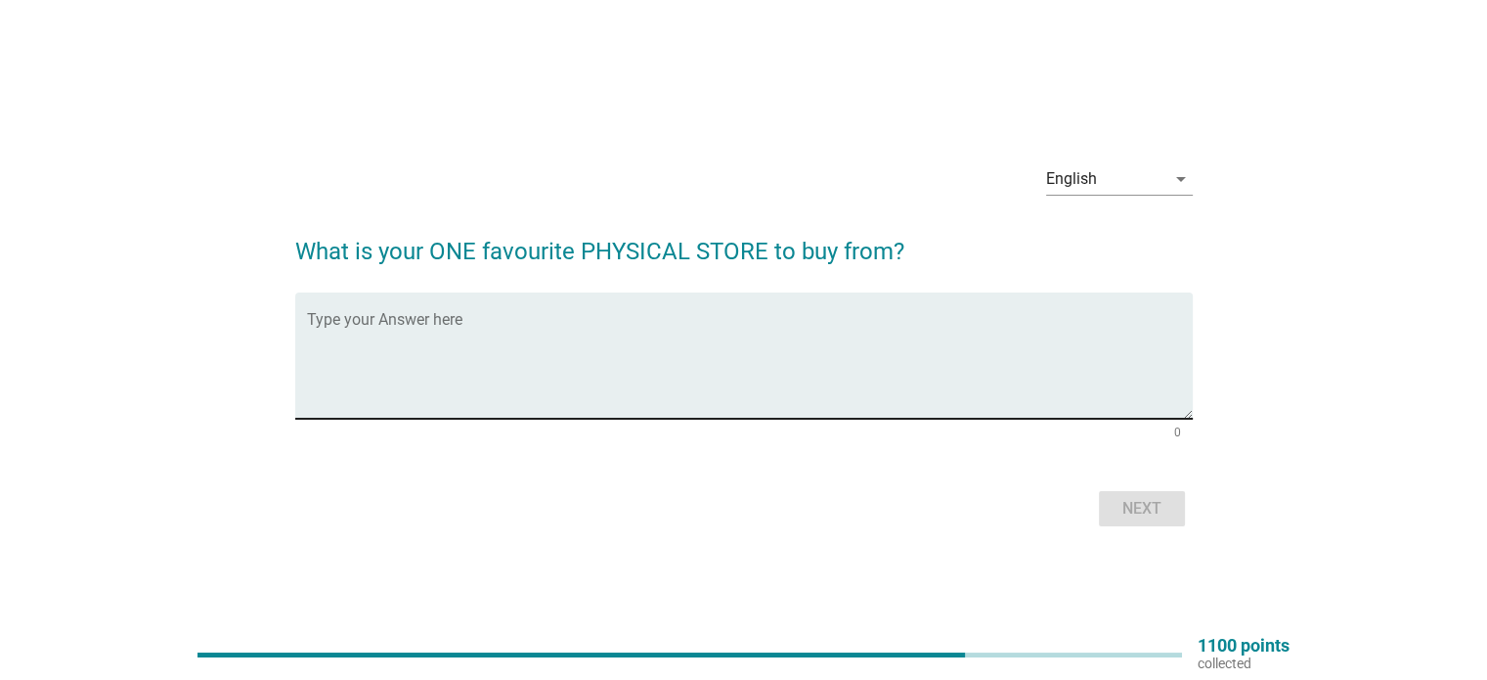
click at [645, 340] on textarea "Type your Answer here" at bounding box center [750, 367] width 886 height 103
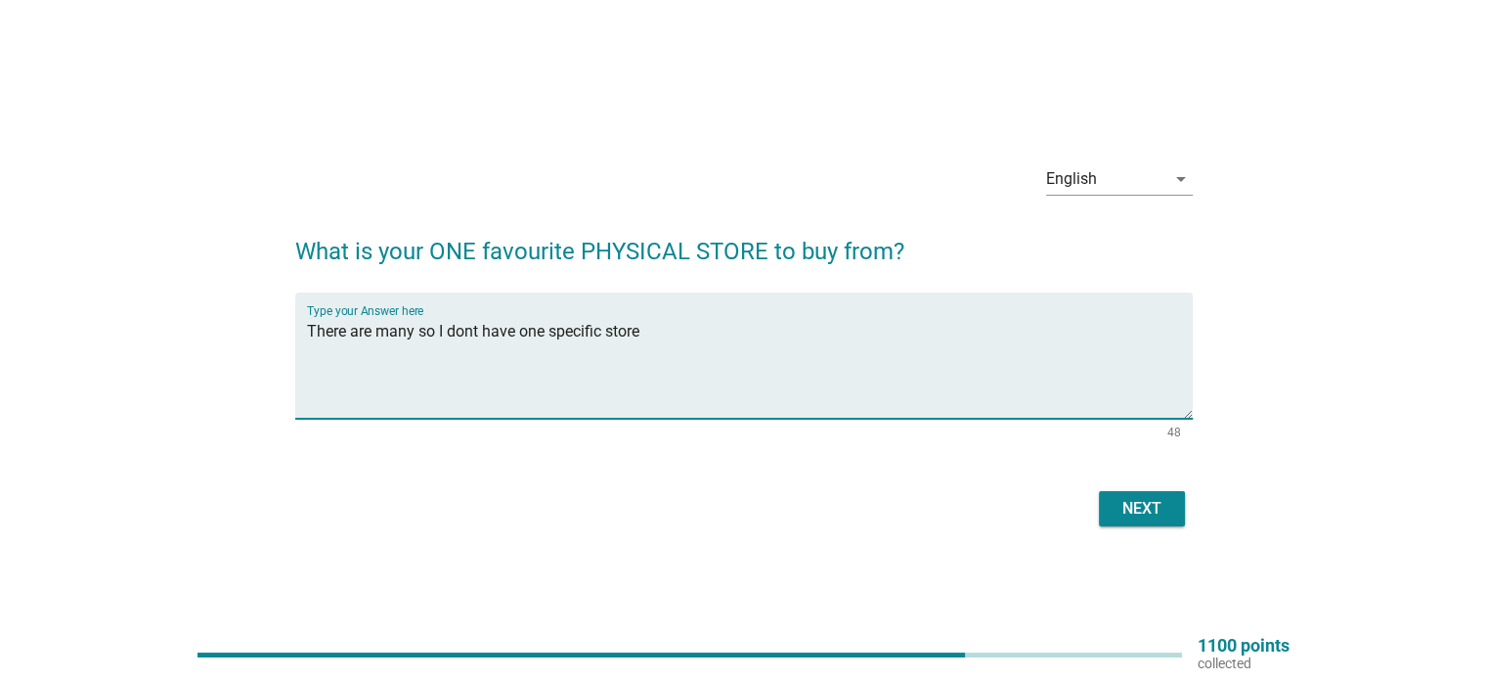
type textarea "There are many so I dont have one specific store"
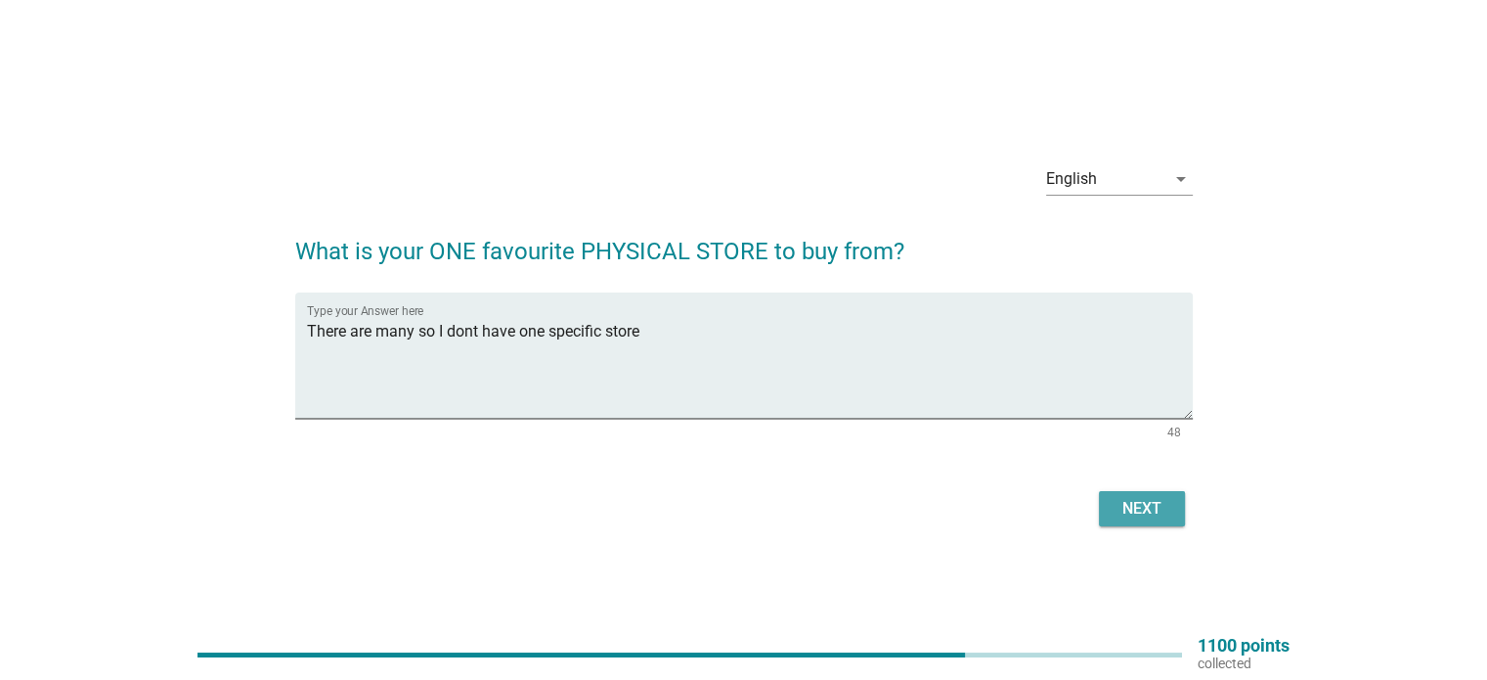
click at [1136, 511] on div "Next" at bounding box center [1142, 508] width 55 height 23
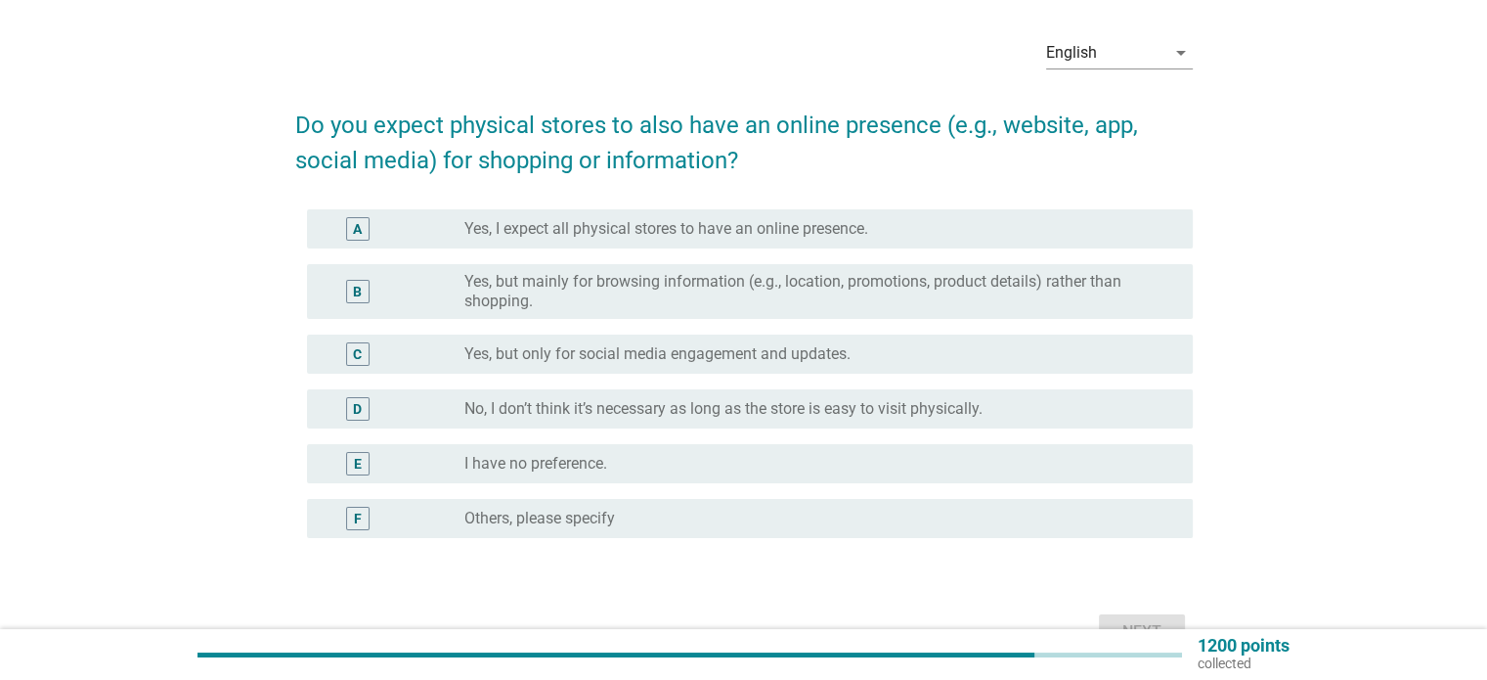
scroll to position [98, 0]
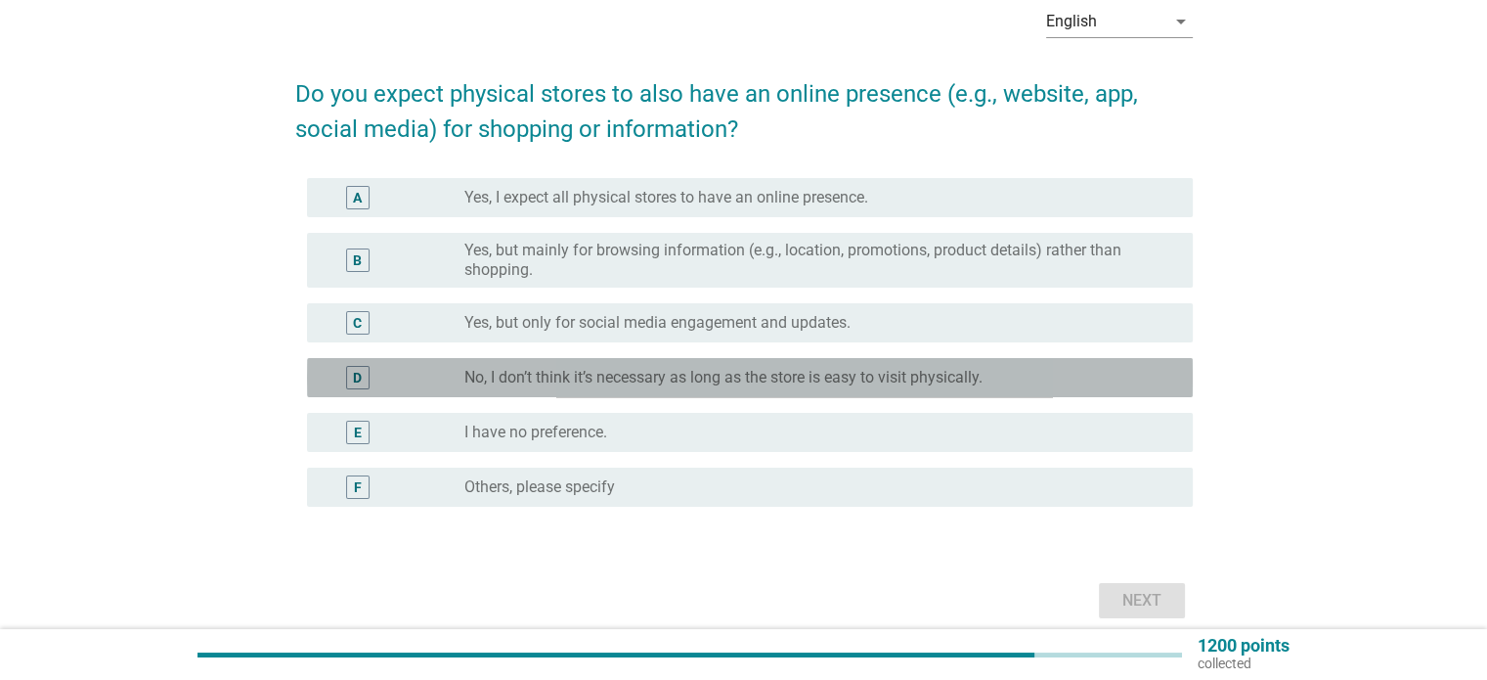
click at [599, 378] on label "No, I don’t think it’s necessary as long as the store is easy to visit physical…" at bounding box center [724, 378] width 518 height 20
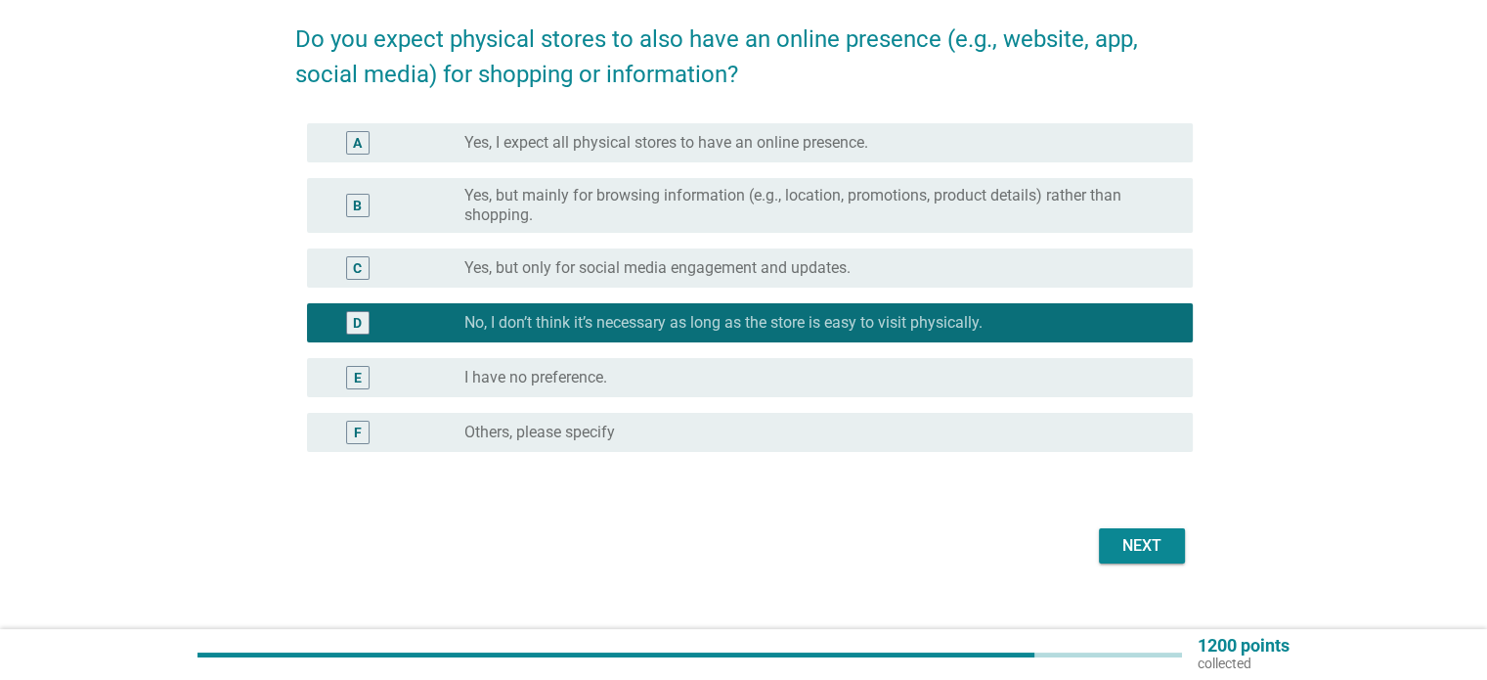
scroll to position [180, 0]
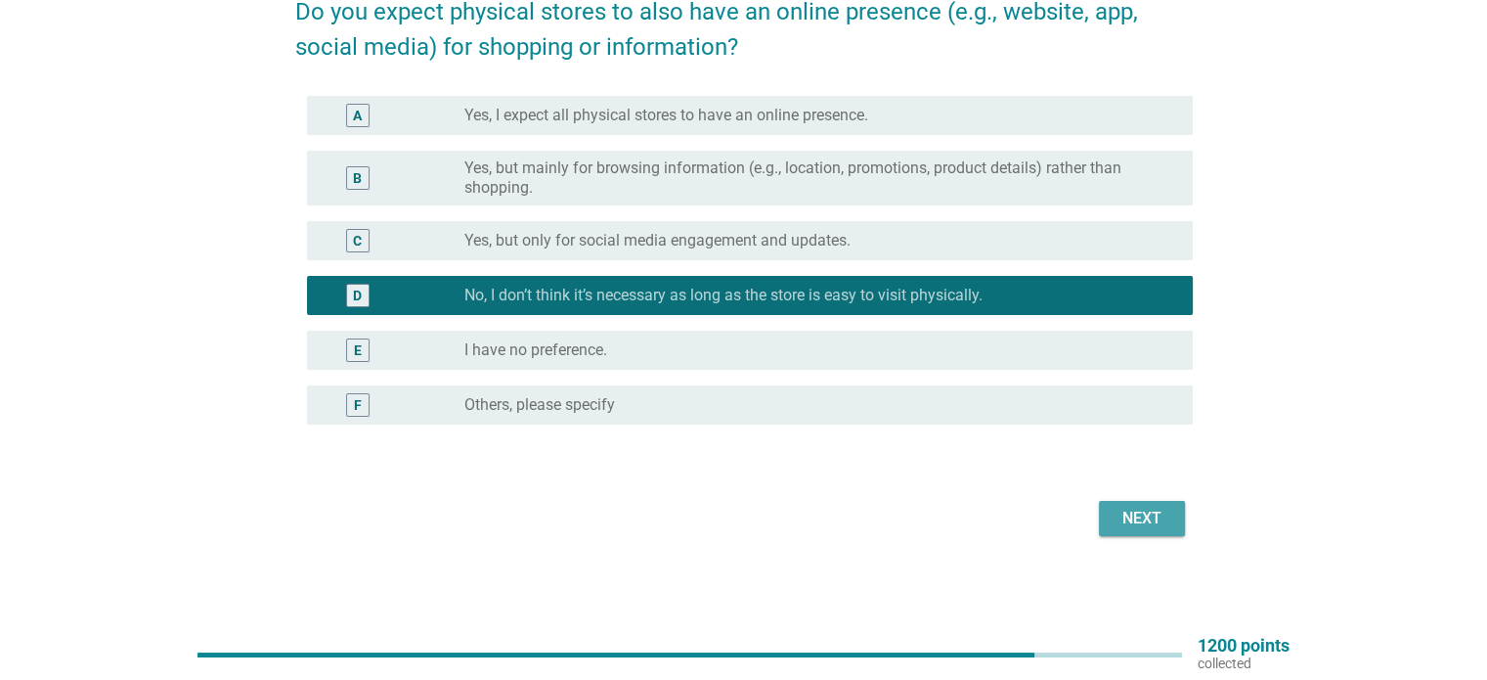
click at [1158, 514] on div "Next" at bounding box center [1142, 518] width 55 height 23
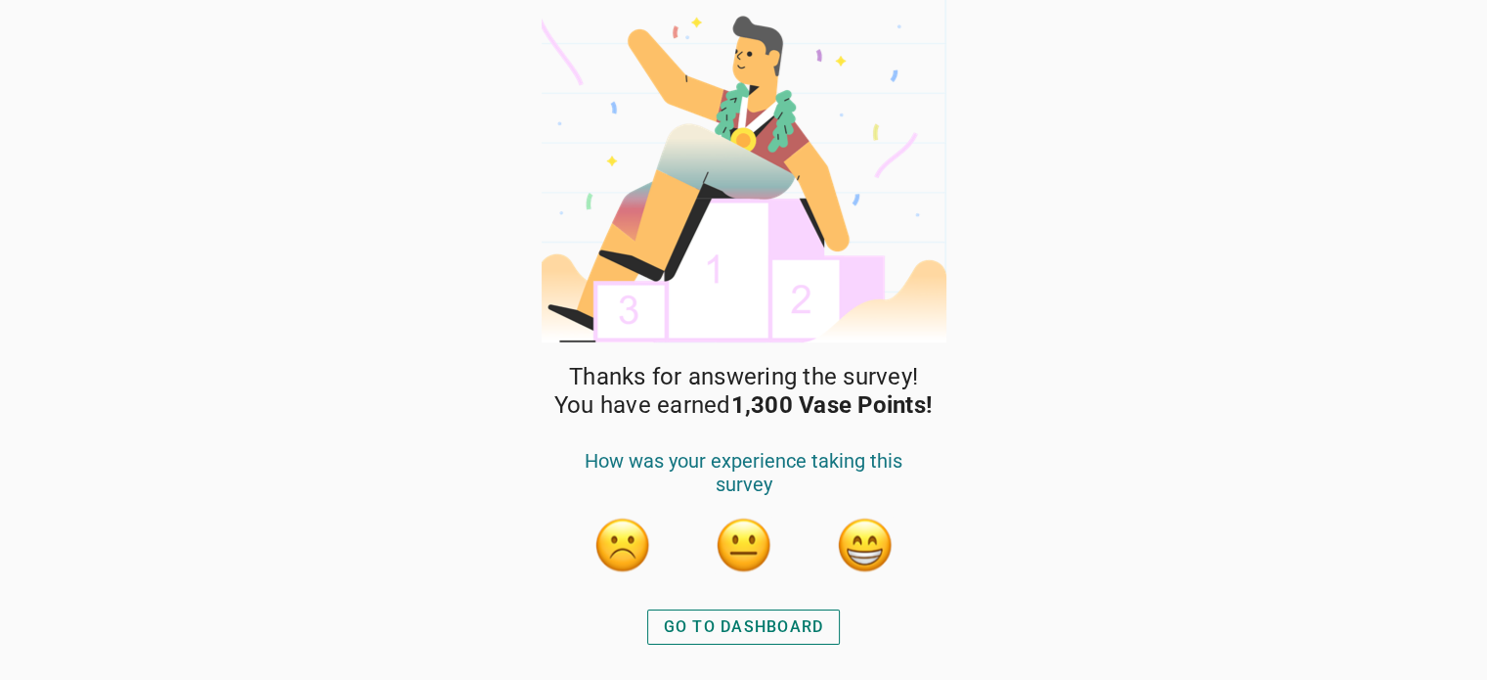
click at [715, 623] on div "GO TO DASHBOARD" at bounding box center [744, 626] width 160 height 23
